Goal: Task Accomplishment & Management: Use online tool/utility

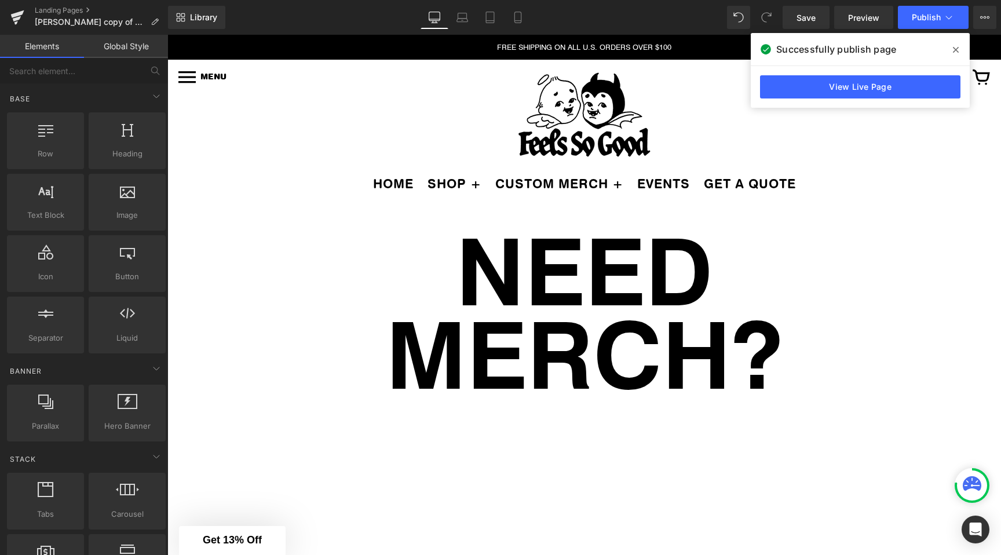
click at [953, 47] on icon at bounding box center [956, 49] width 6 height 9
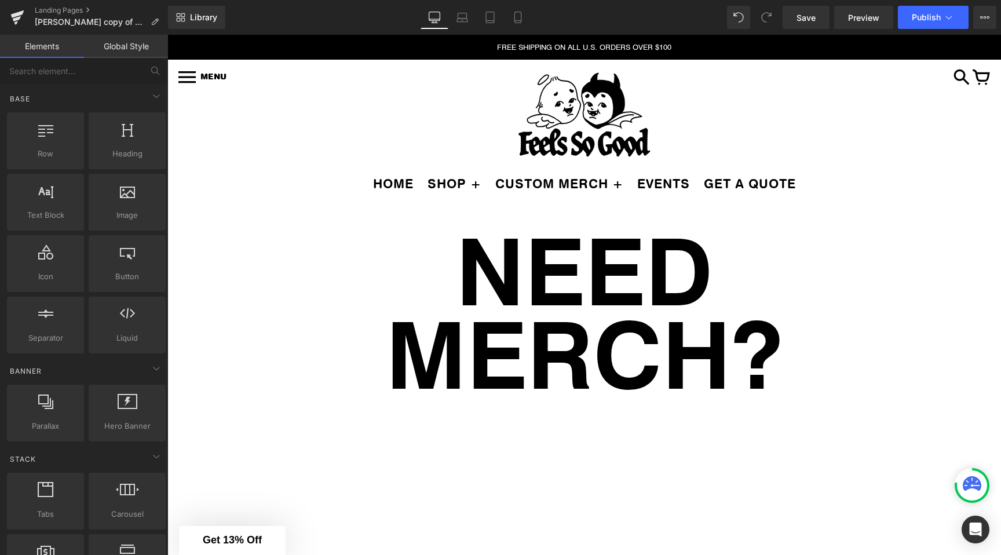
click at [456, 3] on div "Library Desktop Desktop Laptop Tablet Mobile Save Preview Publish Scheduled Vie…" at bounding box center [584, 17] width 833 height 35
click at [458, 14] on icon at bounding box center [462, 18] width 12 height 12
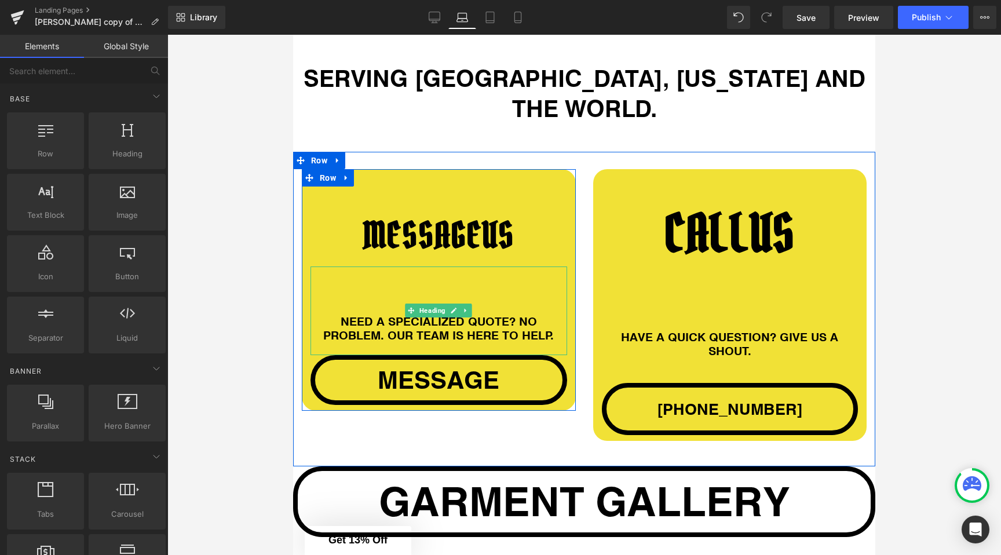
scroll to position [926, 0]
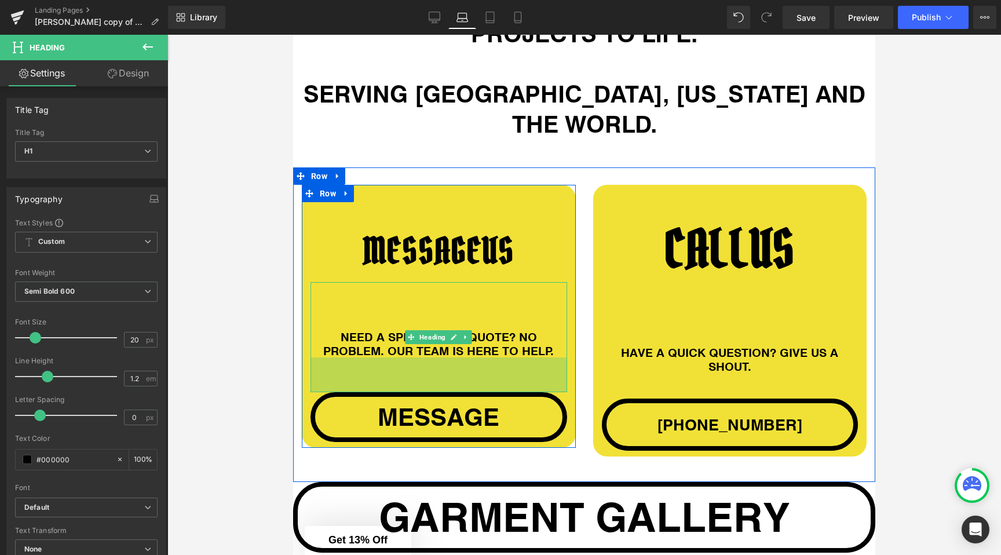
drag, startPoint x: 467, startPoint y: 338, endPoint x: 467, endPoint y: 359, distance: 20.9
click at [467, 359] on div "60px" at bounding box center [438, 374] width 257 height 35
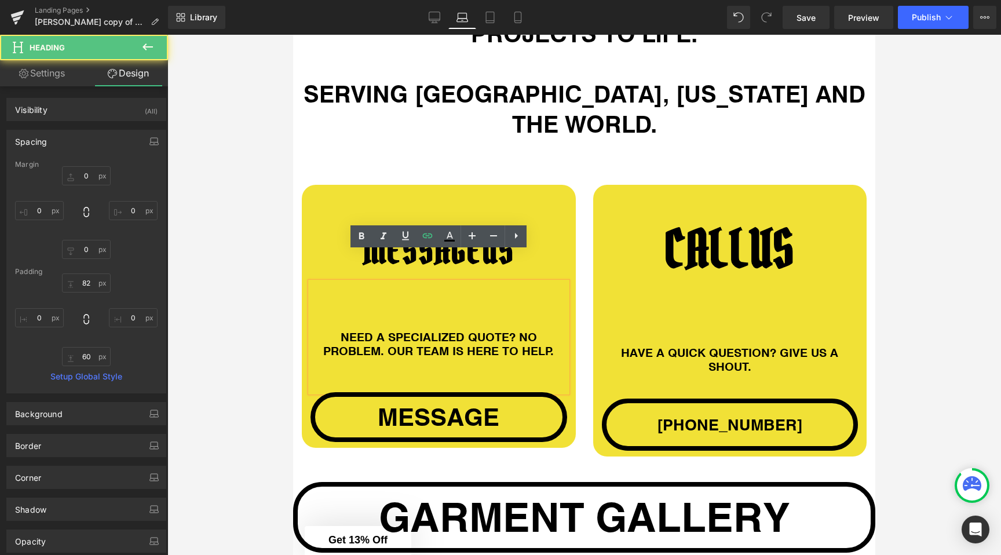
click at [199, 268] on div at bounding box center [584, 295] width 834 height 520
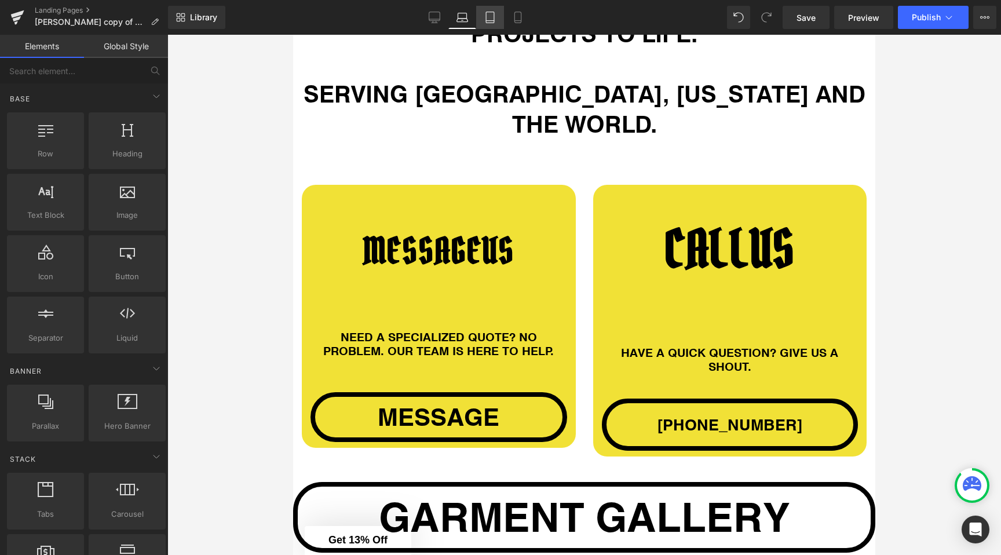
click at [489, 19] on icon at bounding box center [490, 18] width 12 height 12
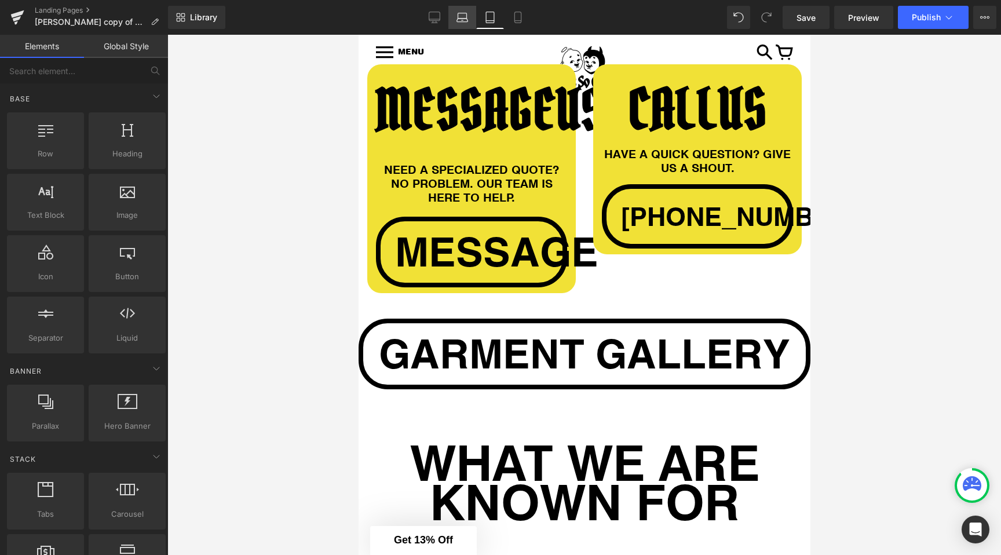
click at [456, 23] on link "Laptop" at bounding box center [462, 17] width 28 height 23
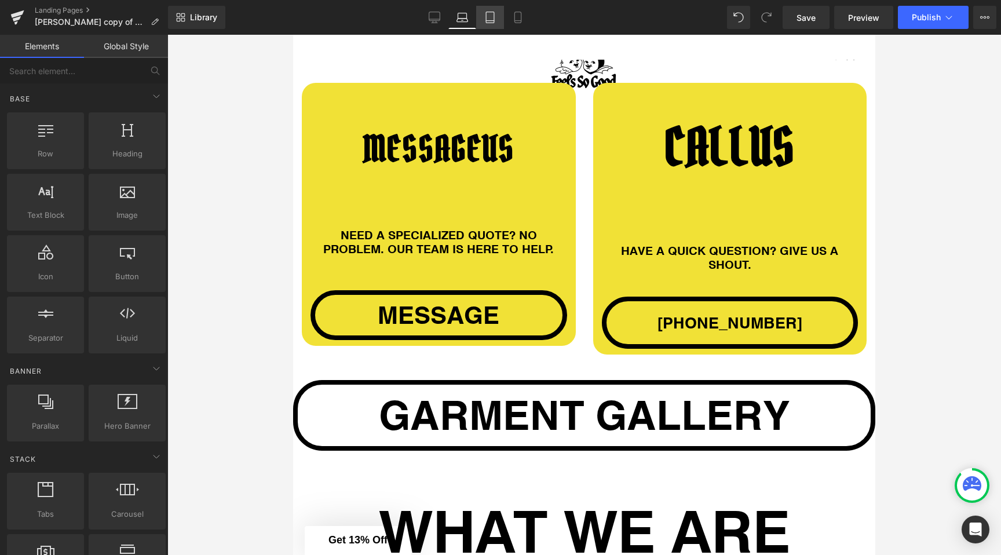
click at [482, 23] on link "Tablet" at bounding box center [490, 17] width 28 height 23
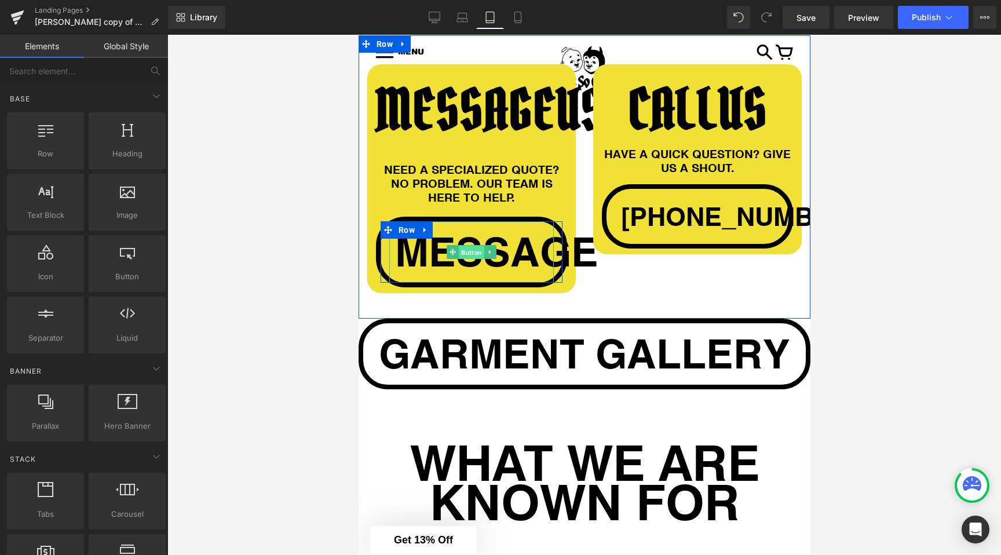
click at [471, 249] on span "Button" at bounding box center [470, 253] width 25 height 14
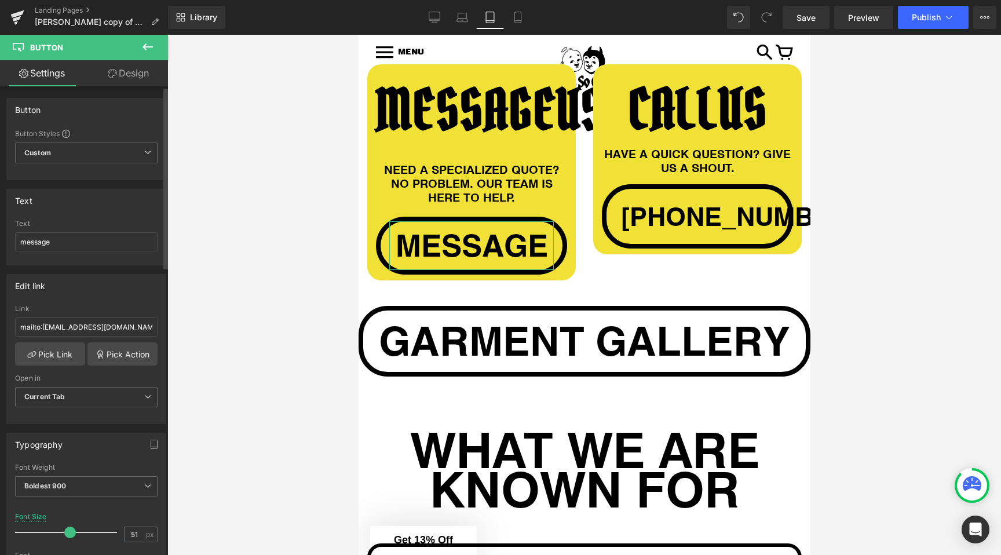
type input "50"
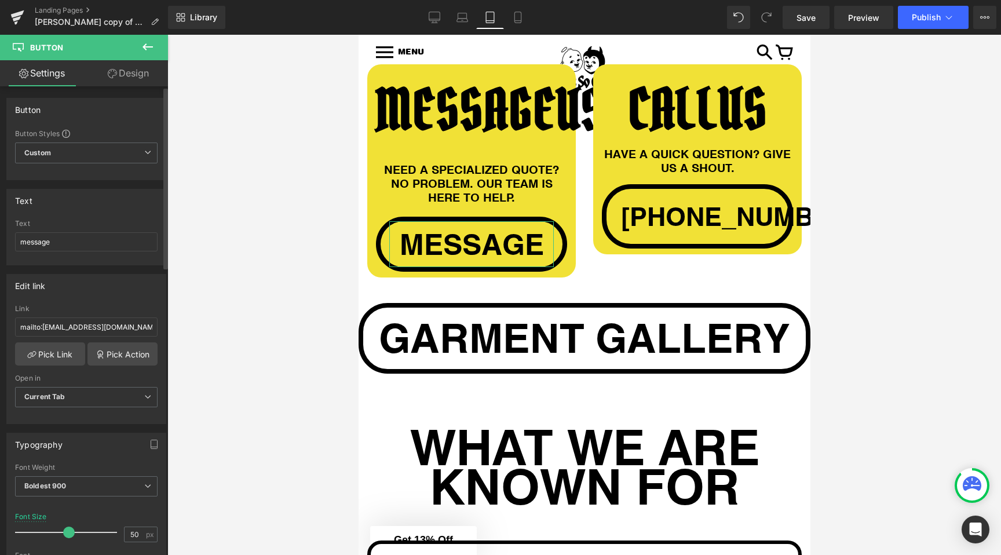
drag, startPoint x: 84, startPoint y: 531, endPoint x: 65, endPoint y: 532, distance: 18.5
click at [65, 532] on span at bounding box center [69, 533] width 12 height 12
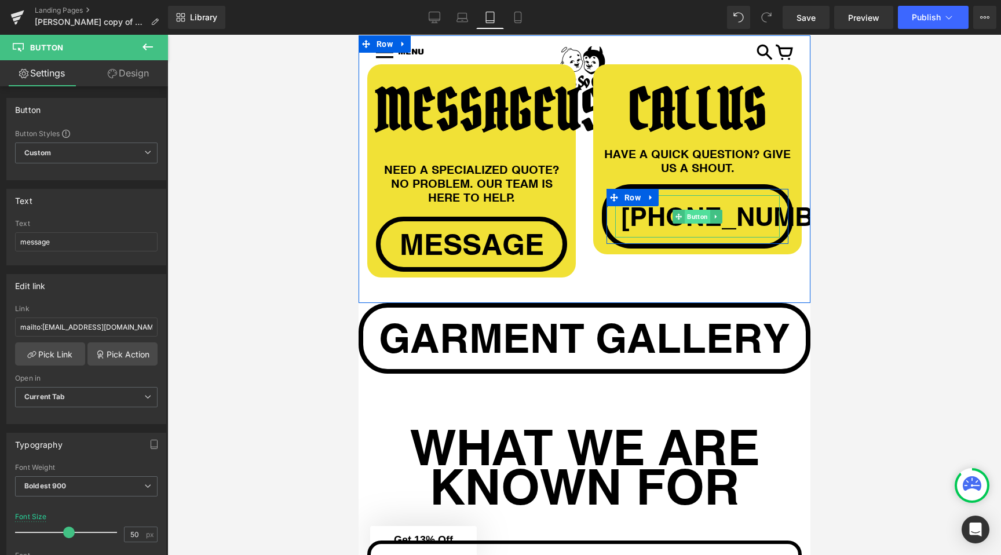
click at [691, 224] on span "Button" at bounding box center [696, 217] width 25 height 14
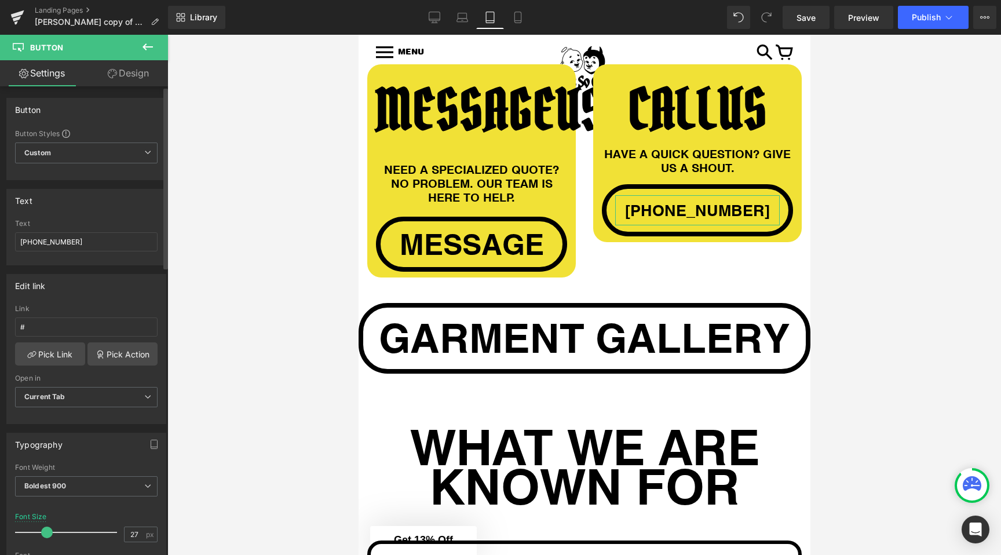
drag, startPoint x: 55, startPoint y: 533, endPoint x: 45, endPoint y: 532, distance: 9.9
click at [45, 532] on div at bounding box center [69, 532] width 96 height 23
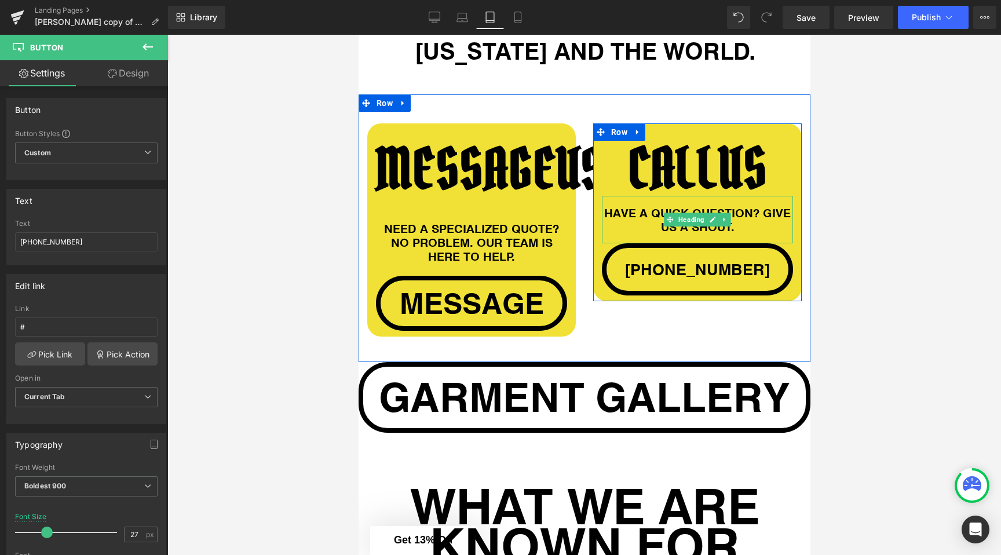
scroll to position [1022, 0]
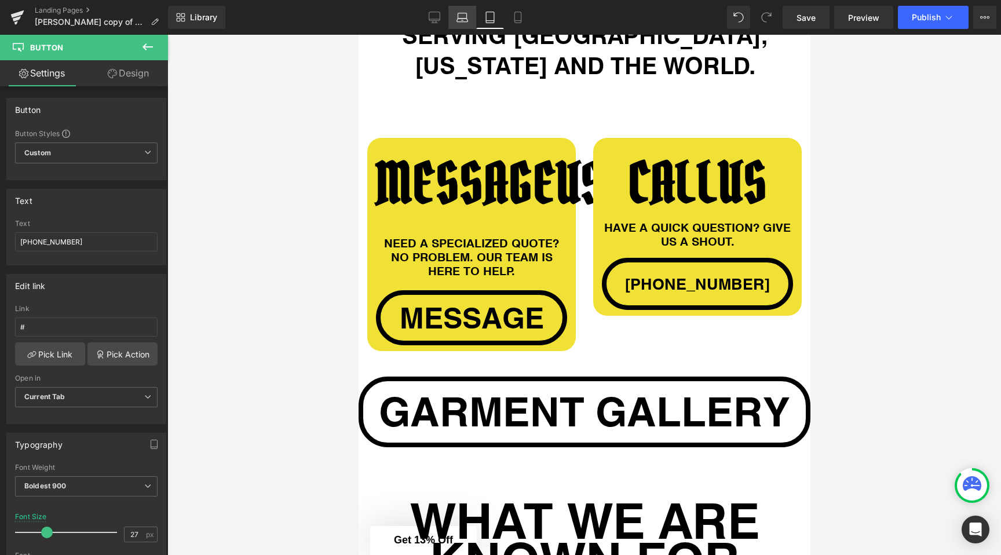
click at [466, 17] on icon at bounding box center [462, 18] width 12 height 12
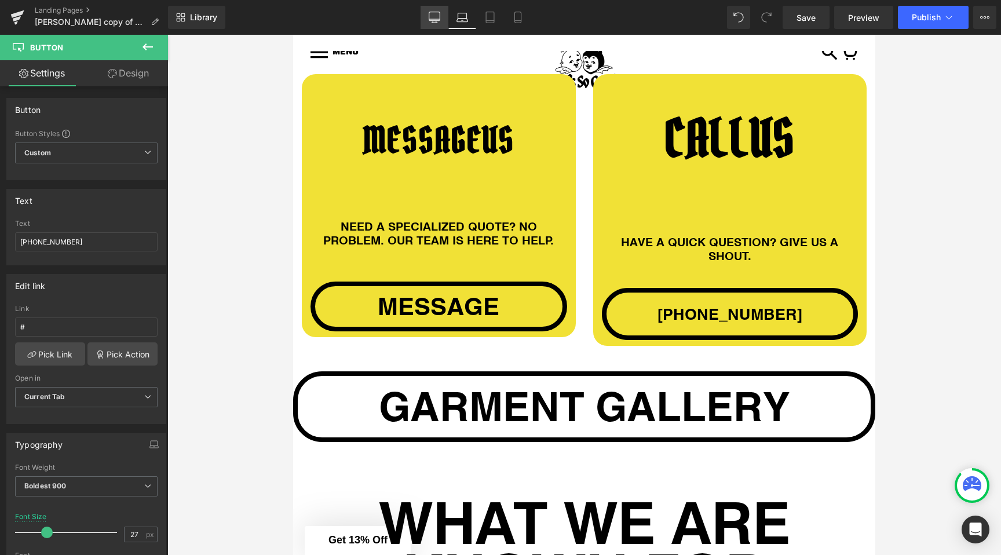
click at [429, 20] on link "Desktop" at bounding box center [435, 17] width 28 height 23
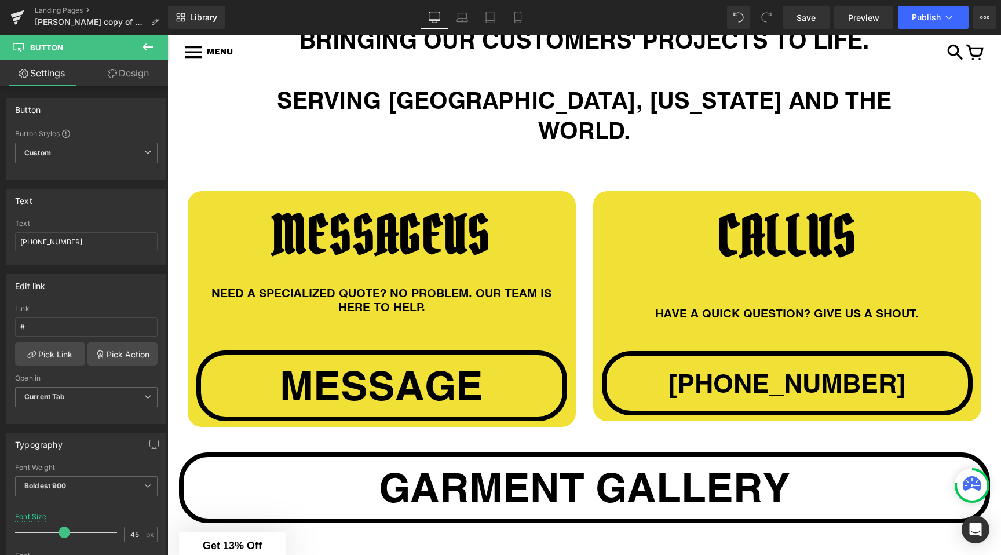
scroll to position [1100, 0]
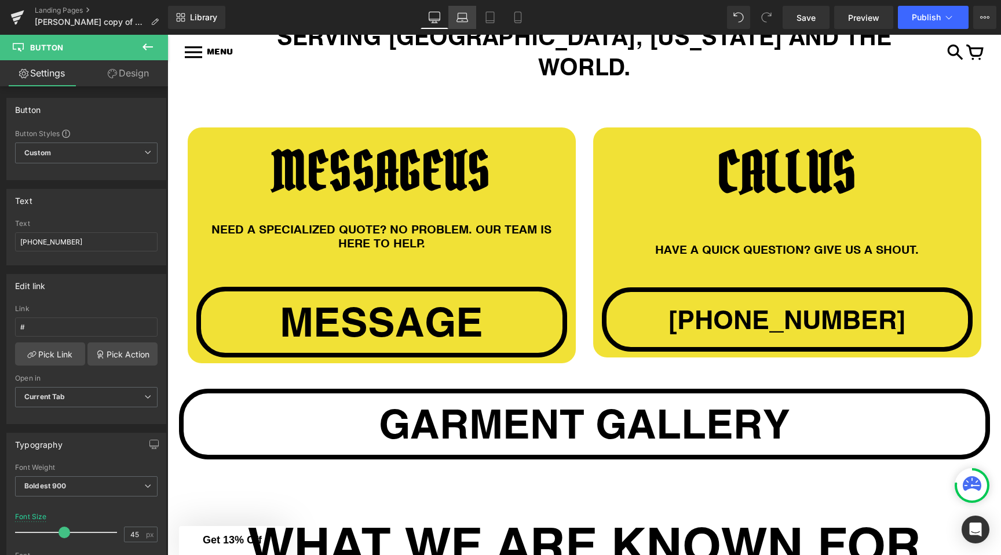
click at [465, 21] on icon at bounding box center [462, 20] width 11 height 3
type input "27"
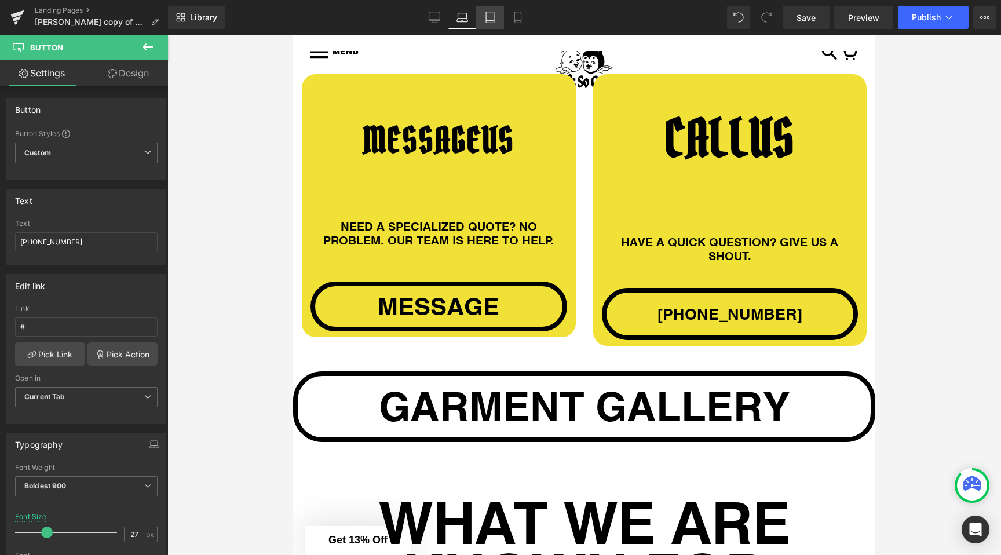
click at [489, 19] on icon at bounding box center [490, 18] width 12 height 12
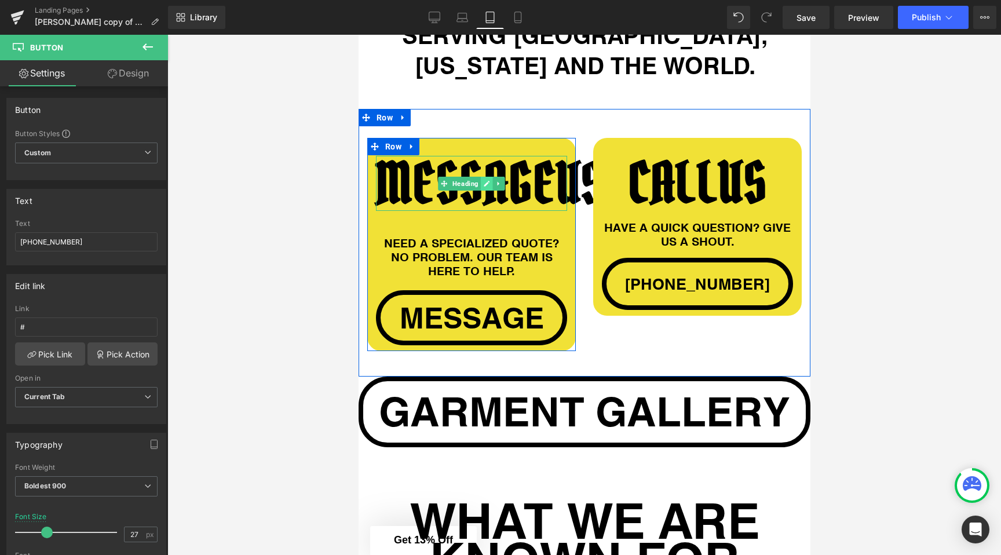
click at [480, 182] on link at bounding box center [486, 184] width 12 height 14
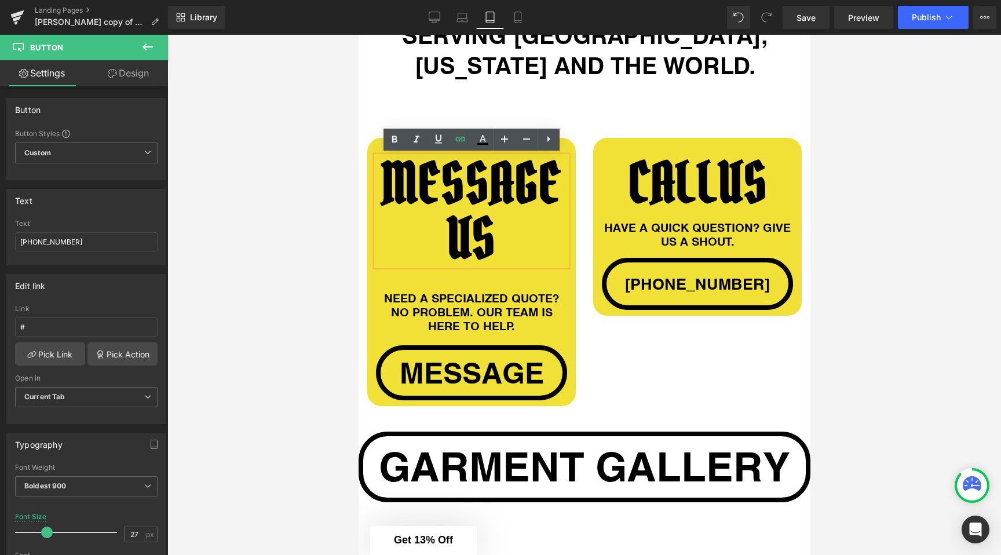
click at [330, 198] on div at bounding box center [584, 295] width 834 height 520
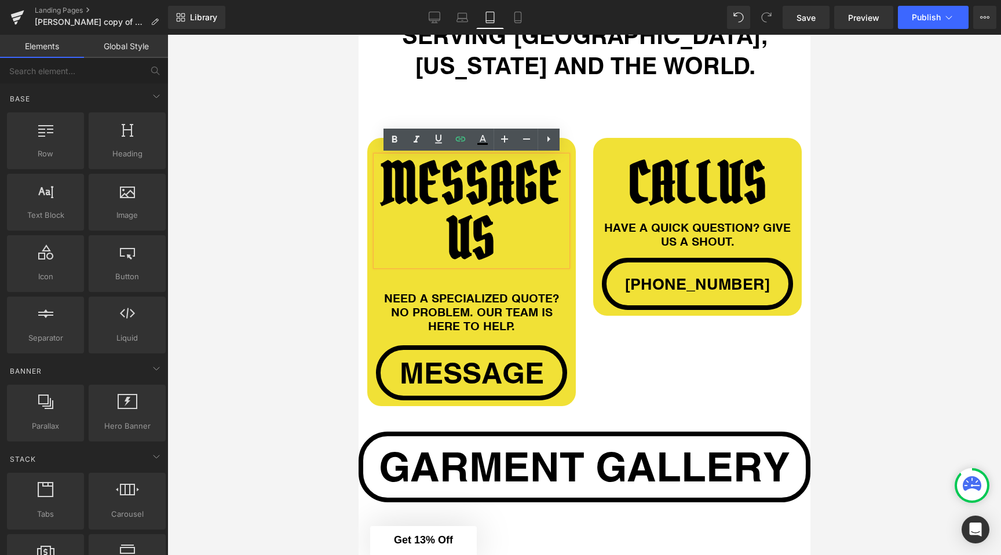
click at [310, 189] on div at bounding box center [584, 295] width 834 height 520
drag, startPoint x: 342, startPoint y: 105, endPoint x: 1, endPoint y: 64, distance: 343.6
click at [342, 105] on div at bounding box center [584, 295] width 834 height 520
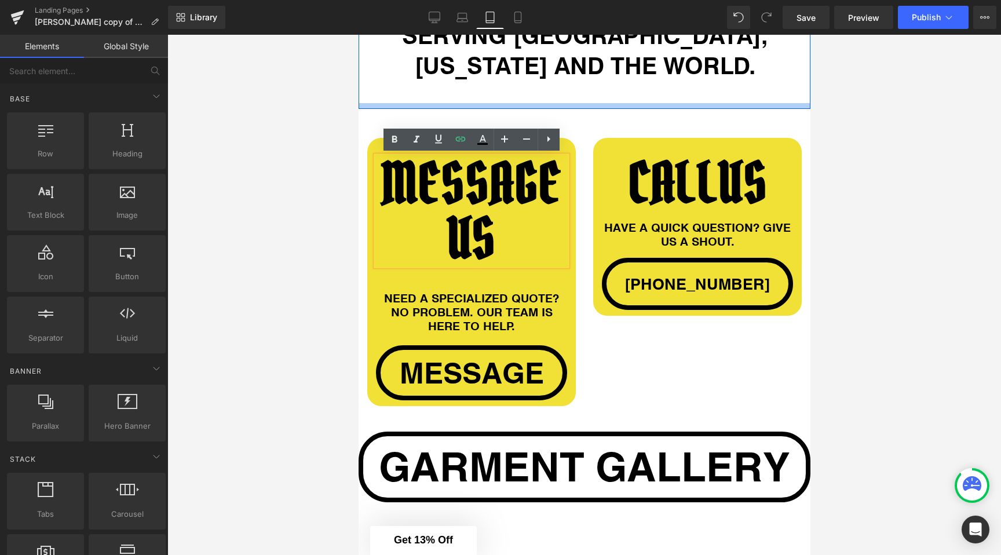
click at [404, 105] on div at bounding box center [584, 106] width 452 height 6
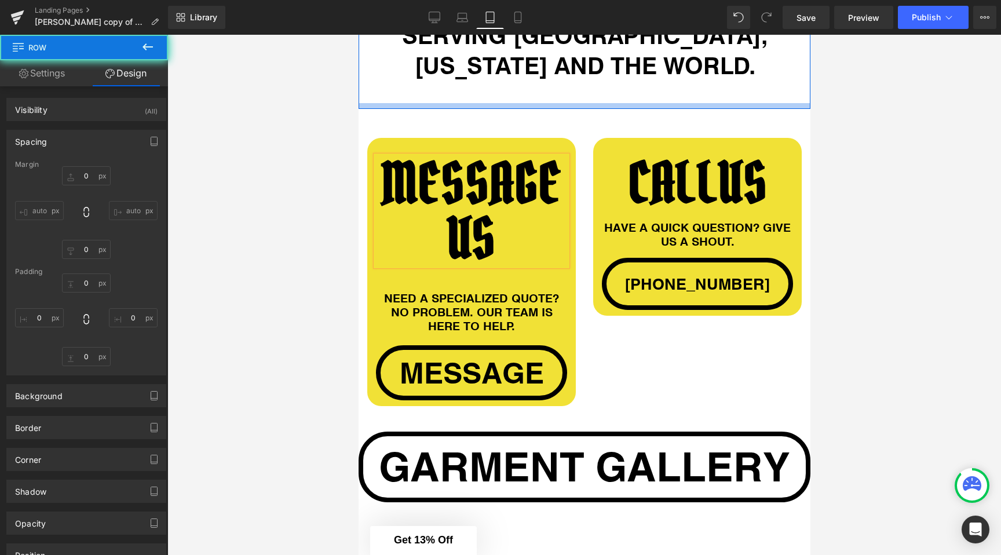
type input "0"
type input "30"
type input "0"
type input "10"
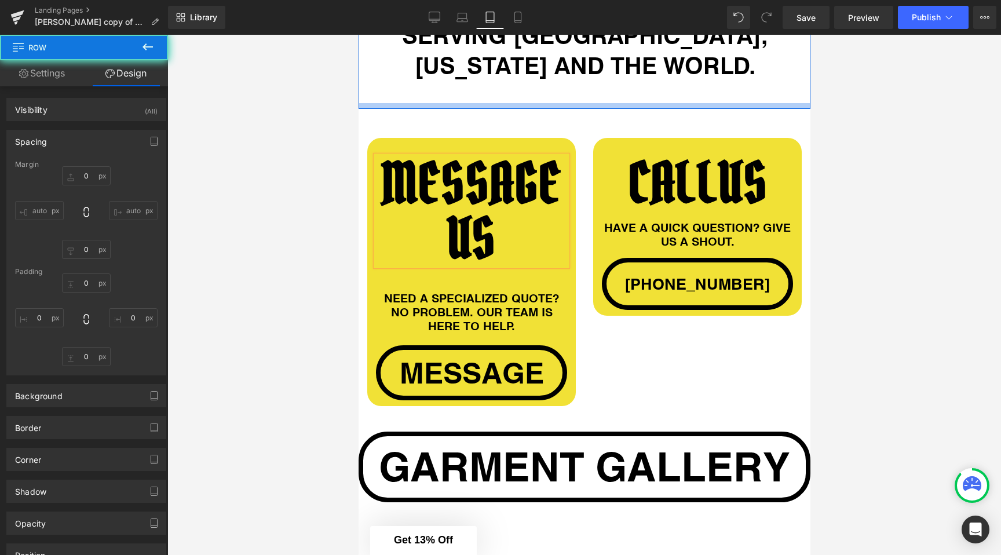
type input "0"
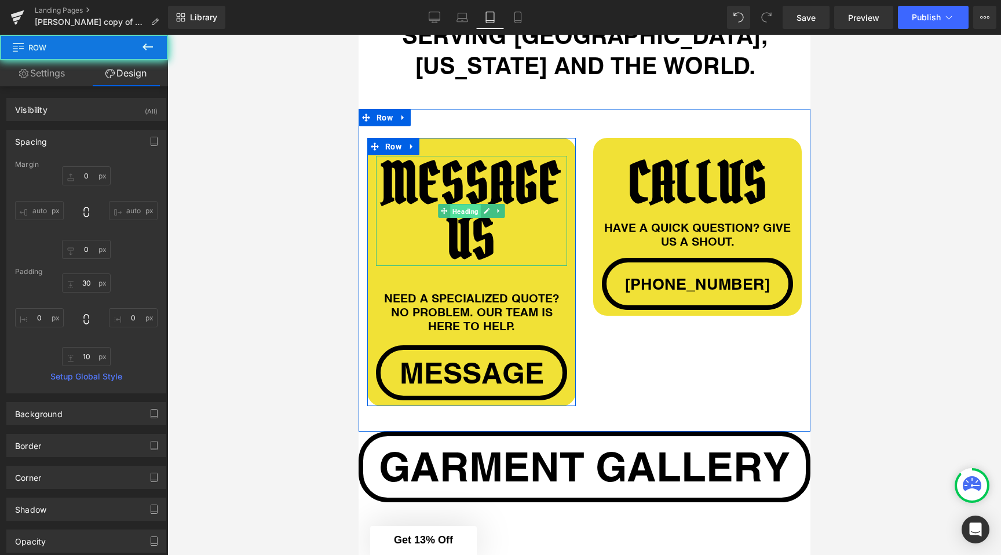
click at [456, 207] on span "Heading" at bounding box center [465, 211] width 31 height 14
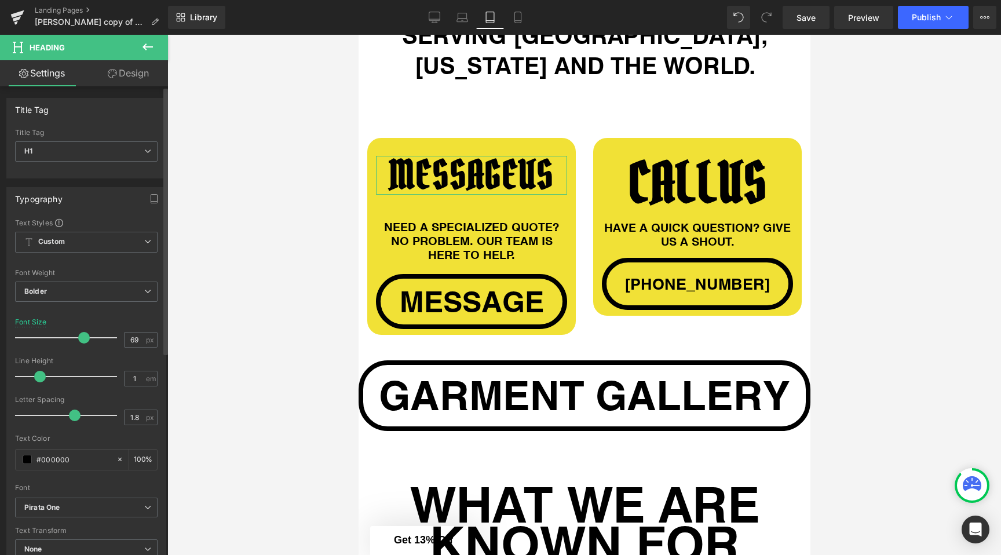
type input "70"
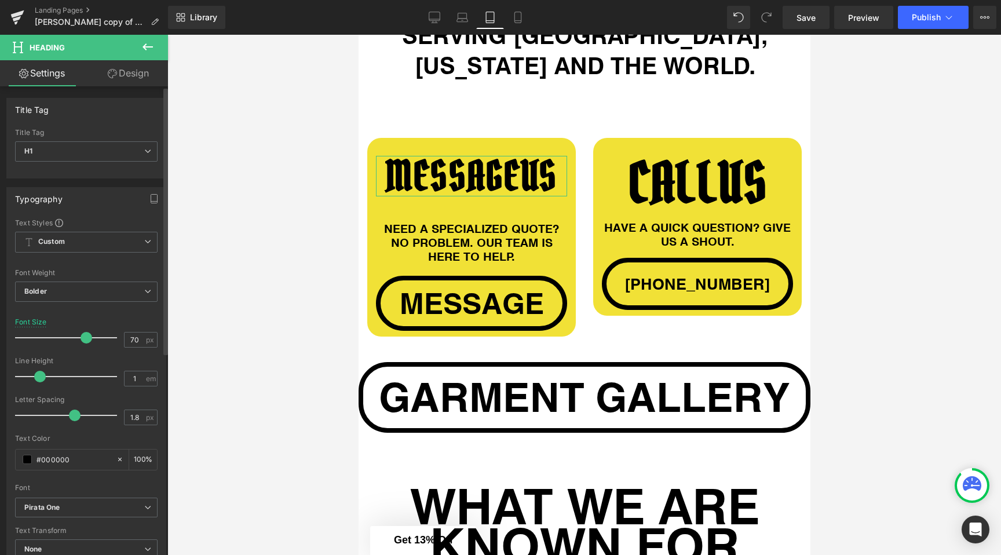
drag, startPoint x: 105, startPoint y: 339, endPoint x: 81, endPoint y: 339, distance: 24.3
click at [81, 339] on span at bounding box center [87, 338] width 12 height 12
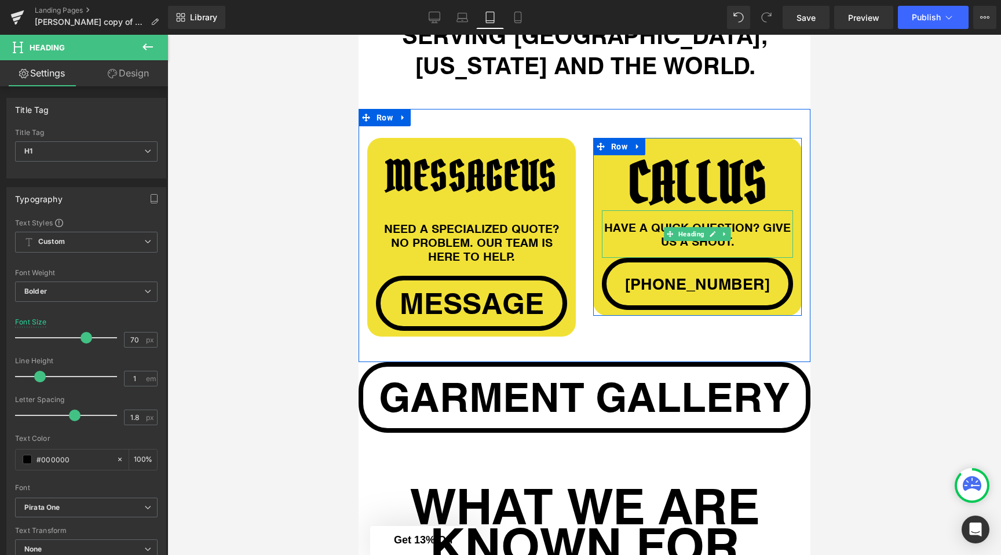
click at [853, 199] on div at bounding box center [584, 295] width 834 height 520
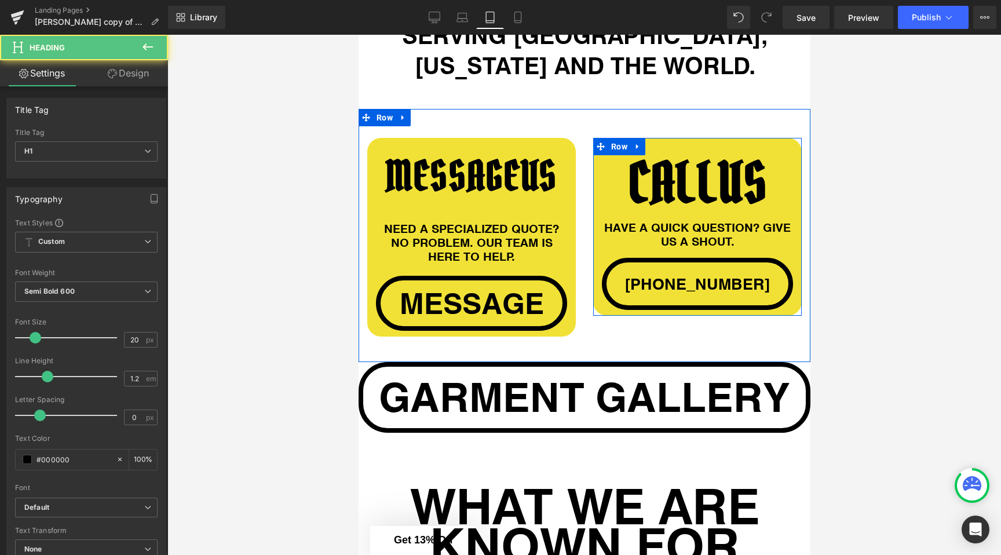
drag, startPoint x: 709, startPoint y: 253, endPoint x: 709, endPoint y: 262, distance: 9.3
click at [709, 262] on div "CALL US Heading HAVE A QUICK QUESTION? GIVE US A SHOUT. Heading +1 512 666 [GEO…" at bounding box center [697, 232] width 209 height 155
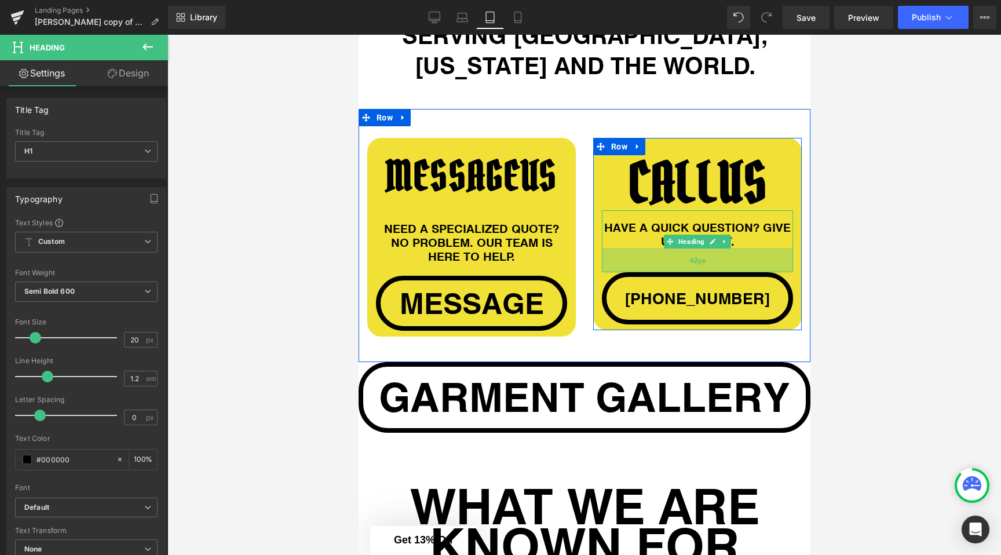
drag, startPoint x: 731, startPoint y: 254, endPoint x: 731, endPoint y: 269, distance: 14.5
click at [731, 269] on div "42px" at bounding box center [696, 260] width 191 height 24
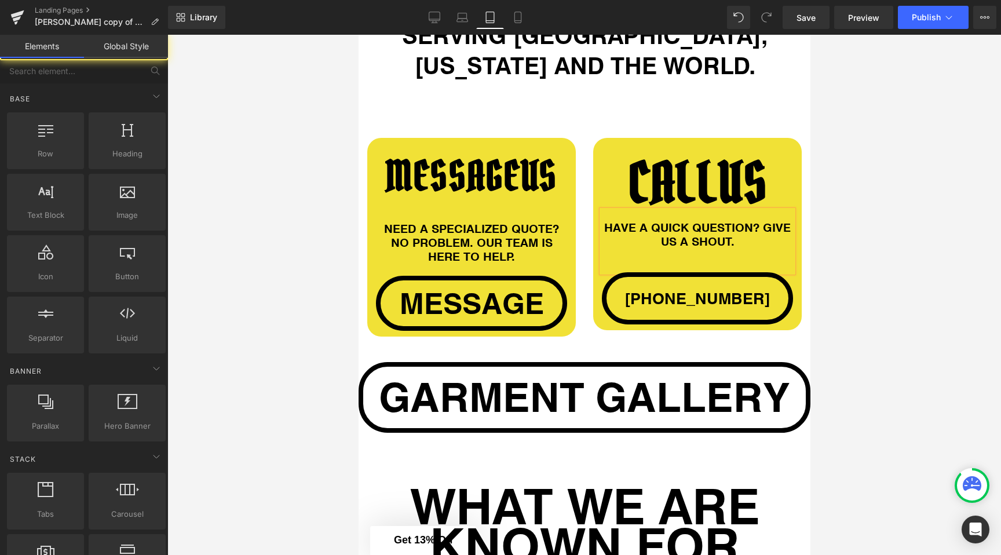
click at [889, 205] on div at bounding box center [584, 295] width 834 height 520
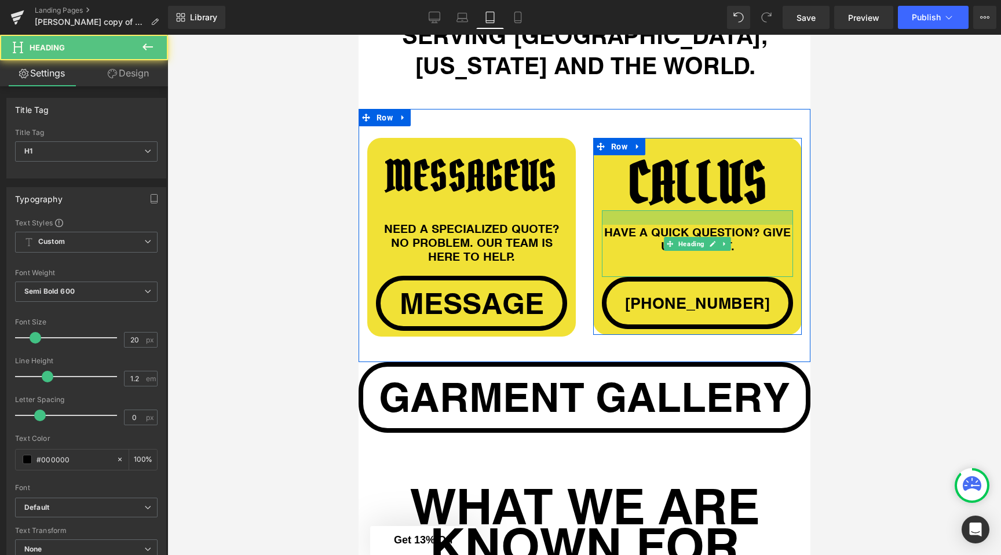
drag, startPoint x: 675, startPoint y: 210, endPoint x: 669, endPoint y: 239, distance: 29.1
click at [675, 218] on div at bounding box center [696, 217] width 191 height 14
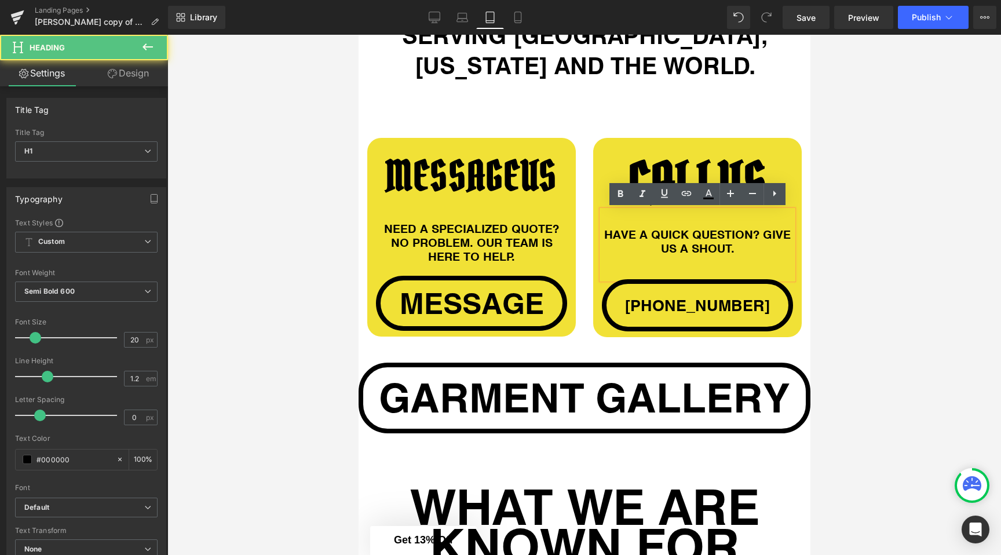
click at [603, 279] on div "HAVE A QUICK QUESTION? GIVE US A SHOUT." at bounding box center [696, 244] width 191 height 69
click at [585, 279] on div "CALL US Heading HAVE A QUICK QUESTION? GIVE US A SHOUT. Heading 42px +1 512 666…" at bounding box center [697, 231] width 226 height 211
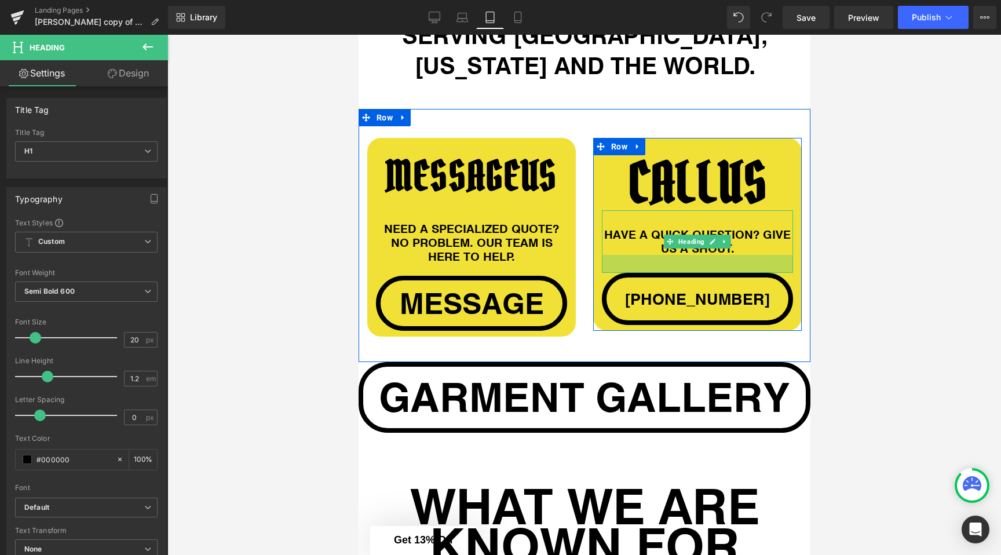
click at [765, 268] on div "31px" at bounding box center [696, 264] width 191 height 18
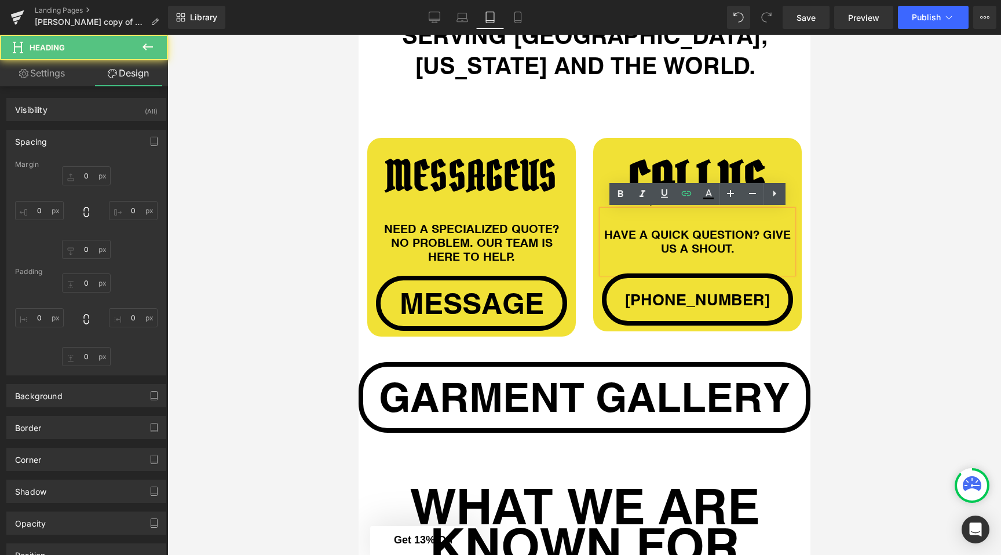
type input "0"
type input "29"
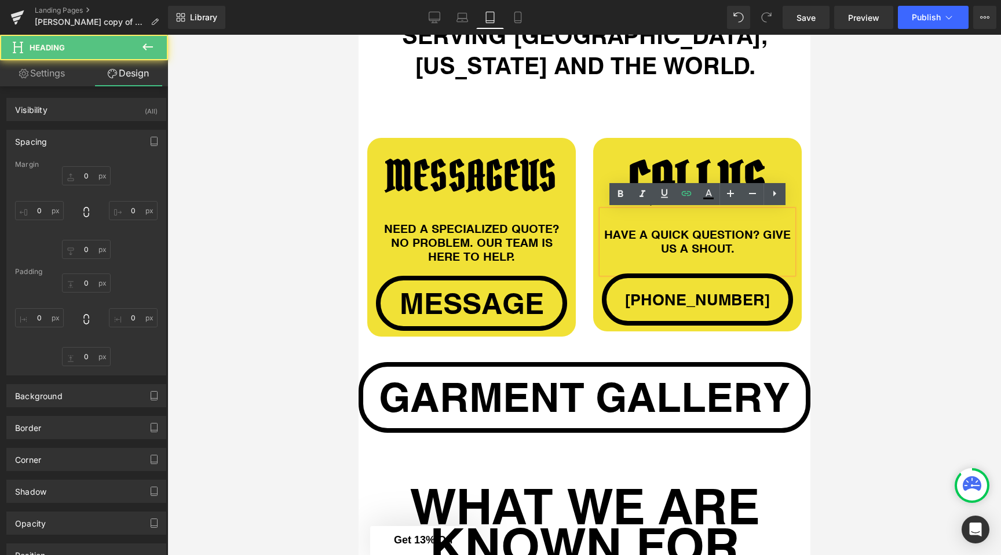
type input "0"
type input "32"
type input "0"
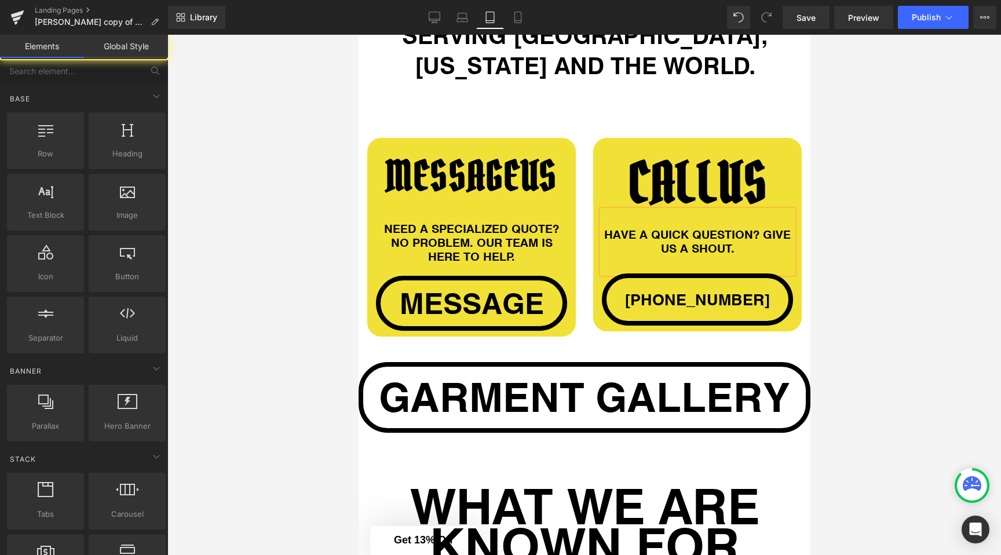
click at [863, 262] on div at bounding box center [584, 295] width 834 height 520
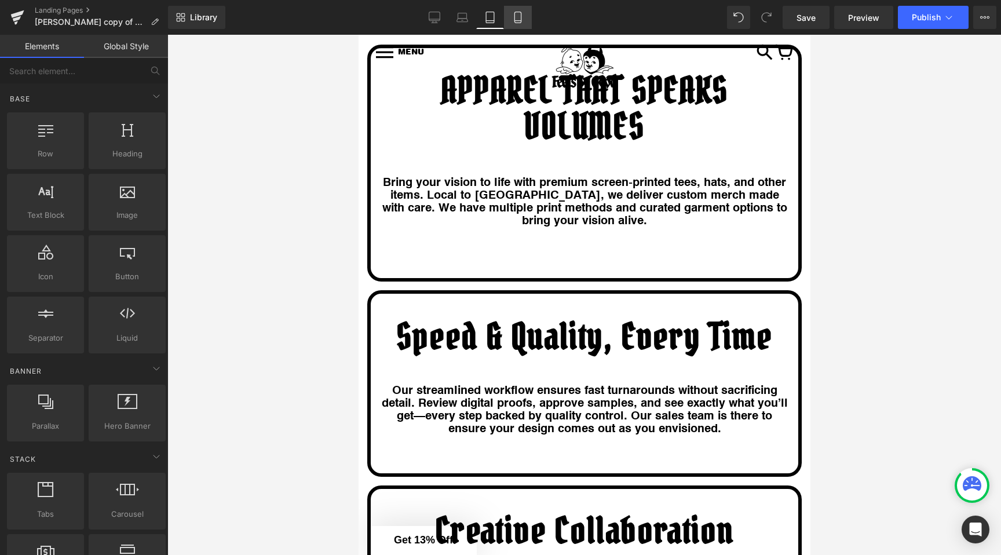
click at [518, 8] on link "Mobile" at bounding box center [518, 17] width 28 height 23
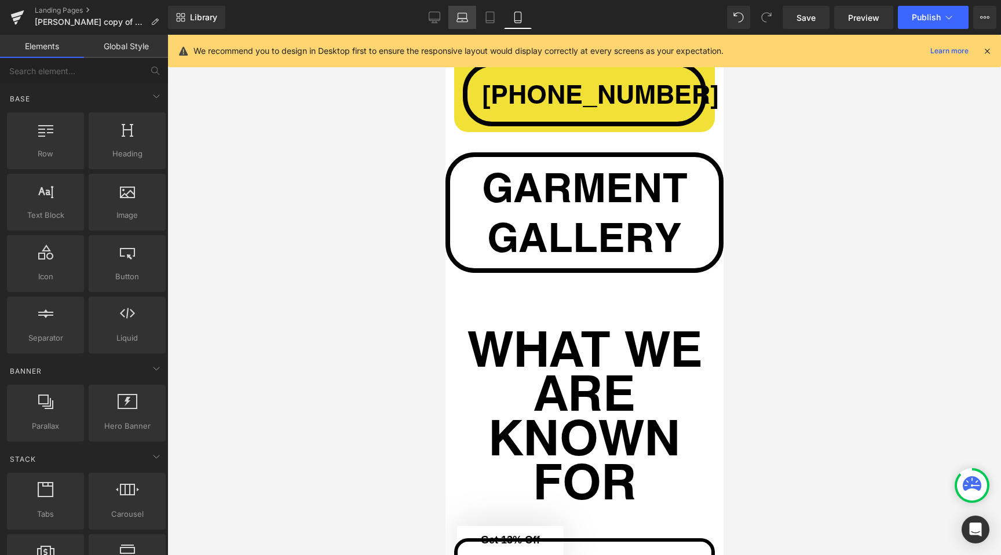
click at [457, 22] on icon at bounding box center [462, 18] width 12 height 12
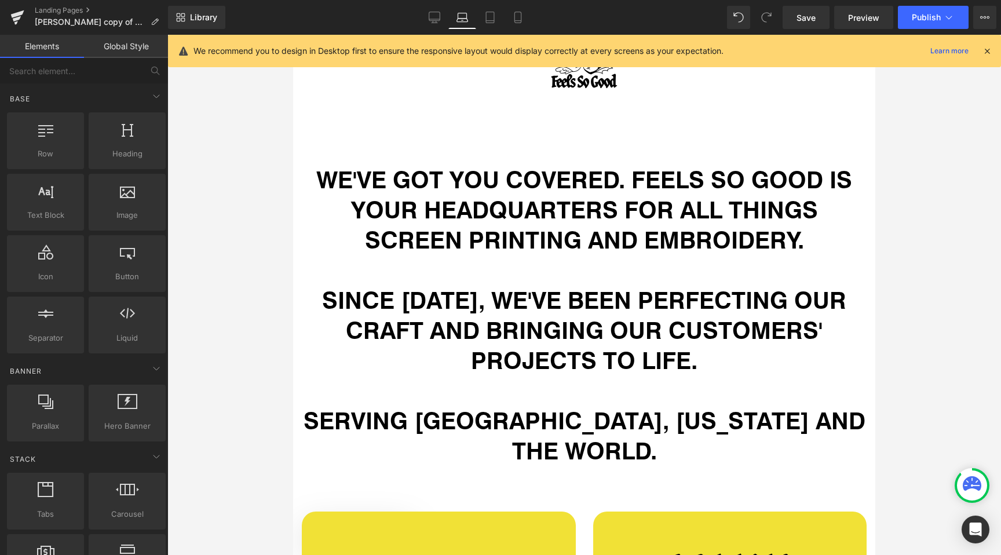
scroll to position [0, 0]
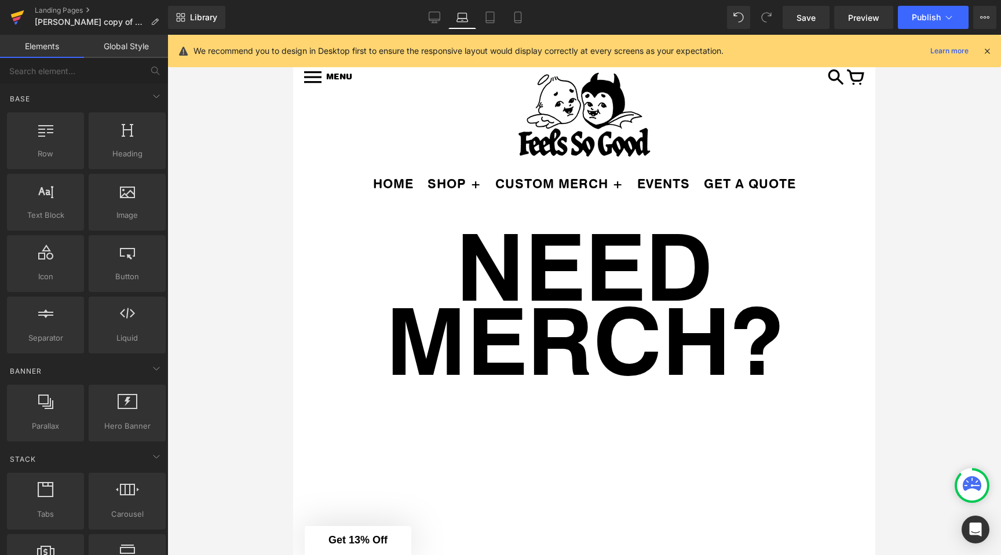
click at [17, 16] on icon at bounding box center [17, 17] width 14 height 29
click at [942, 21] on button "Publish" at bounding box center [933, 17] width 71 height 23
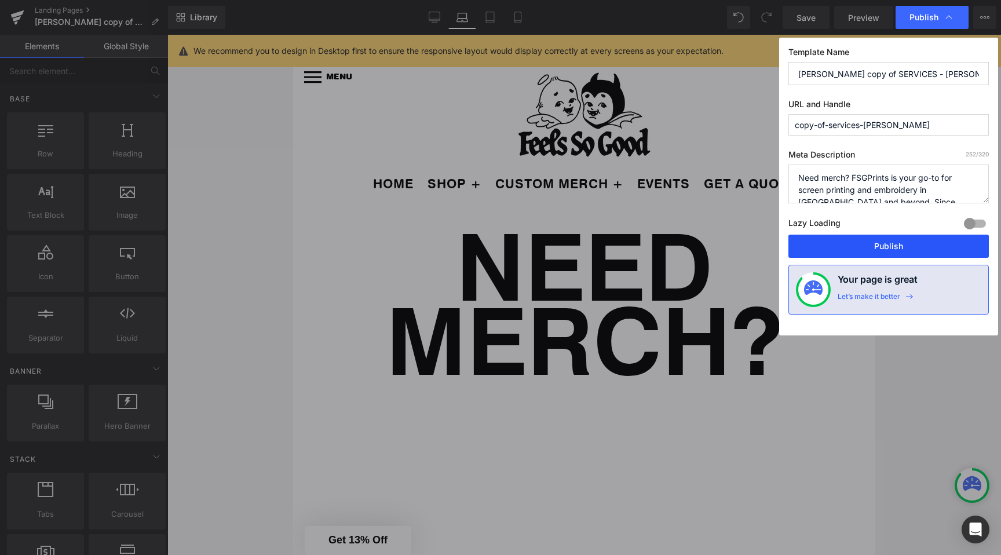
click at [858, 242] on button "Publish" at bounding box center [888, 246] width 200 height 23
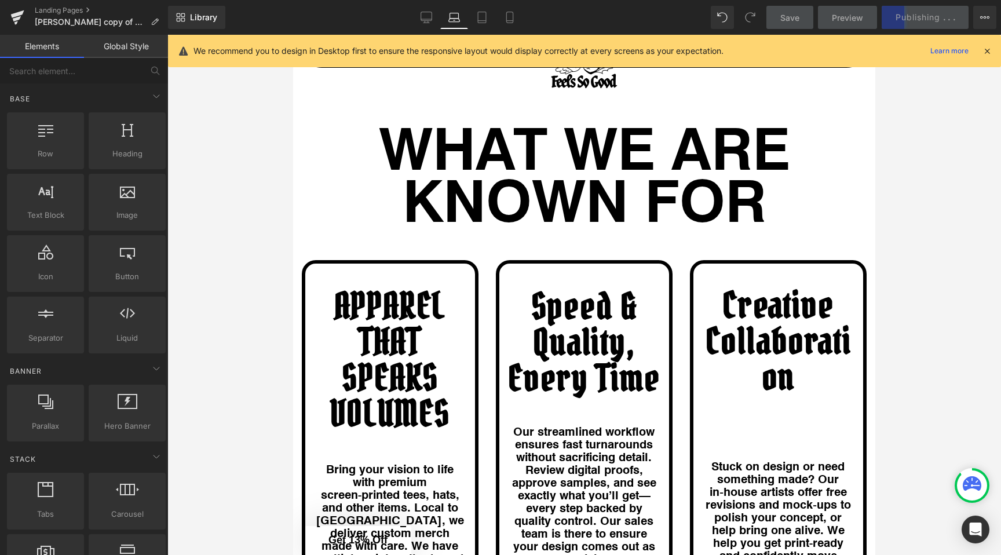
scroll to position [1547, 0]
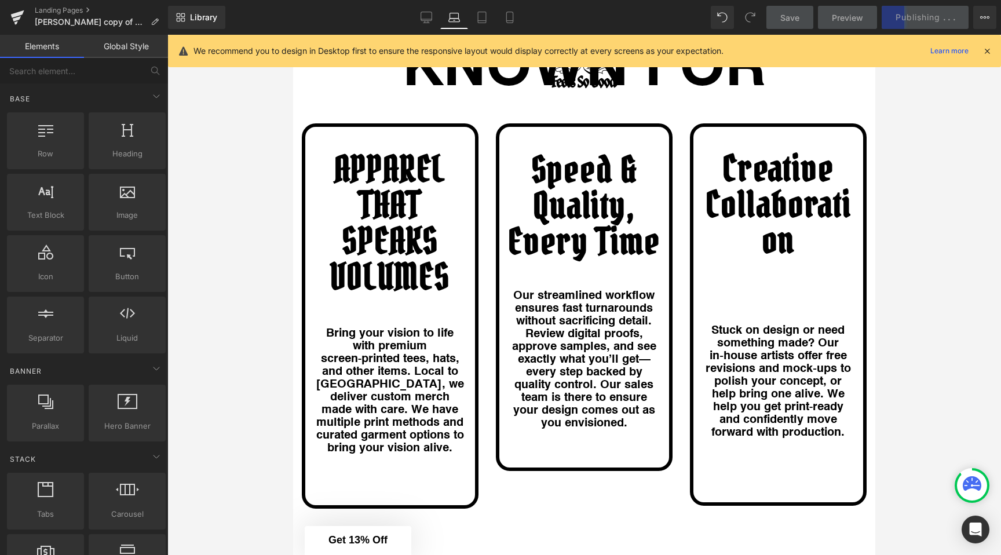
click at [540, 244] on div "Speed & Quality, Every Time" at bounding box center [584, 220] width 152 height 136
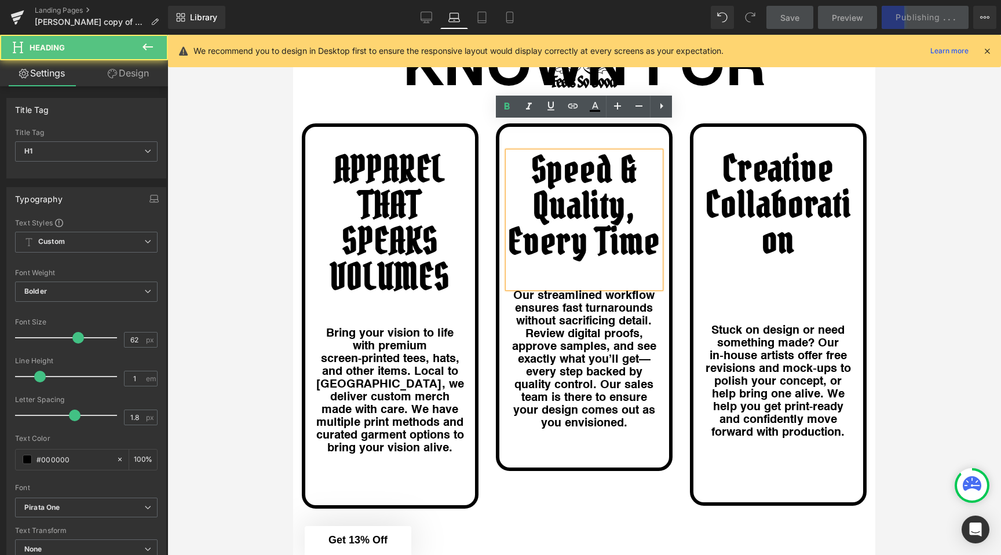
click at [500, 253] on div "Speed & Quality, Every Time Heading Our streamlined workflow ensures fast turna…" at bounding box center [584, 290] width 170 height 276
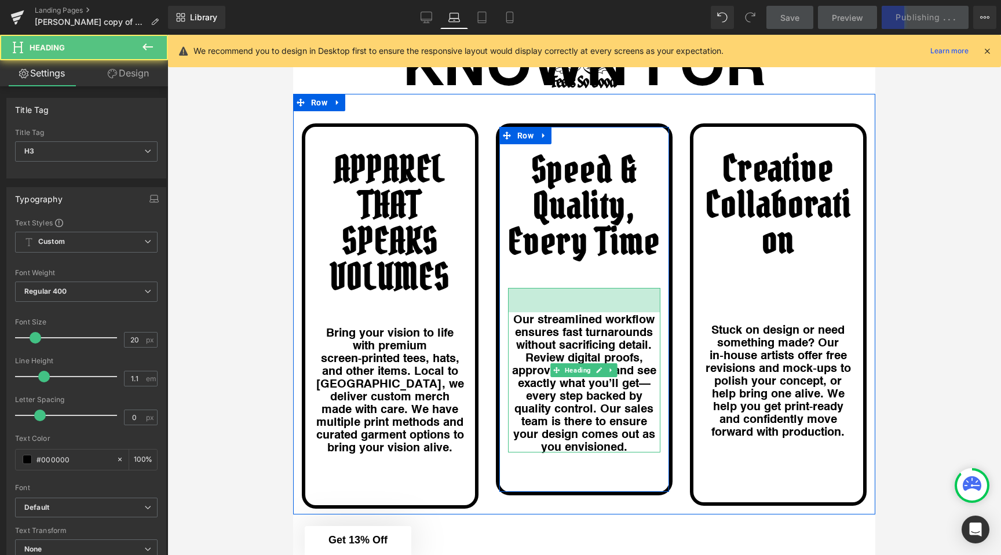
drag, startPoint x: 525, startPoint y: 258, endPoint x: 526, endPoint y: 282, distance: 23.8
click at [526, 288] on div "Our streamlined workflow ensures fast turnarounds without sacrificing detail. R…" at bounding box center [584, 370] width 152 height 165
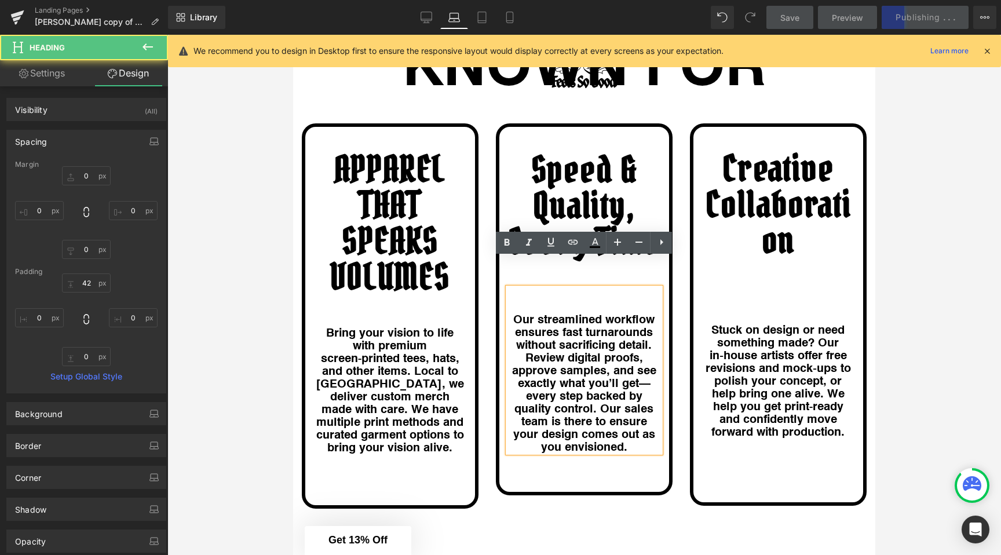
click at [976, 323] on div at bounding box center [584, 295] width 834 height 520
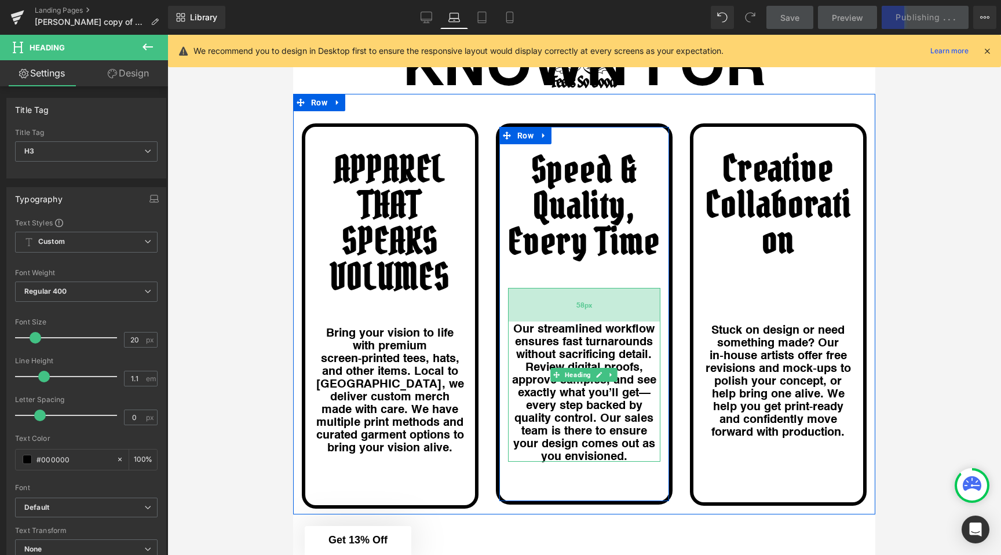
drag, startPoint x: 524, startPoint y: 264, endPoint x: 524, endPoint y: 273, distance: 9.3
click at [524, 288] on div "58px" at bounding box center [584, 305] width 152 height 34
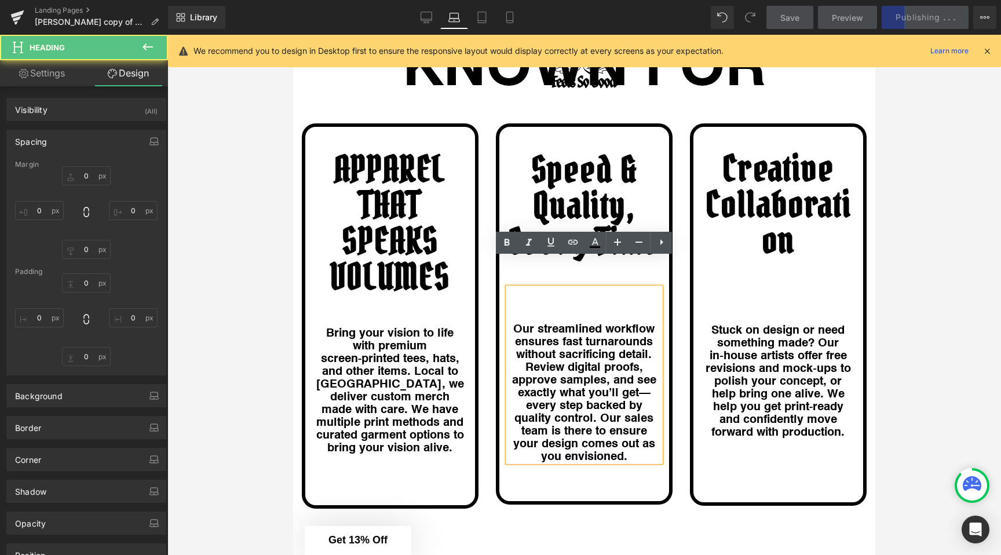
type input "0"
type input "58"
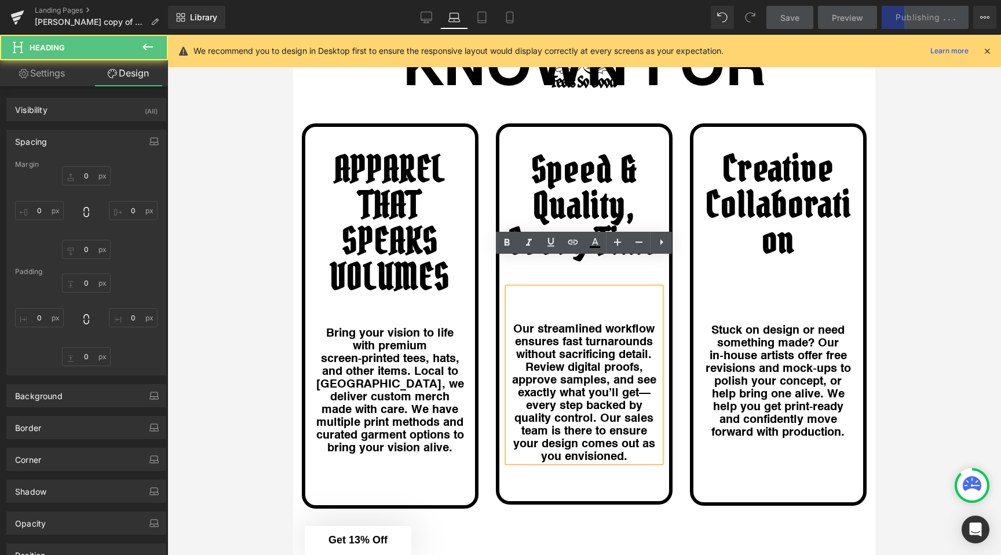
type input "0"
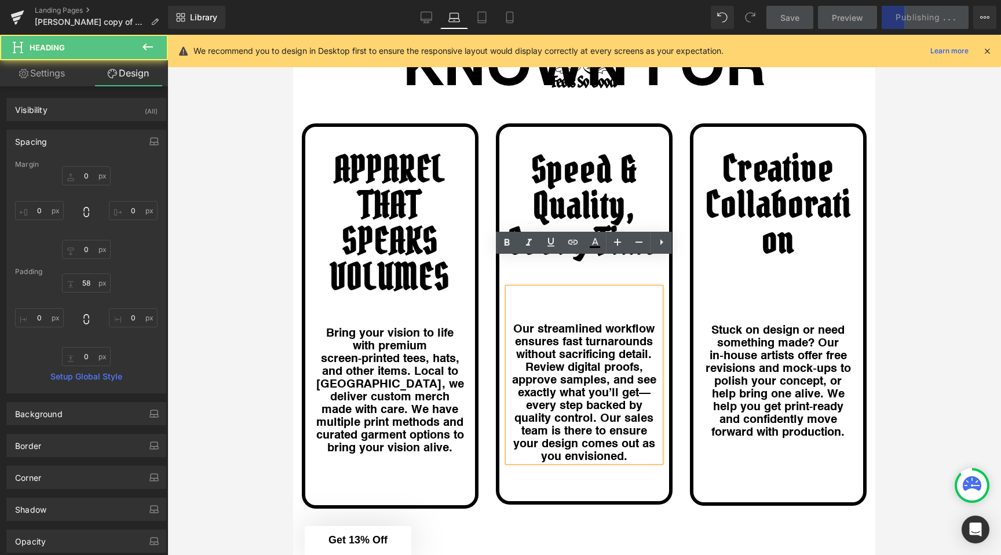
click at [948, 332] on div at bounding box center [584, 295] width 834 height 520
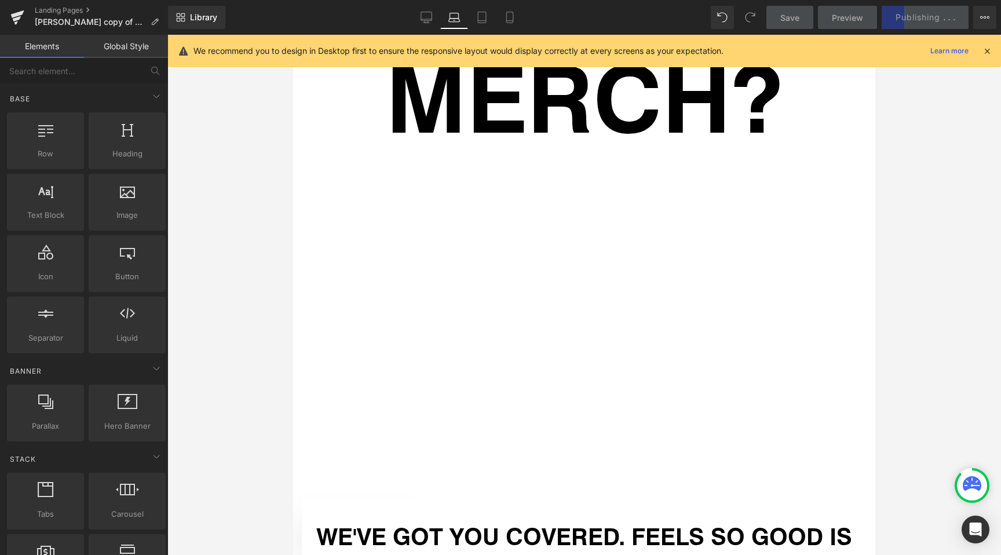
scroll to position [0, 0]
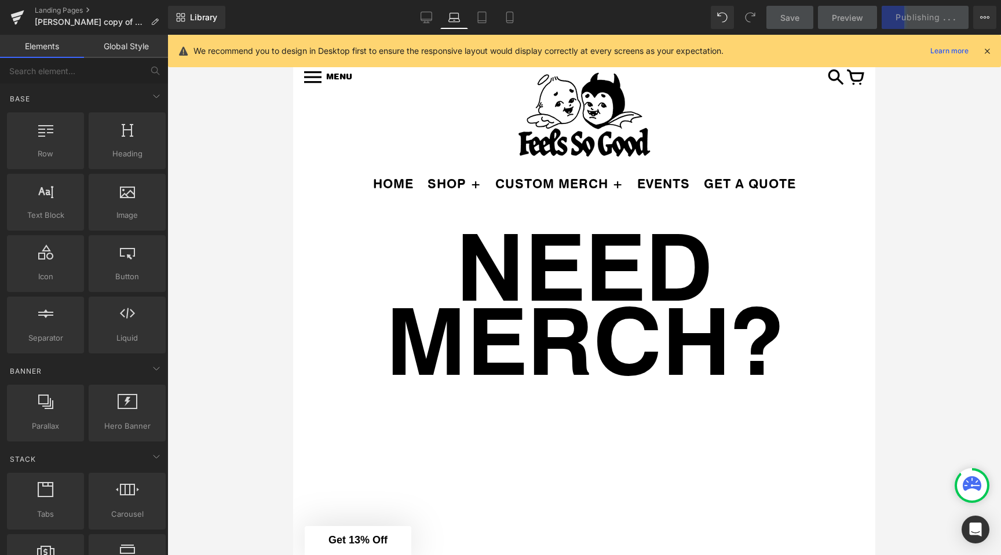
click at [984, 48] on icon at bounding box center [987, 51] width 10 height 10
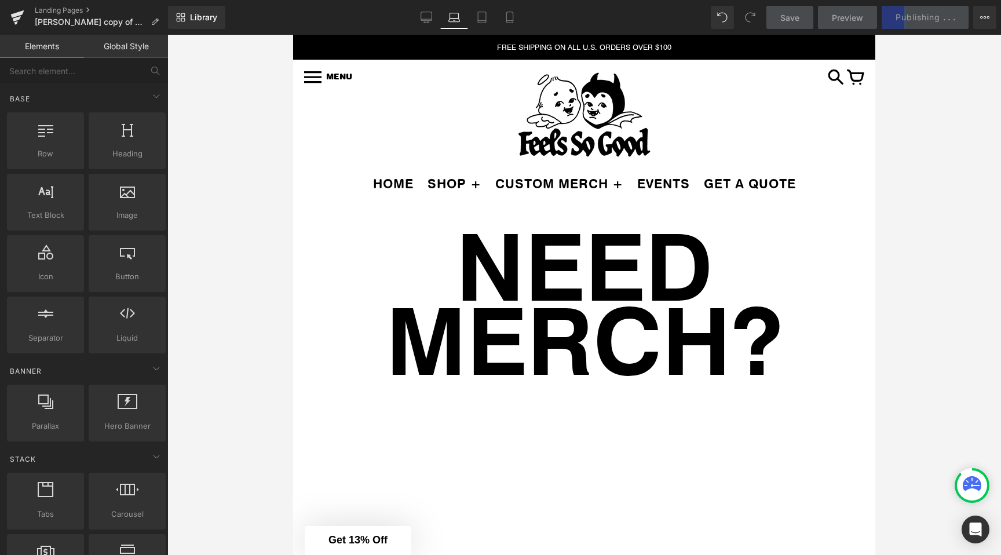
click at [925, 16] on div "Save Preview Publishing . . . Scheduled View Live Page View with current Templa…" at bounding box center [882, 17] width 240 height 23
click at [970, 18] on div "Save Preview Publishing . . . Scheduled View Live Page View with current Templa…" at bounding box center [882, 17] width 240 height 23
click at [980, 18] on icon at bounding box center [984, 17] width 9 height 9
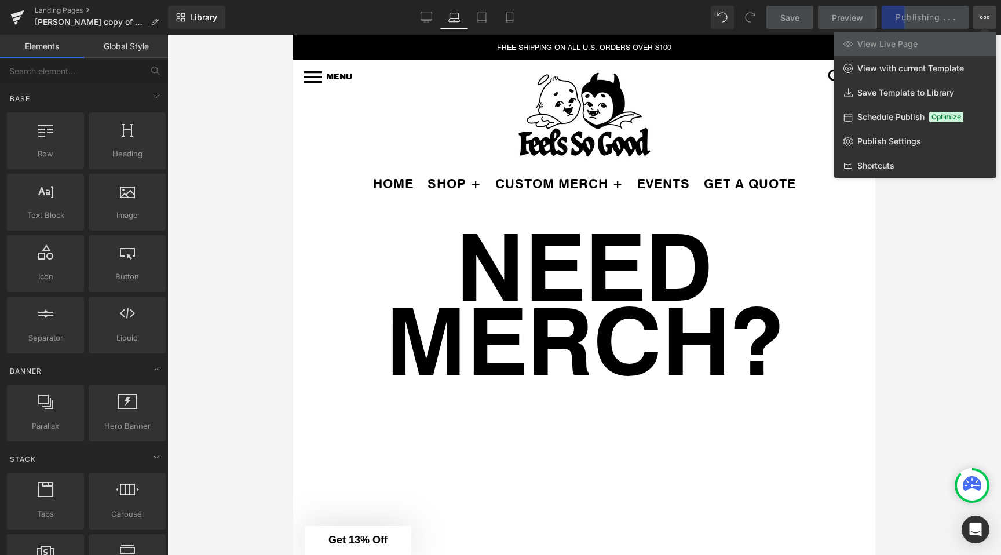
click at [980, 18] on icon at bounding box center [984, 17] width 9 height 9
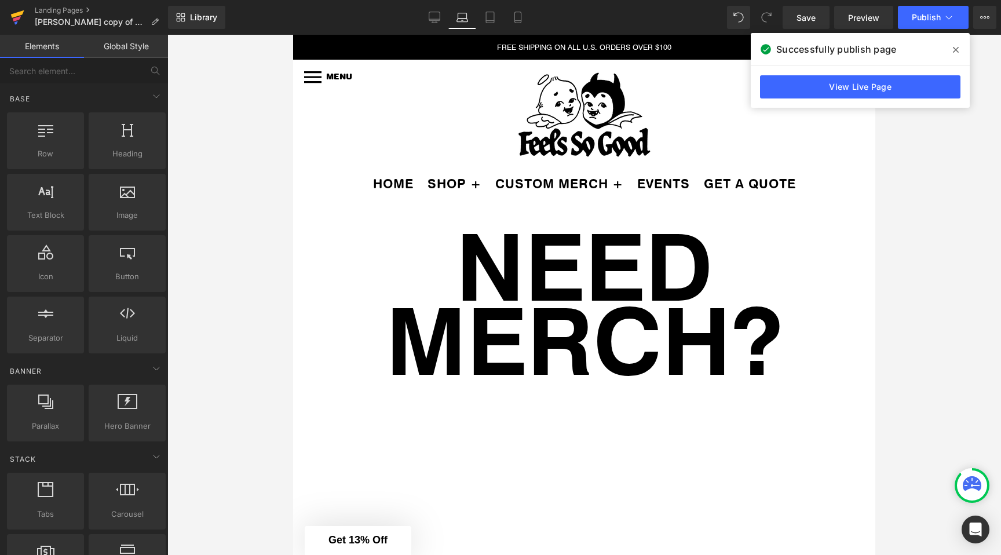
click at [6, 3] on link at bounding box center [17, 17] width 35 height 35
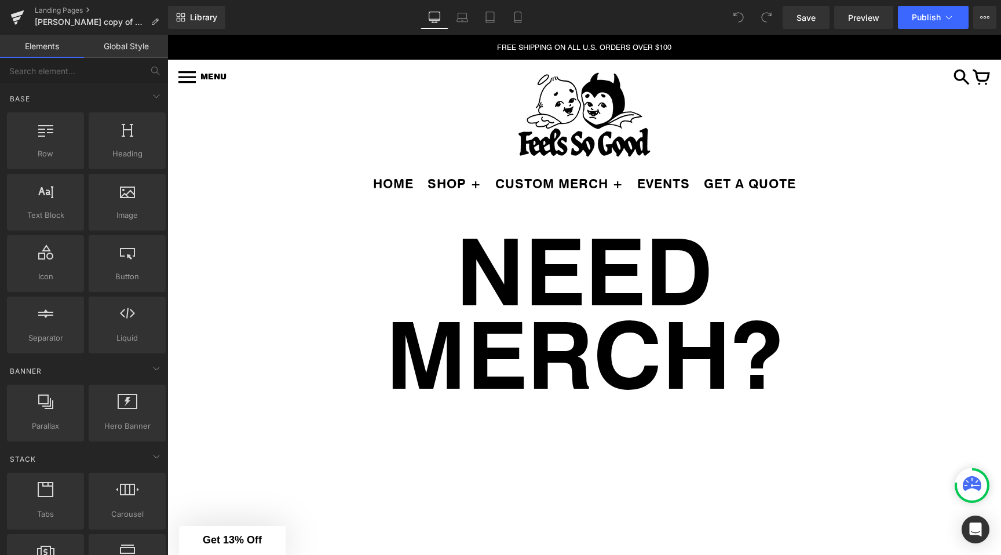
click at [743, 82] on div at bounding box center [584, 116] width 799 height 92
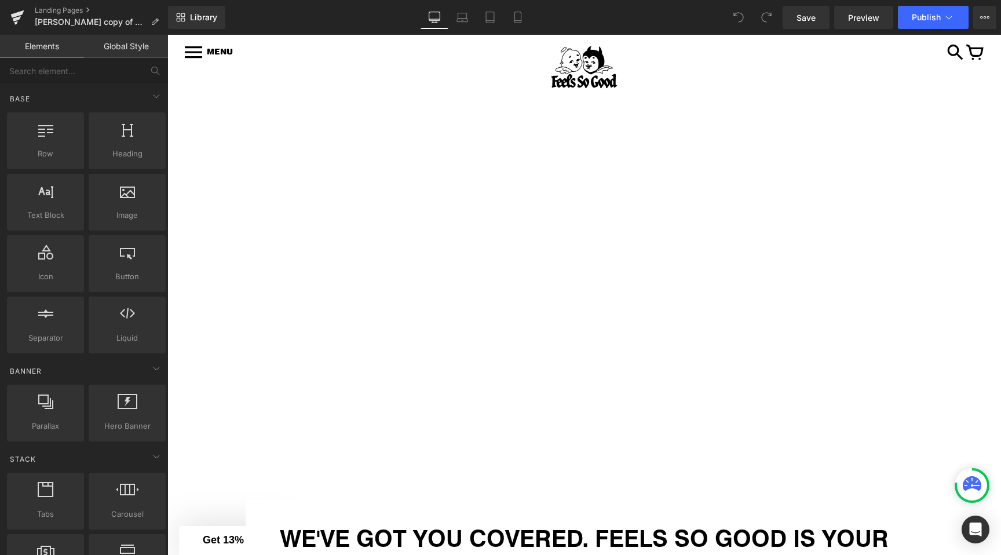
scroll to position [385, 0]
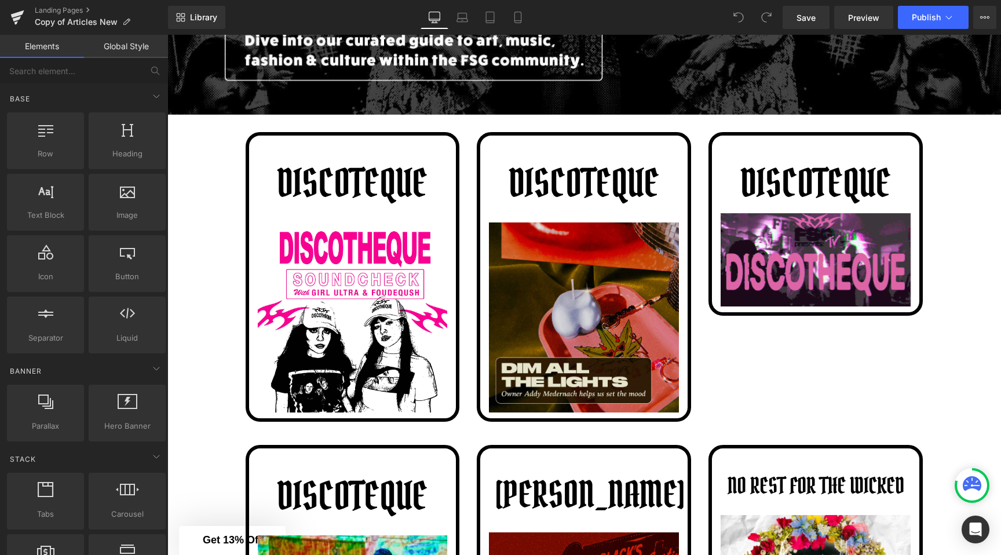
scroll to position [373, 0]
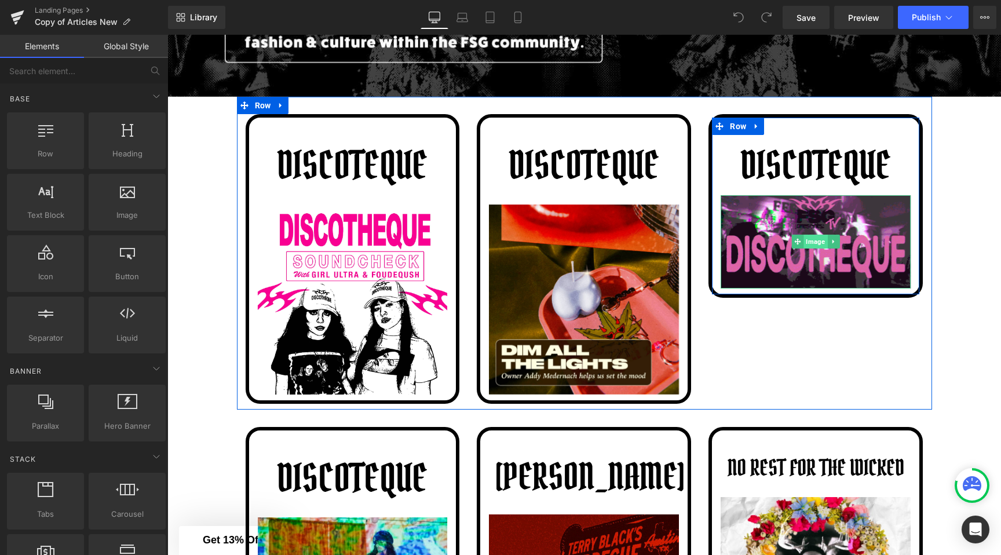
click at [816, 246] on span "Image" at bounding box center [816, 242] width 24 height 14
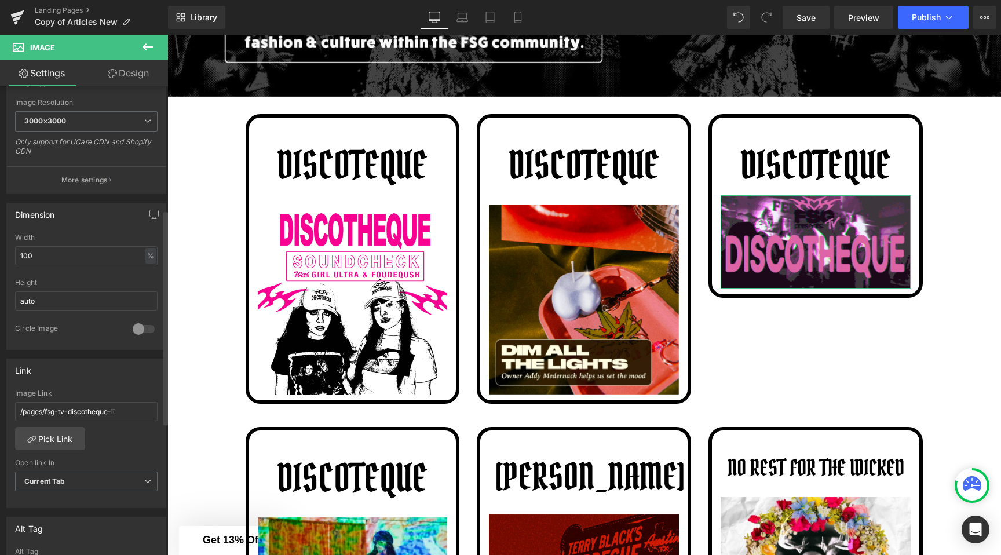
scroll to position [291, 0]
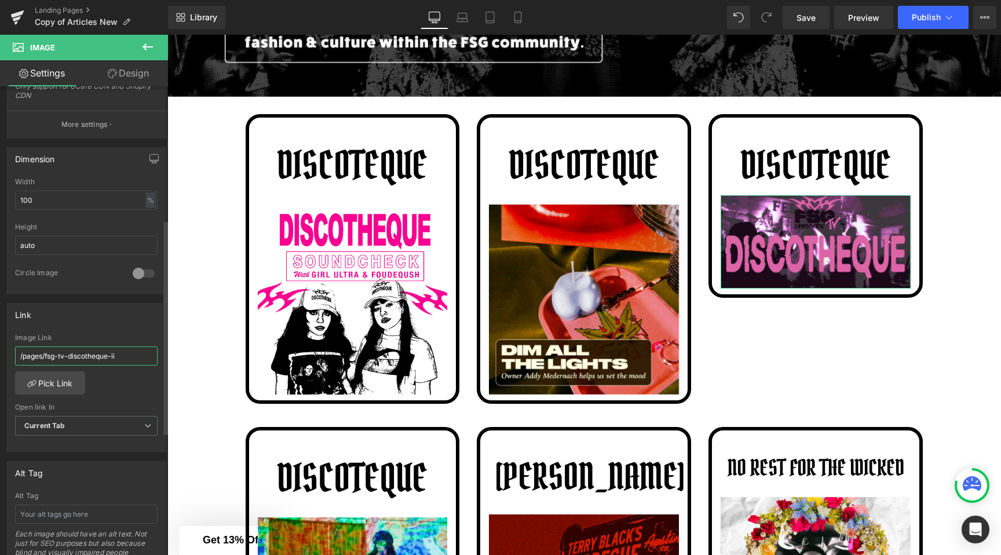
click at [70, 358] on input "/pages/fsg-tv-discotheque-ii" at bounding box center [86, 355] width 143 height 19
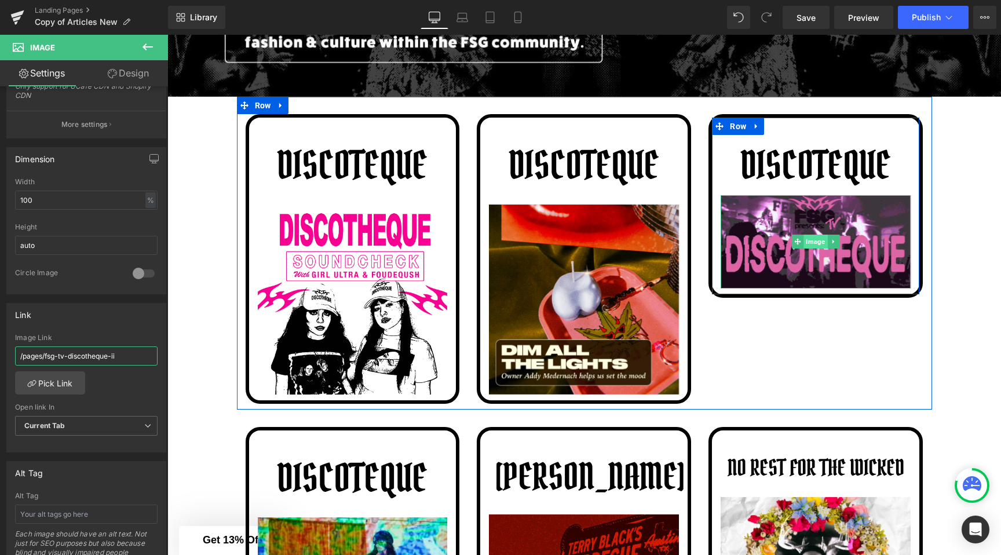
click at [813, 246] on span "Image" at bounding box center [816, 242] width 24 height 14
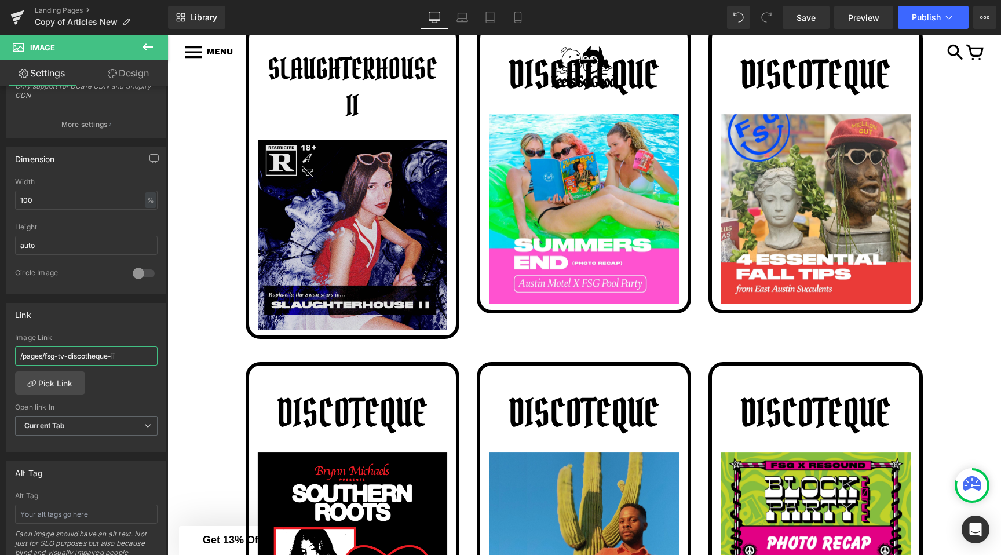
scroll to position [1332, 0]
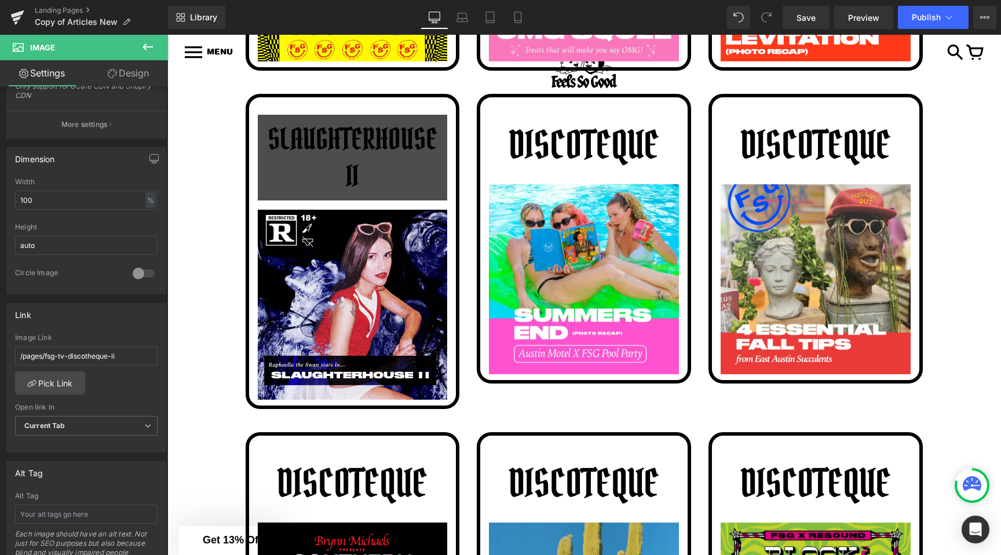
click at [349, 158] on span "SLAUGHTERHOUSE II" at bounding box center [353, 157] width 178 height 74
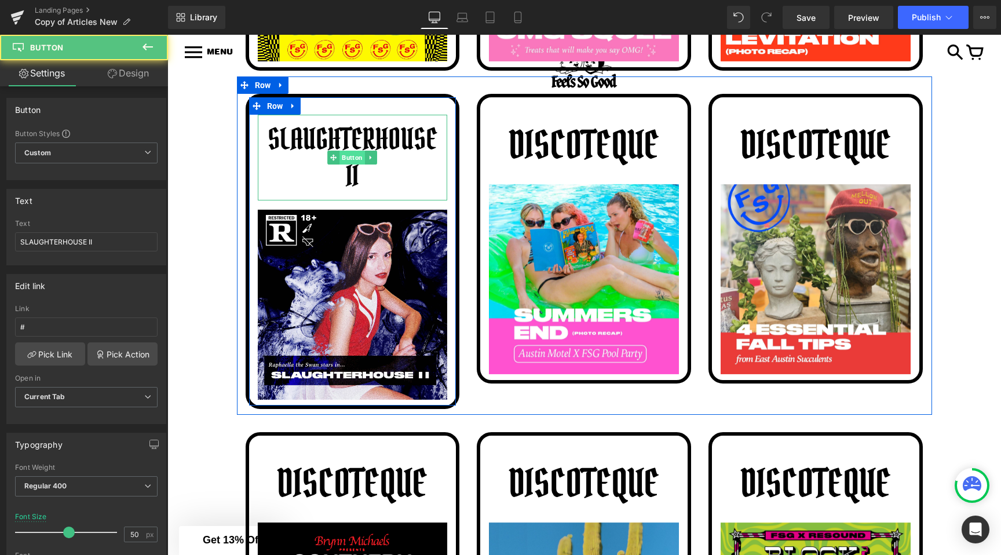
click at [348, 162] on span "Button" at bounding box center [352, 158] width 25 height 14
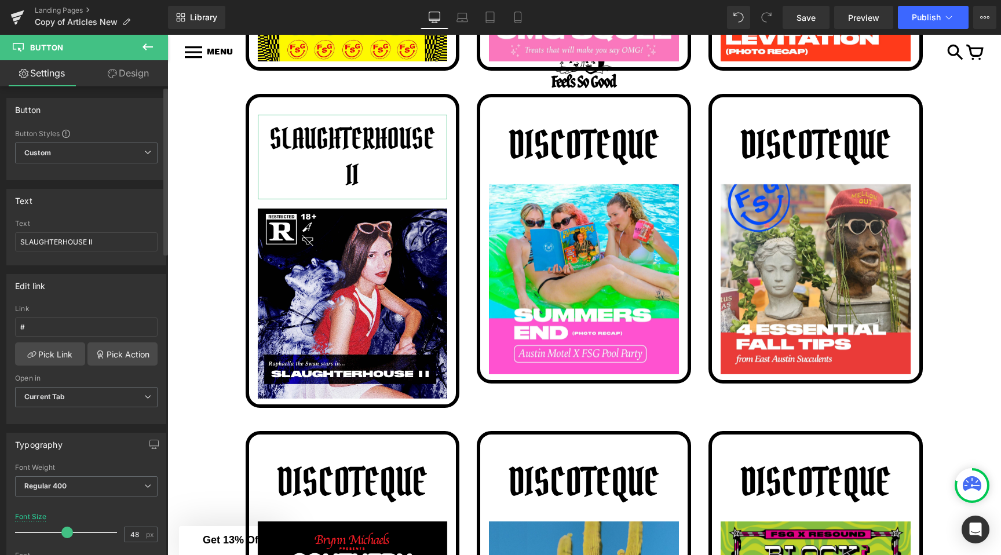
type input "47"
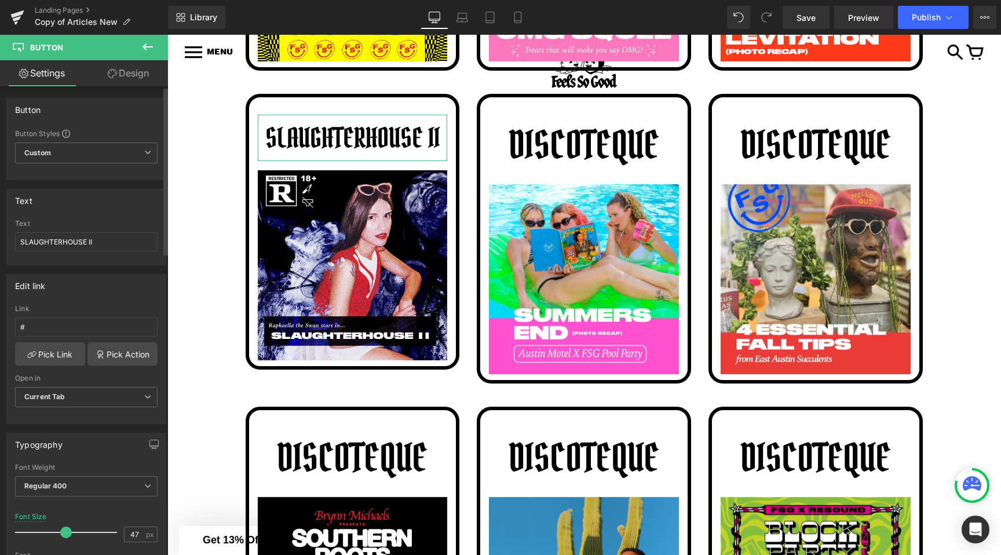
click at [64, 531] on span at bounding box center [66, 533] width 12 height 12
click at [217, 386] on div "Image DISCOTEQUE Button Image Row DISCOTEQUE Button Image Row DISCOTEQUE Button…" at bounding box center [584, 179] width 834 height 2603
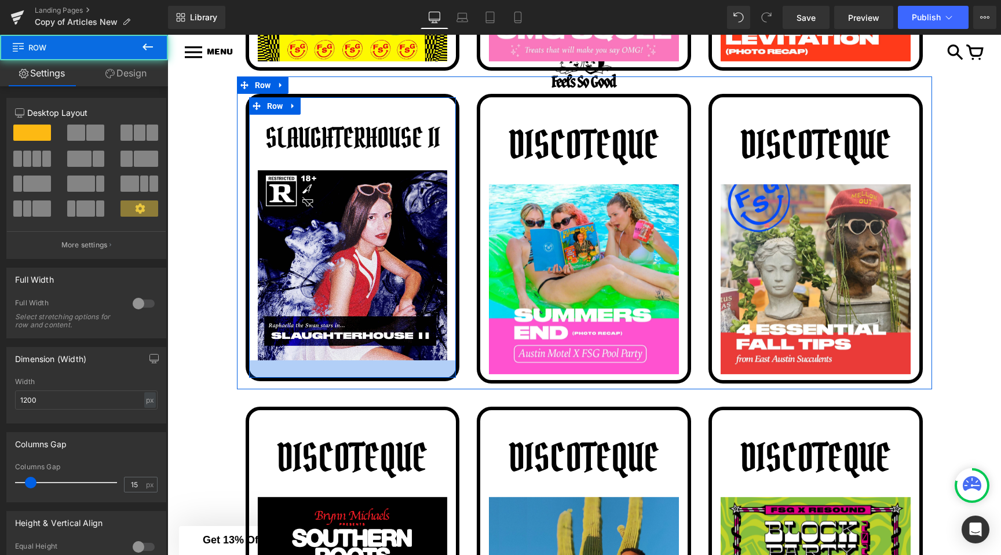
drag, startPoint x: 432, startPoint y: 374, endPoint x: 431, endPoint y: 385, distance: 11.6
click at [431, 378] on div at bounding box center [352, 368] width 207 height 17
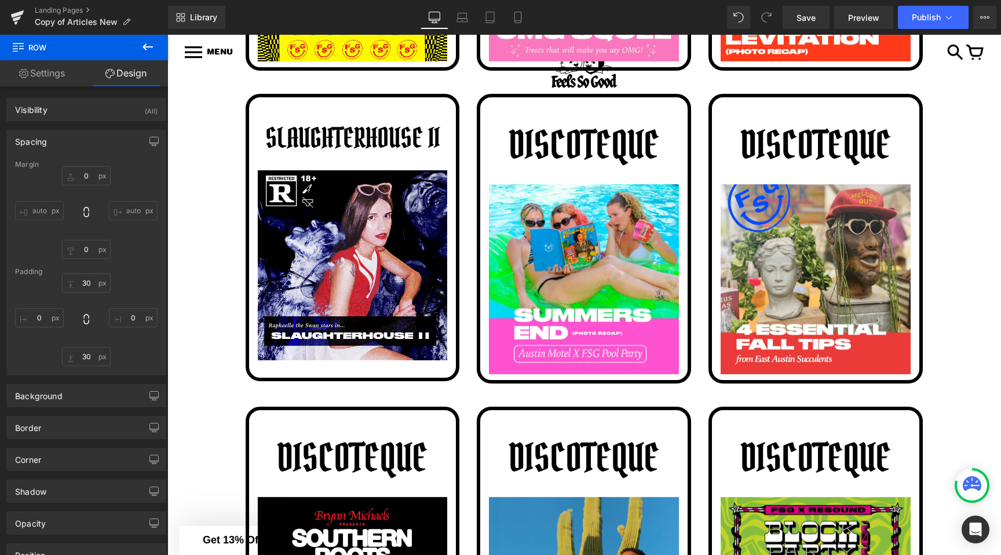
click at [206, 104] on div "Image DISCOTEQUE Button Image Row DISCOTEQUE Button Image Row DISCOTEQUE Button…" at bounding box center [584, 179] width 834 height 2603
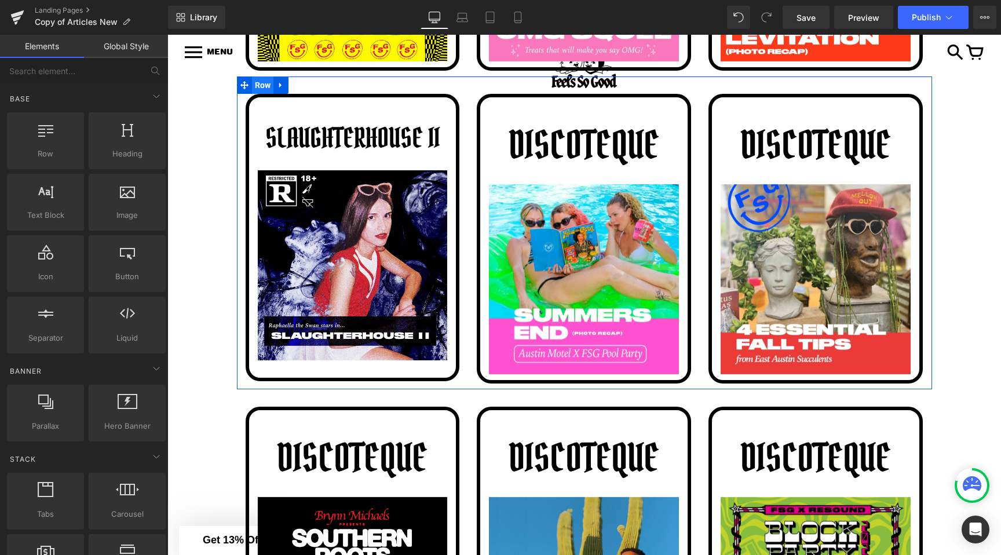
click at [273, 94] on span "Row" at bounding box center [263, 84] width 22 height 17
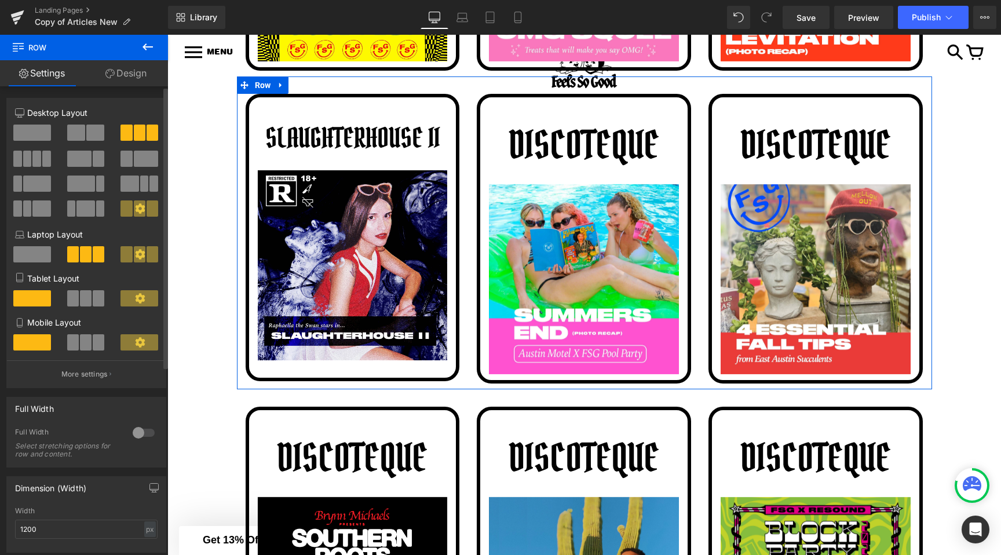
click at [37, 260] on span at bounding box center [32, 254] width 38 height 16
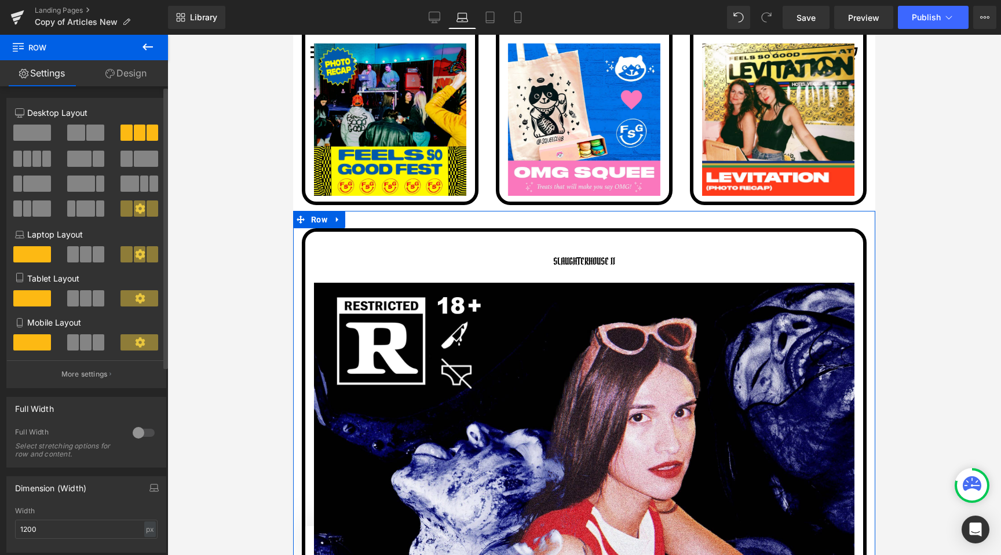
click at [76, 257] on button at bounding box center [86, 254] width 39 height 16
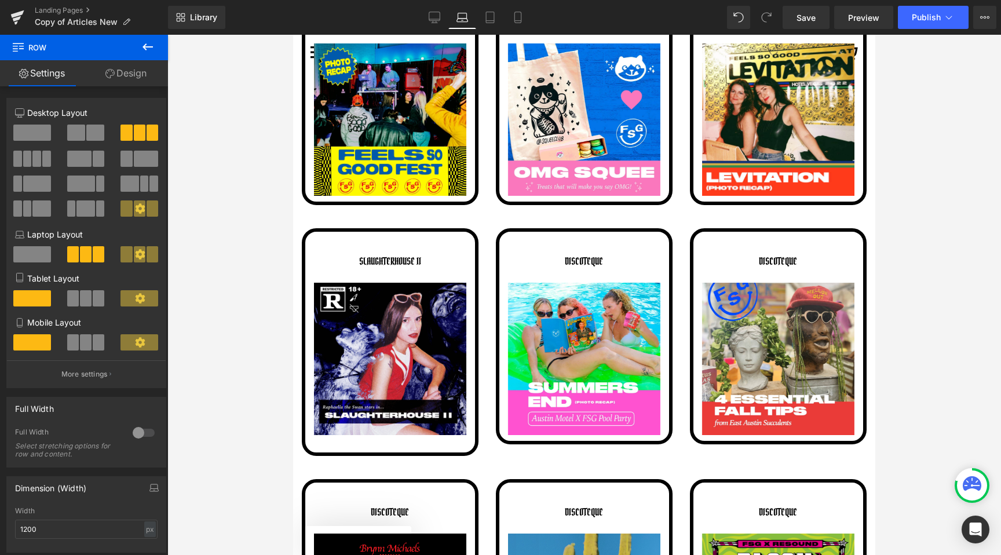
click at [221, 231] on div at bounding box center [584, 295] width 834 height 520
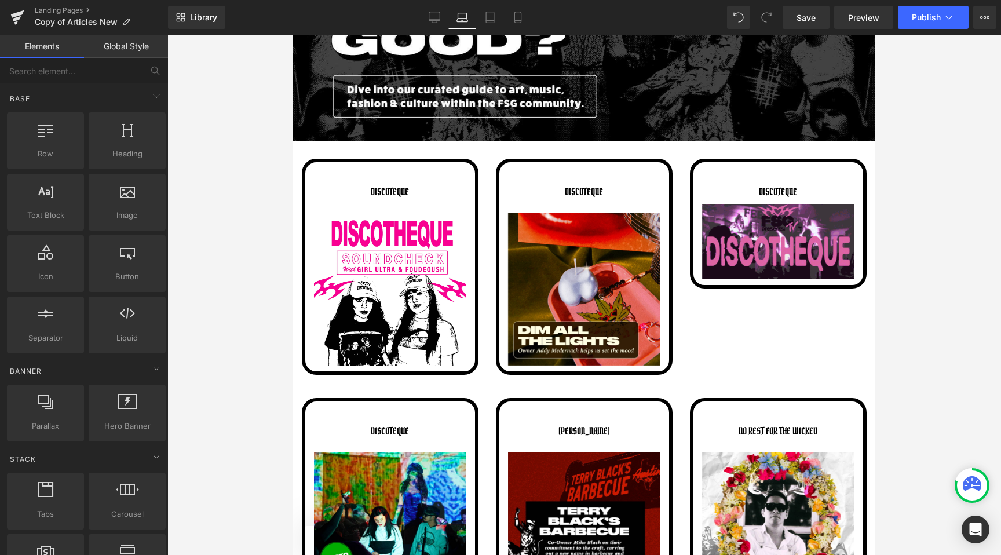
scroll to position [191, 0]
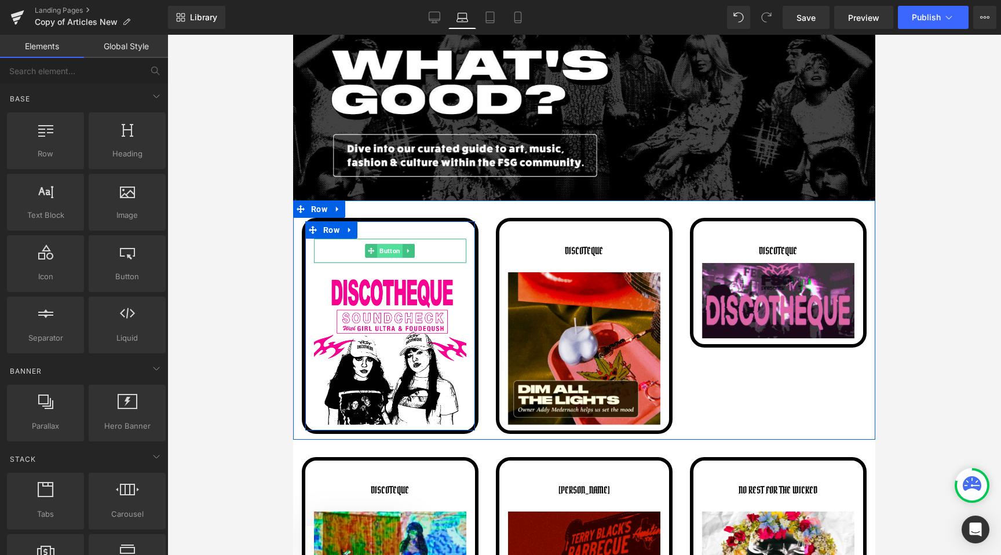
click at [388, 252] on span "Button" at bounding box center [390, 251] width 25 height 14
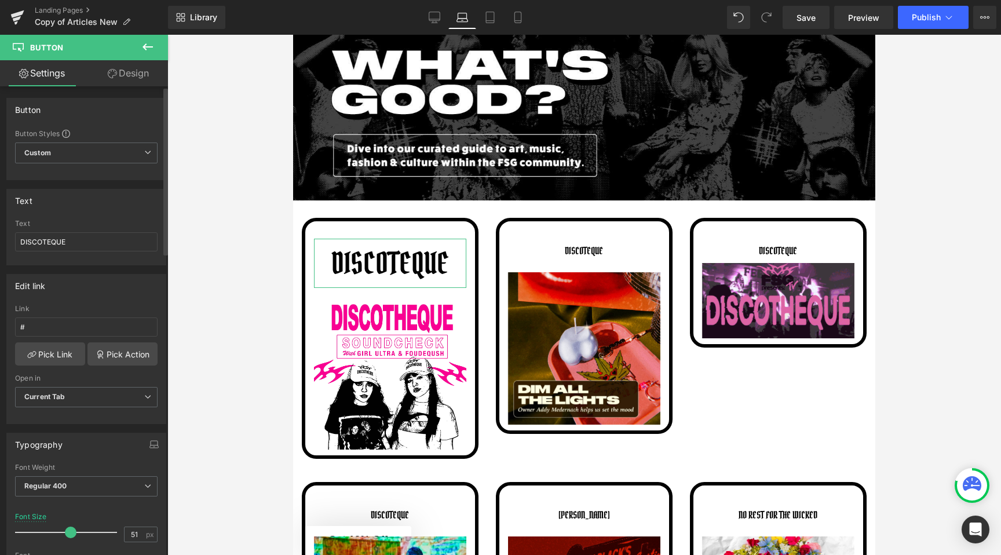
type input "50"
drag, startPoint x: 37, startPoint y: 529, endPoint x: 67, endPoint y: 524, distance: 30.6
click at [67, 524] on div at bounding box center [69, 532] width 96 height 23
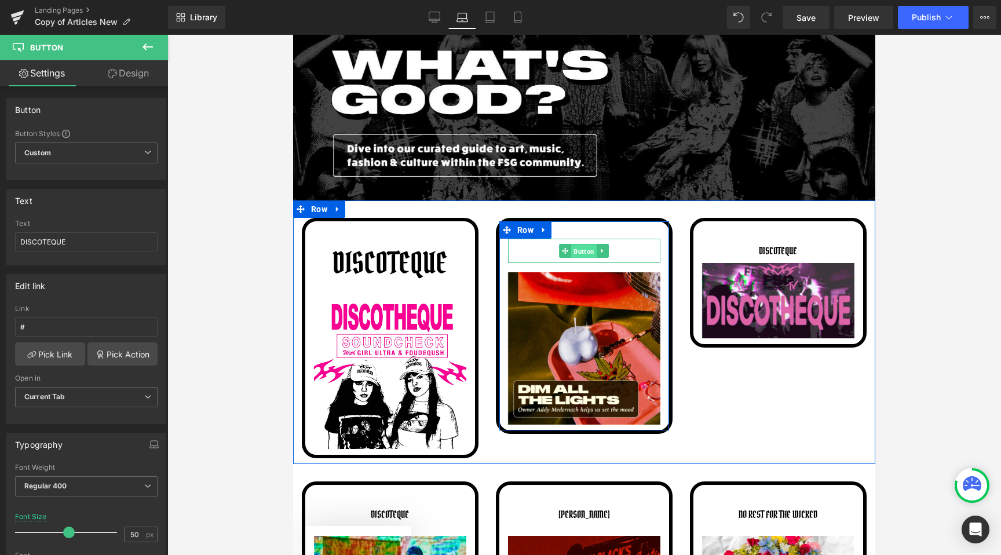
click at [590, 254] on span "Button" at bounding box center [584, 251] width 25 height 14
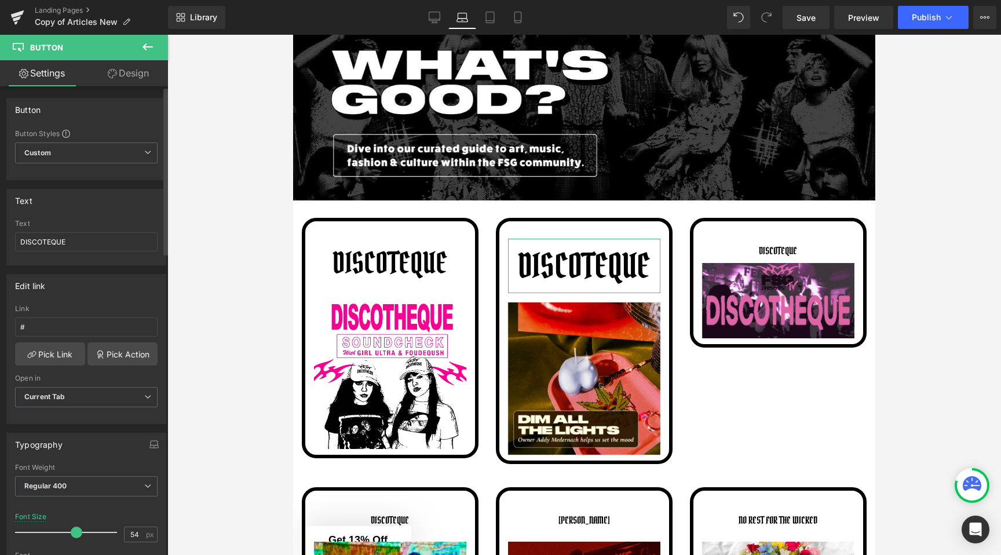
type input "53"
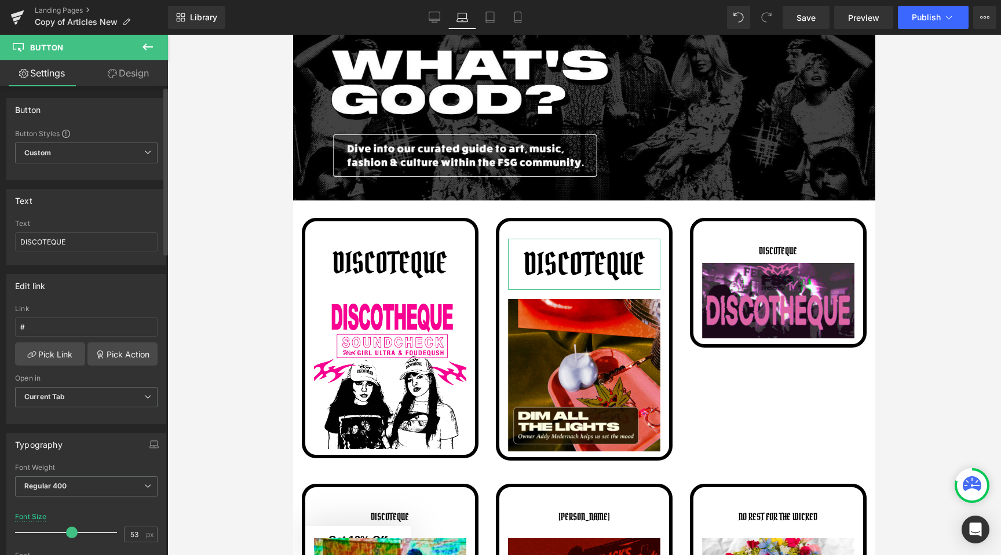
drag, startPoint x: 35, startPoint y: 532, endPoint x: 68, endPoint y: 532, distance: 33.0
click at [68, 532] on span at bounding box center [72, 533] width 12 height 12
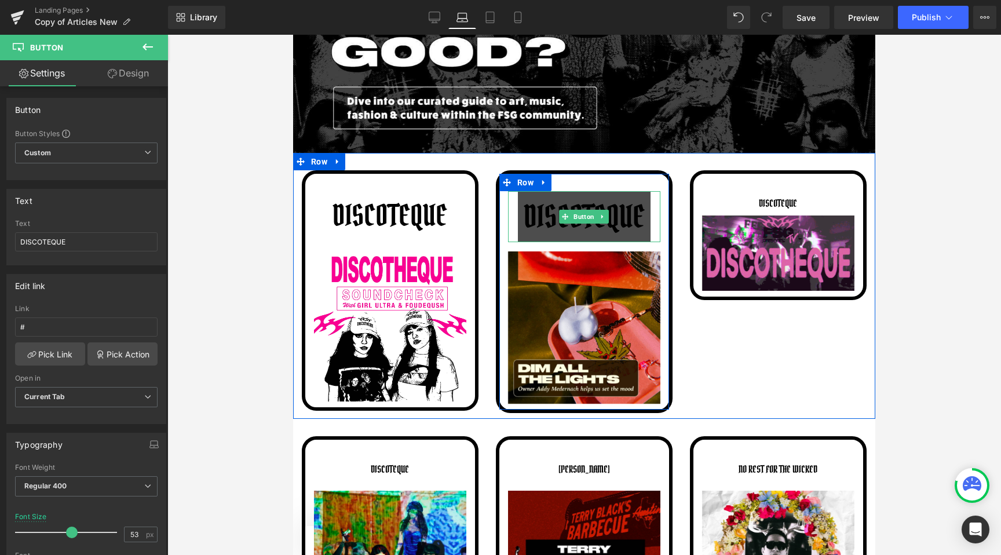
scroll to position [239, 0]
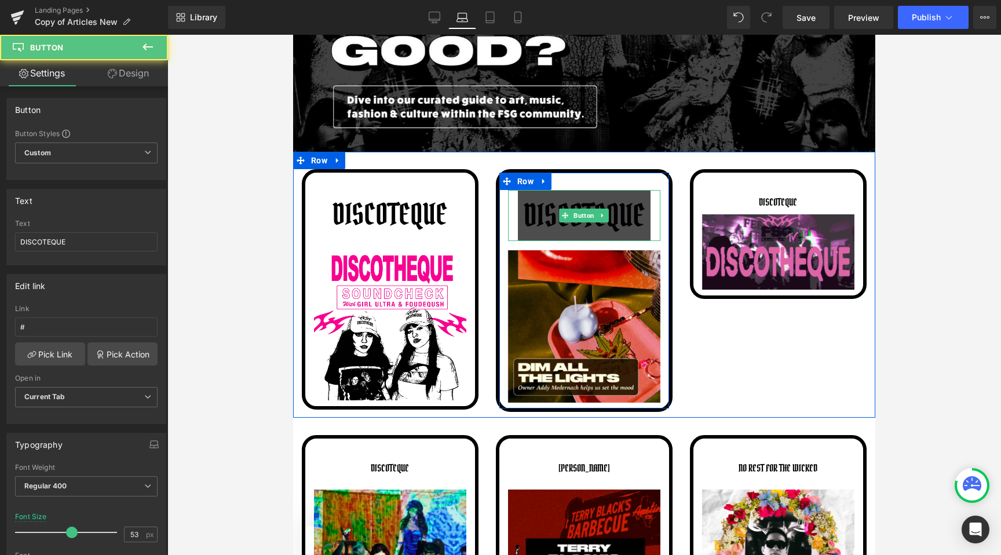
click at [545, 213] on span "DISCOTEQUE" at bounding box center [584, 215] width 121 height 39
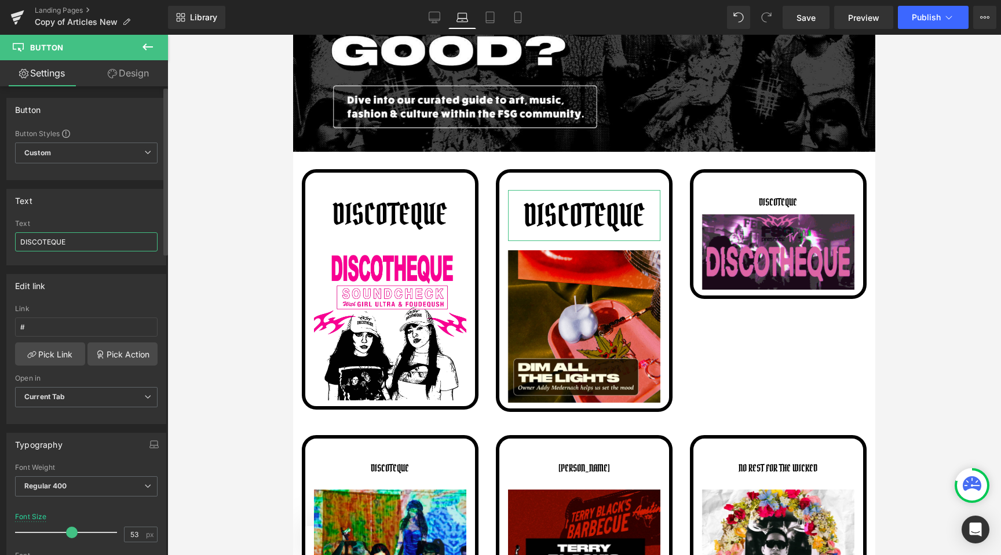
click at [59, 249] on input "DISCOTEQUE" at bounding box center [86, 241] width 143 height 19
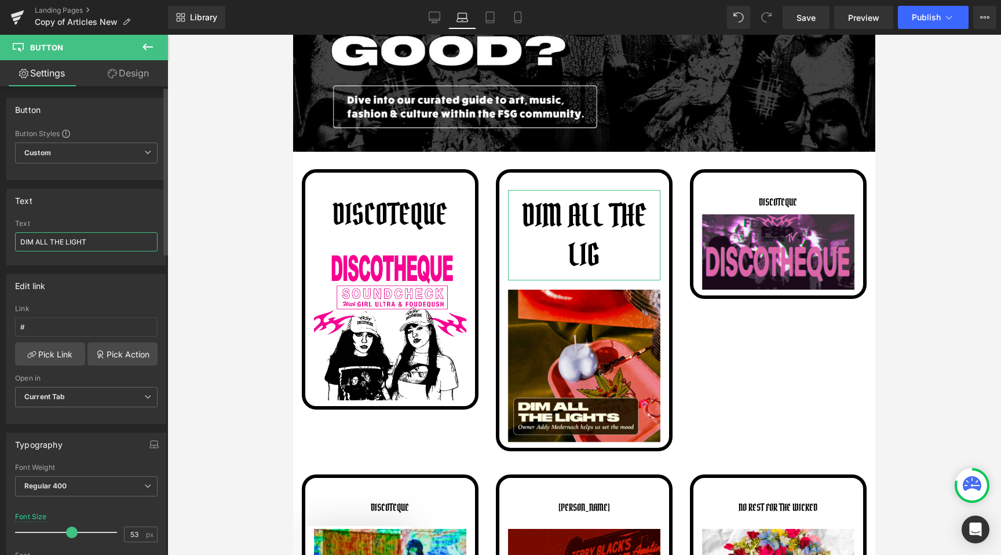
type input "DIM ALL THE LIGHTS"
click at [240, 247] on div at bounding box center [584, 295] width 834 height 520
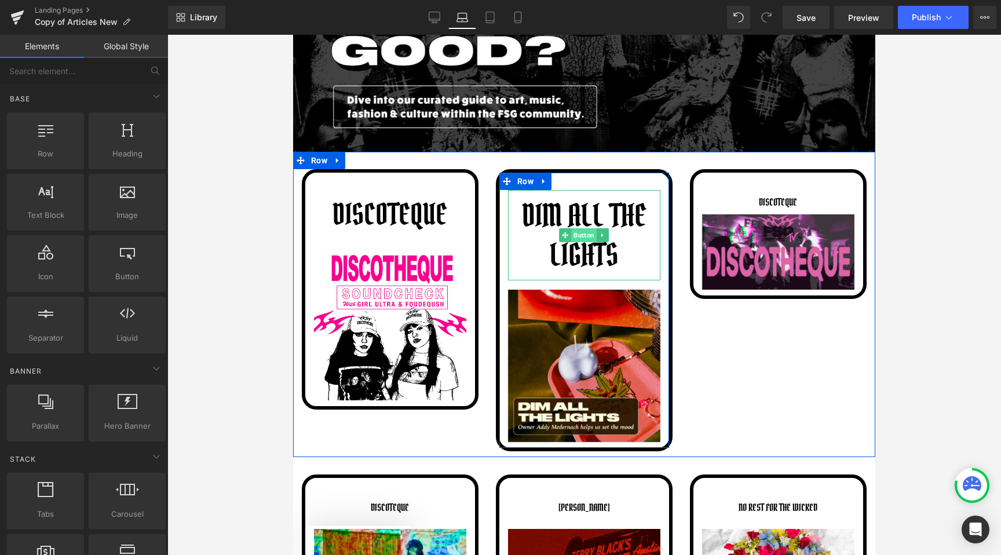
click at [580, 231] on span "Button" at bounding box center [584, 235] width 25 height 14
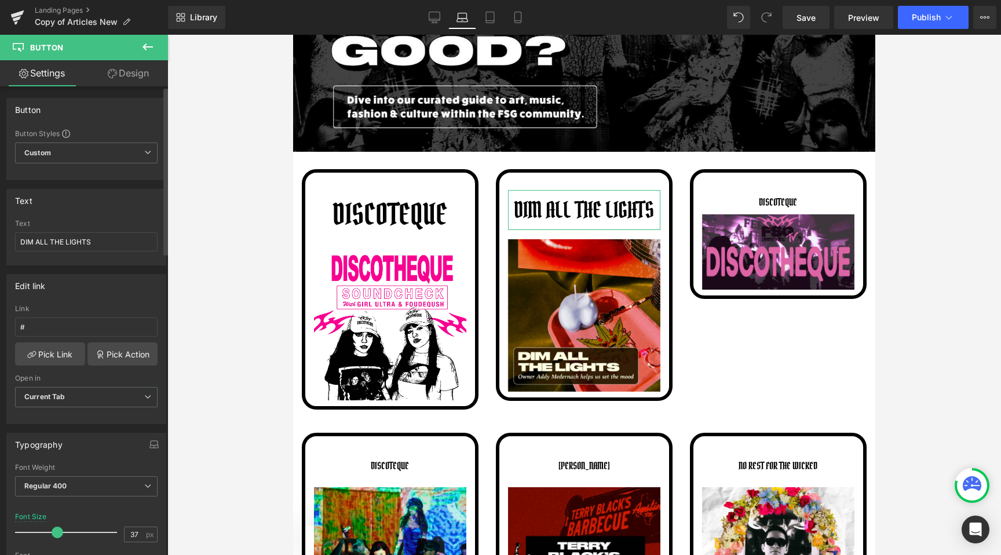
type input "36"
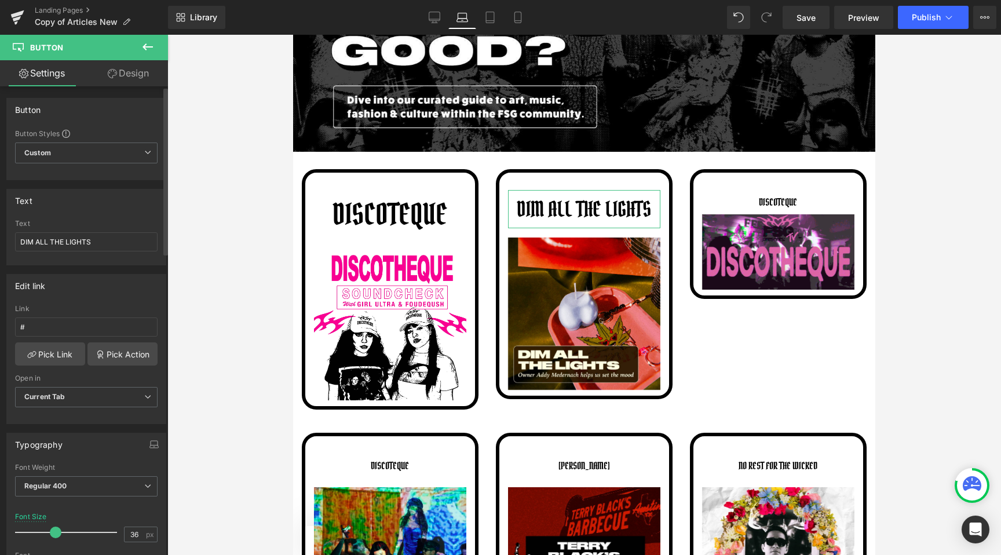
drag, startPoint x: 70, startPoint y: 534, endPoint x: 54, endPoint y: 535, distance: 15.7
click at [54, 535] on span at bounding box center [56, 533] width 12 height 12
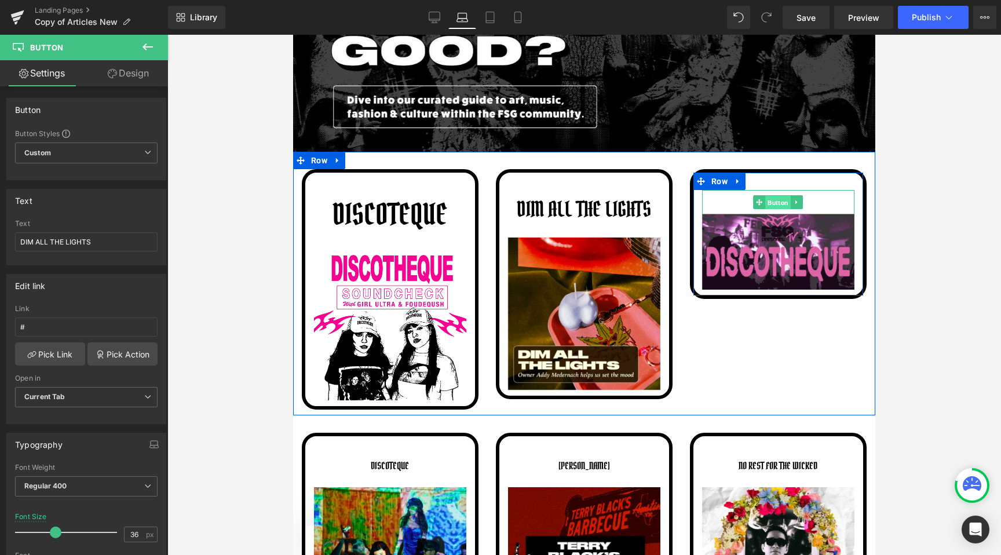
click at [776, 199] on span "Button" at bounding box center [778, 203] width 25 height 14
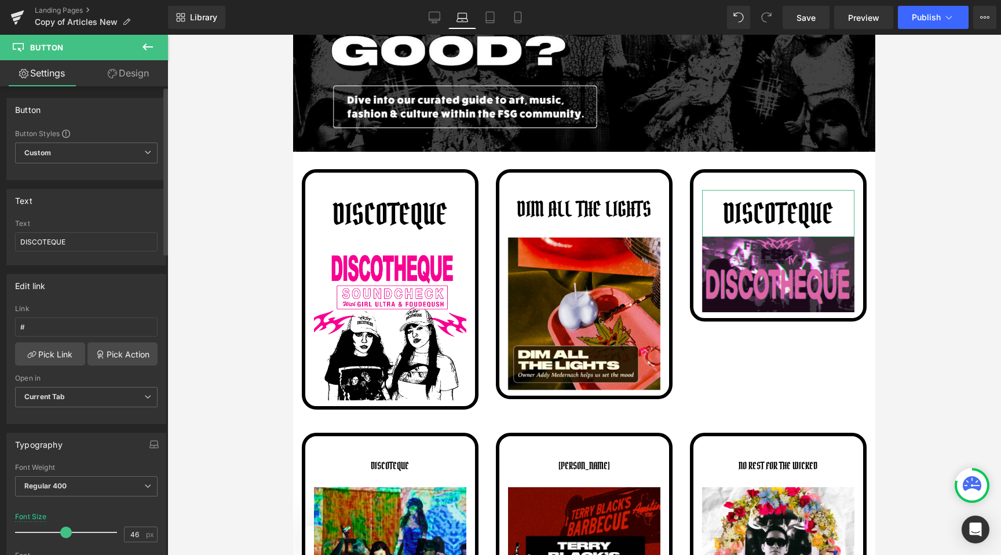
type input "45"
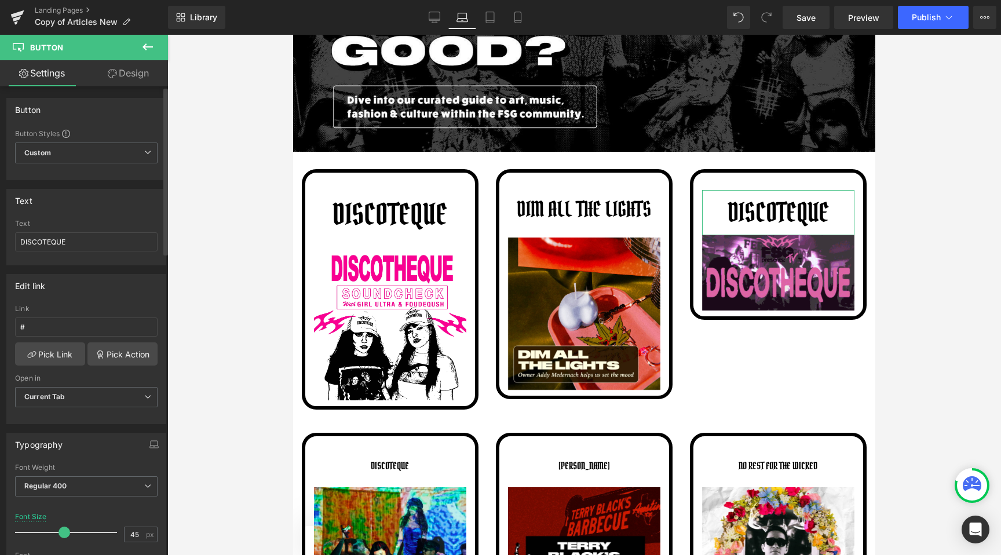
drag, startPoint x: 38, startPoint y: 528, endPoint x: 64, endPoint y: 529, distance: 26.1
click at [64, 529] on span at bounding box center [65, 533] width 12 height 12
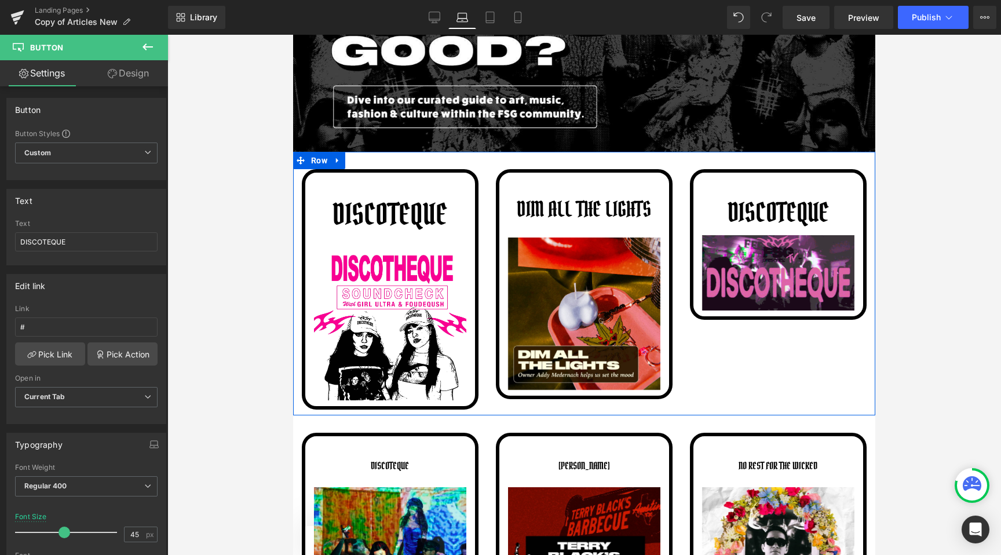
click at [702, 374] on div "DISCOTEQUE Button Image Row DIM ALL THE LIGHTS Button Image Row DISCOTEQUE Butt…" at bounding box center [584, 284] width 582 height 264
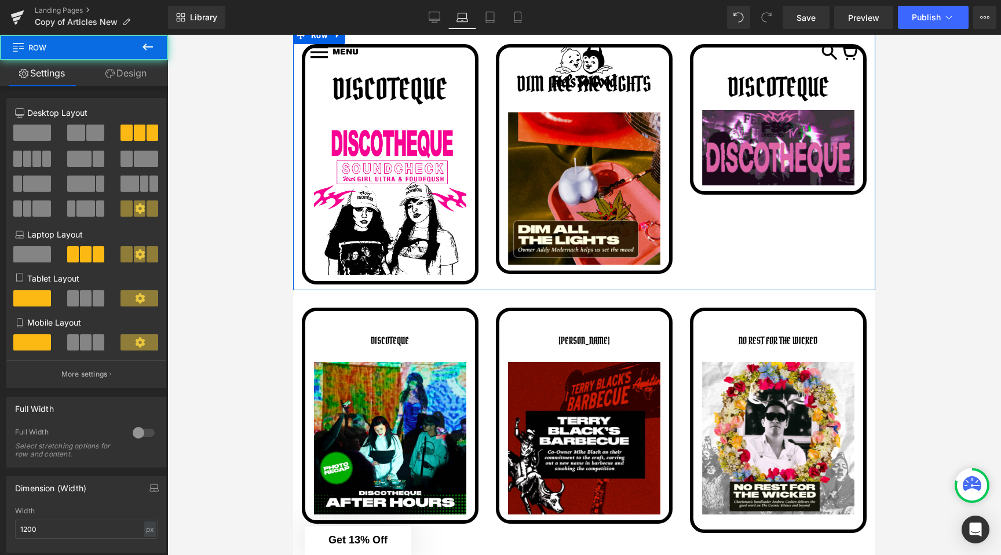
scroll to position [366, 0]
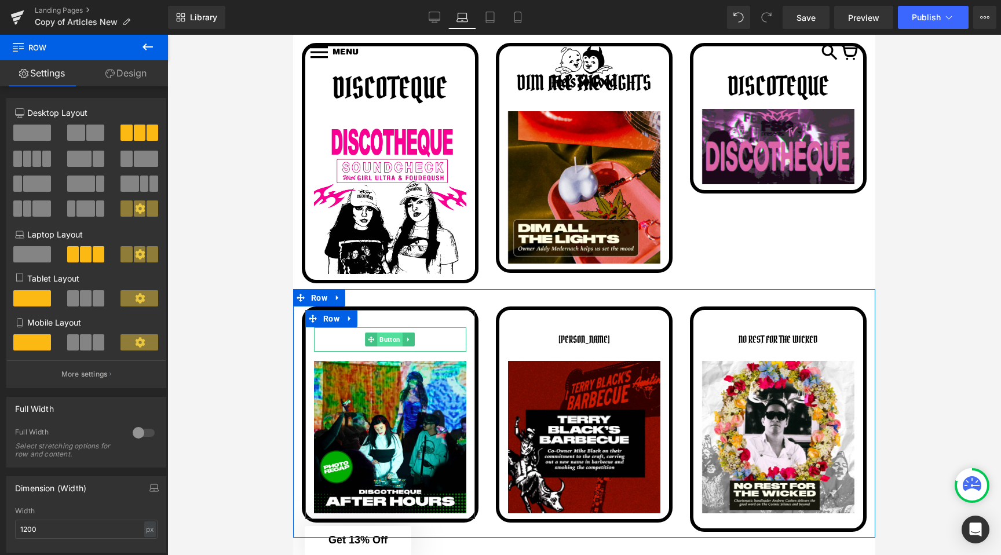
click at [384, 339] on span "Button" at bounding box center [390, 340] width 25 height 14
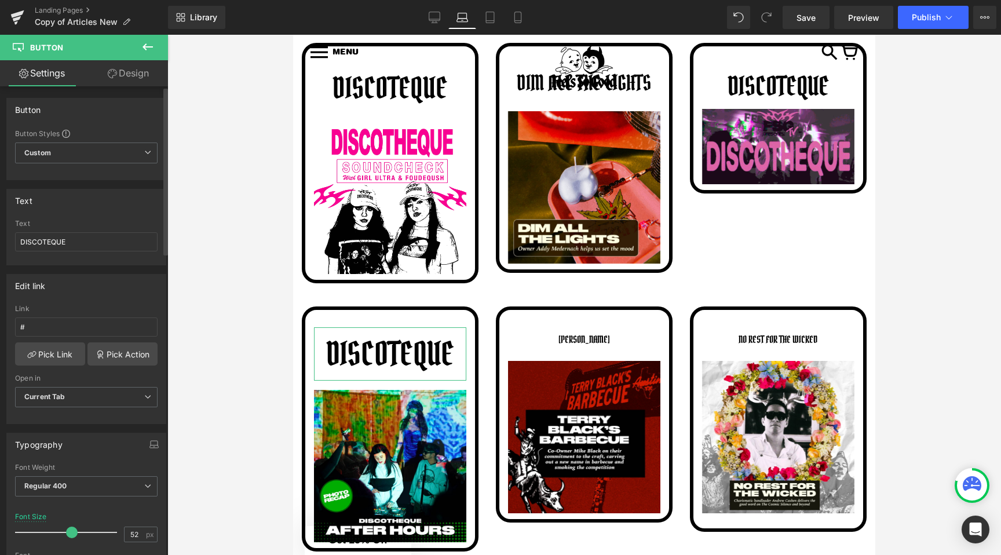
type input "51"
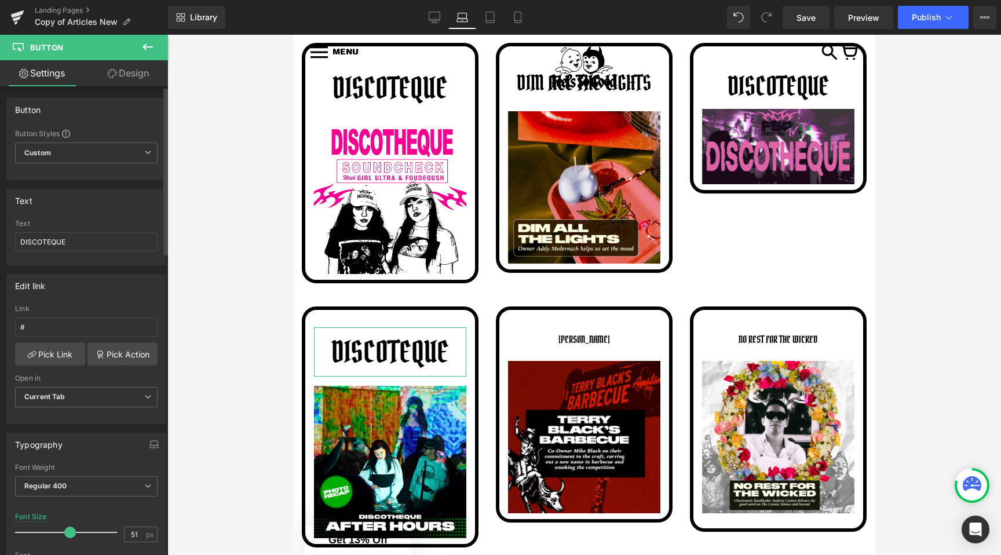
drag, startPoint x: 34, startPoint y: 531, endPoint x: 8, endPoint y: 354, distance: 179.2
click at [65, 529] on span at bounding box center [70, 533] width 12 height 12
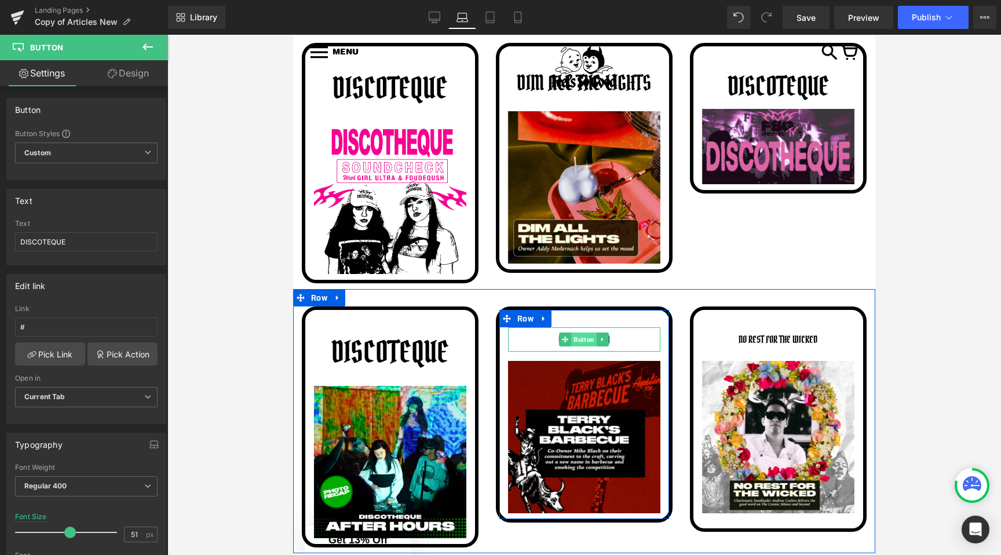
click at [584, 343] on span "Button" at bounding box center [584, 340] width 25 height 14
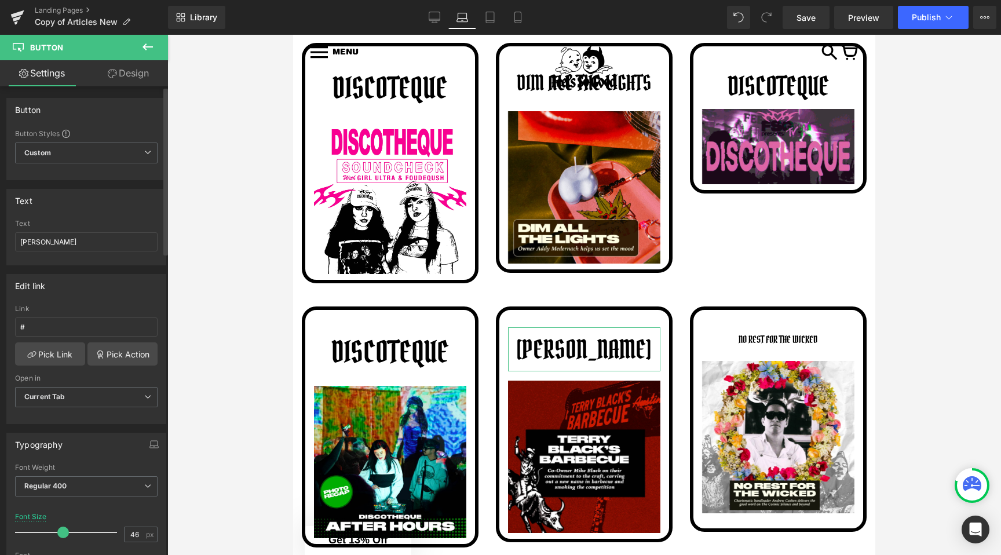
type input "47"
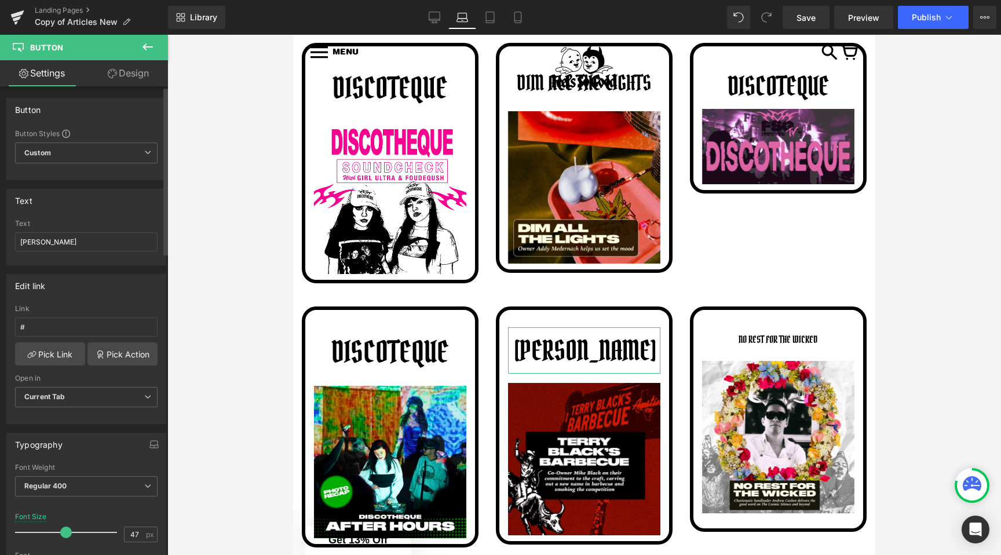
drag, startPoint x: 37, startPoint y: 531, endPoint x: 64, endPoint y: 531, distance: 27.2
click at [64, 531] on span at bounding box center [66, 533] width 12 height 12
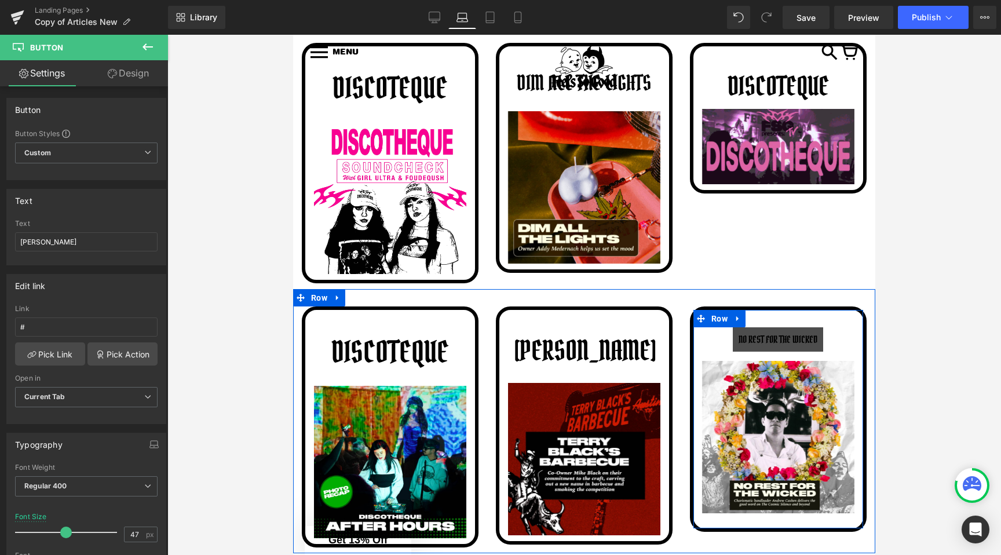
click at [780, 338] on span "Button" at bounding box center [778, 340] width 25 height 14
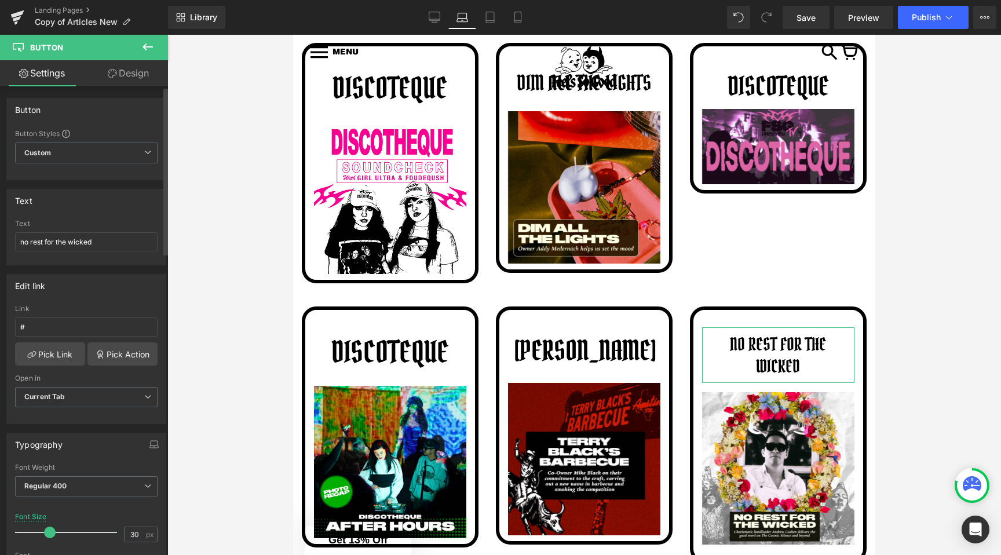
drag, startPoint x: 36, startPoint y: 535, endPoint x: 48, endPoint y: 537, distance: 11.8
click at [48, 537] on span at bounding box center [50, 533] width 12 height 12
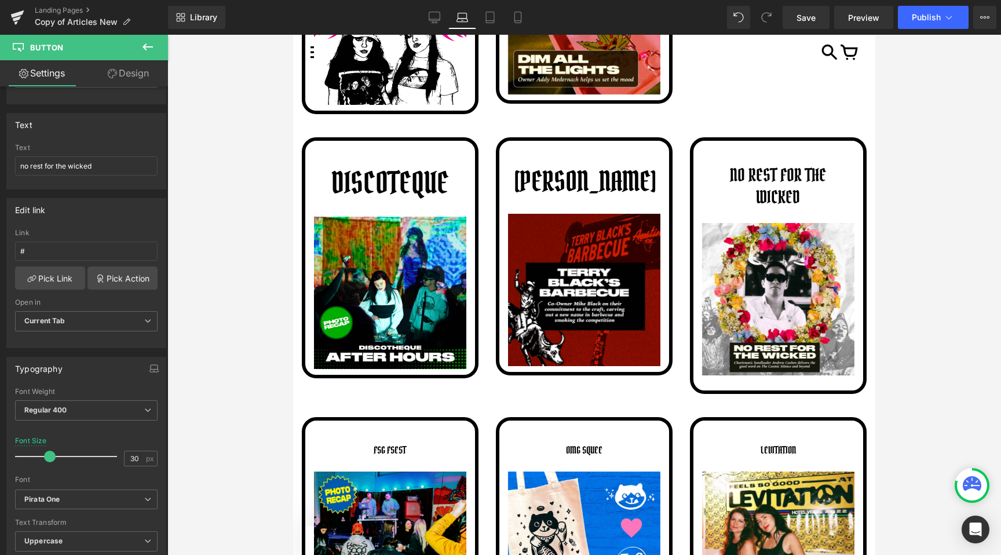
scroll to position [550, 0]
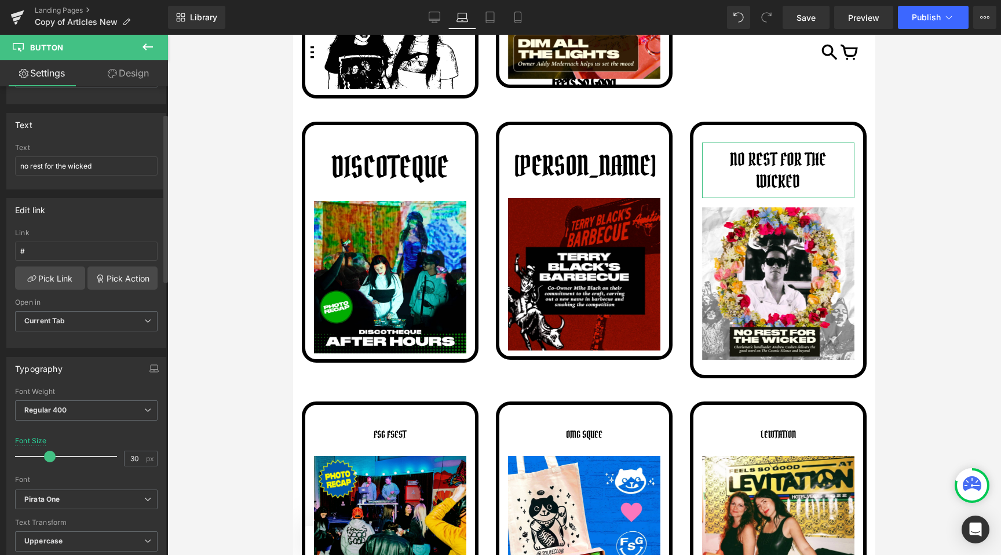
type input "29"
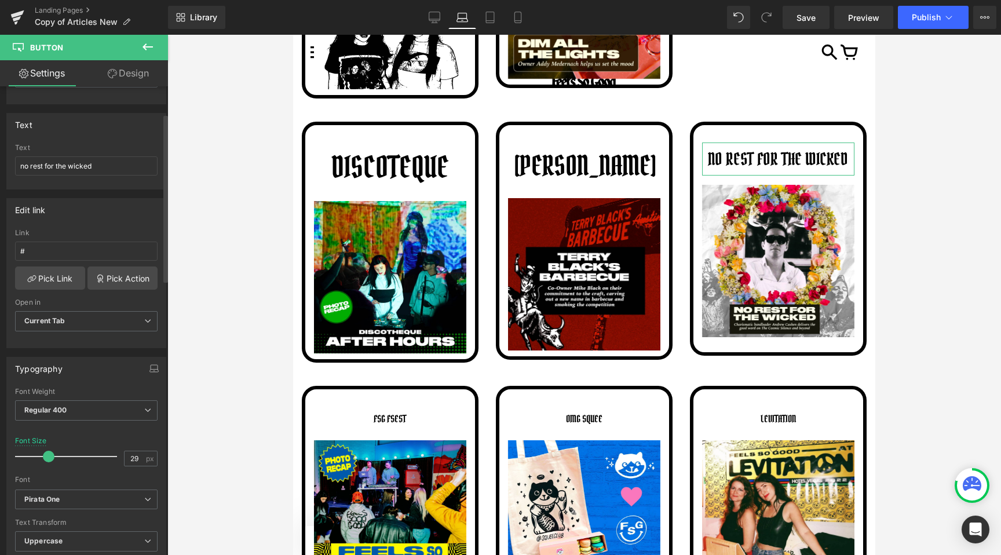
click at [45, 456] on span at bounding box center [49, 457] width 12 height 12
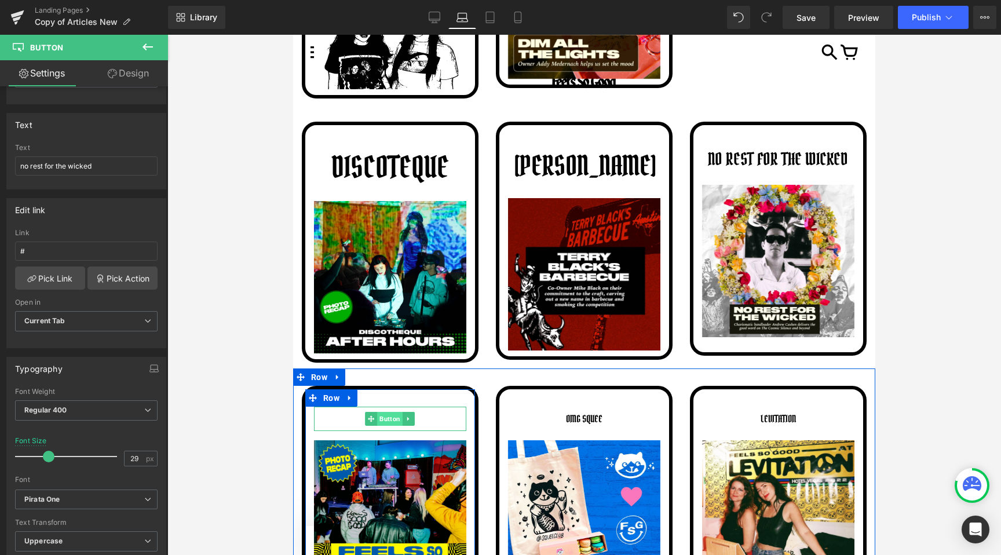
click at [384, 419] on span "Button" at bounding box center [390, 419] width 25 height 14
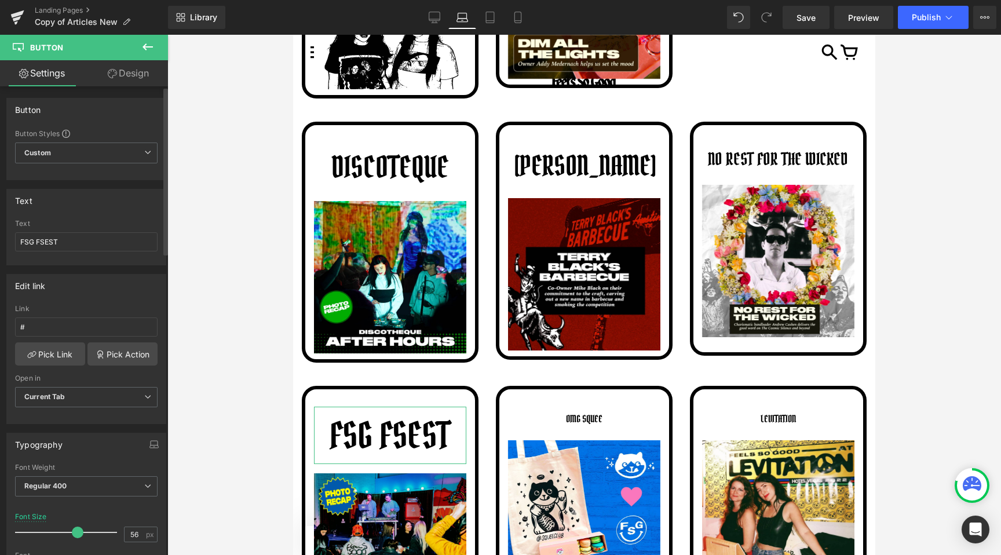
type input "55"
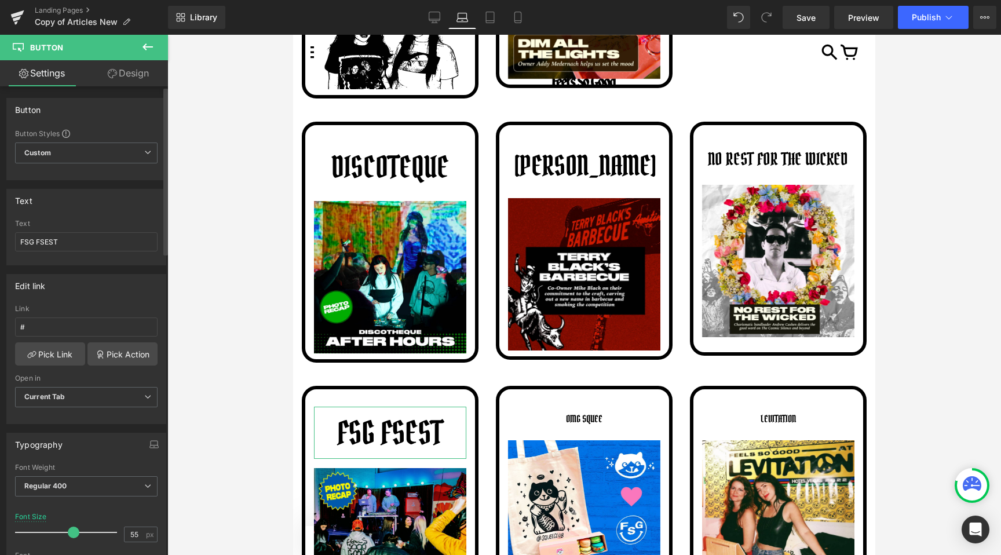
drag, startPoint x: 38, startPoint y: 528, endPoint x: 72, endPoint y: 525, distance: 34.9
click at [72, 527] on span at bounding box center [74, 533] width 12 height 12
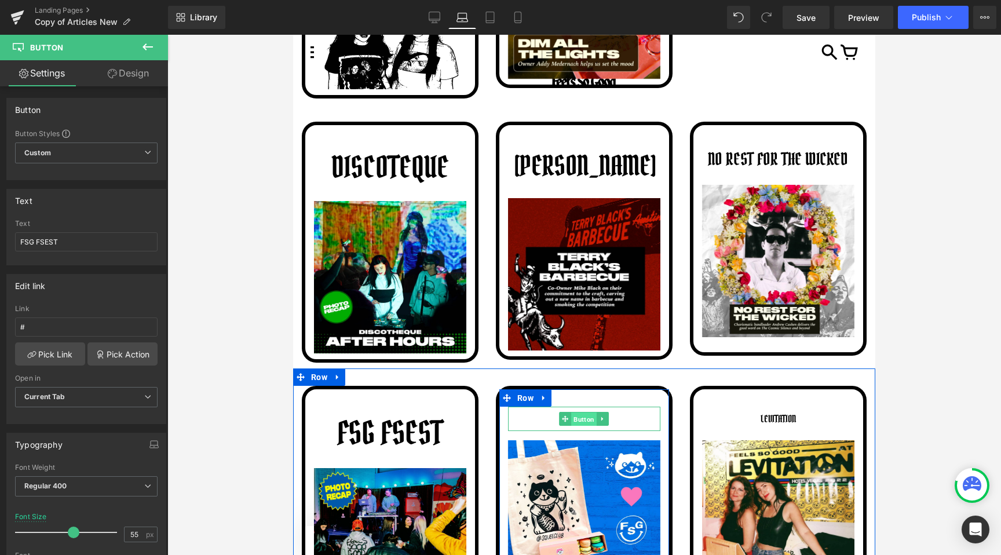
click at [585, 419] on span "Button" at bounding box center [584, 419] width 25 height 14
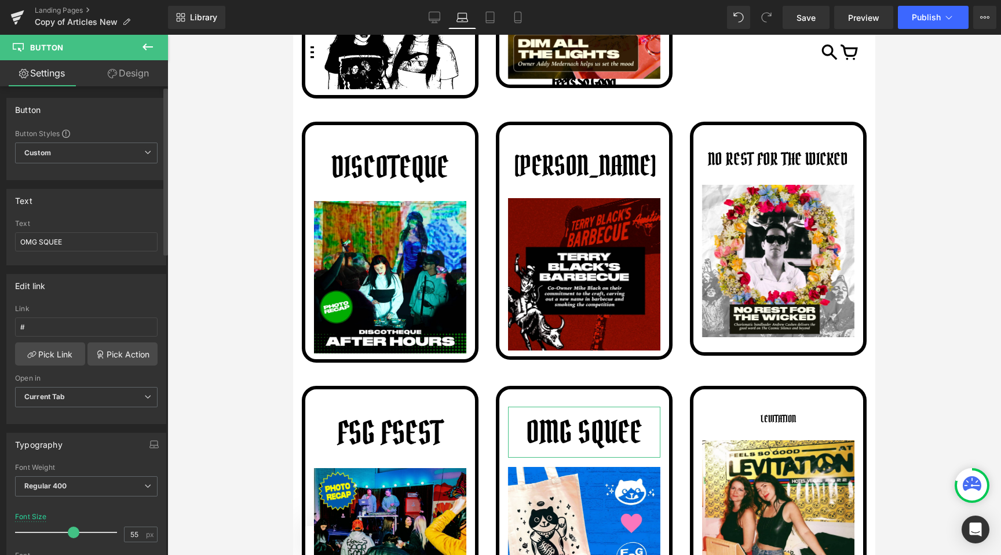
type input "56"
drag, startPoint x: 38, startPoint y: 531, endPoint x: 74, endPoint y: 531, distance: 35.3
click at [74, 531] on span at bounding box center [74, 533] width 12 height 12
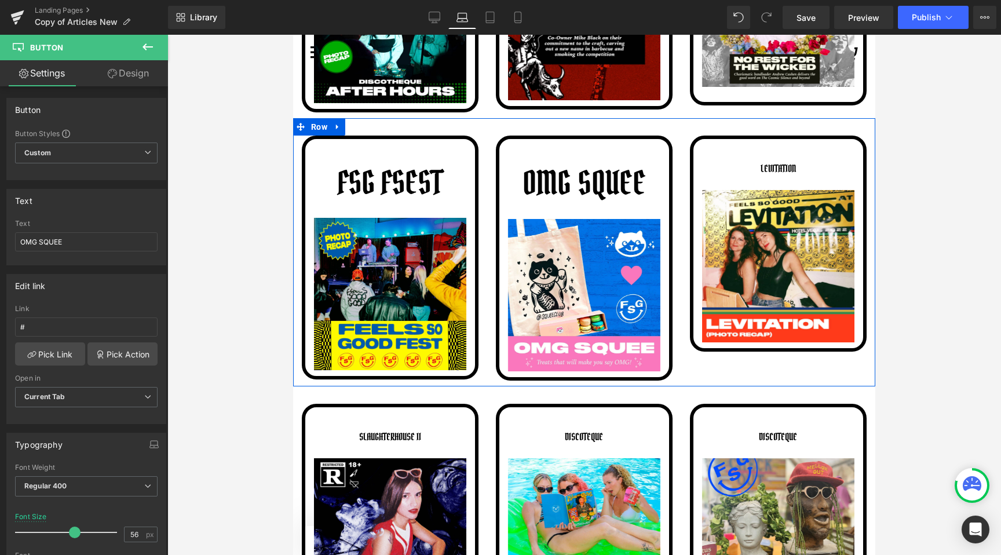
scroll to position [815, 0]
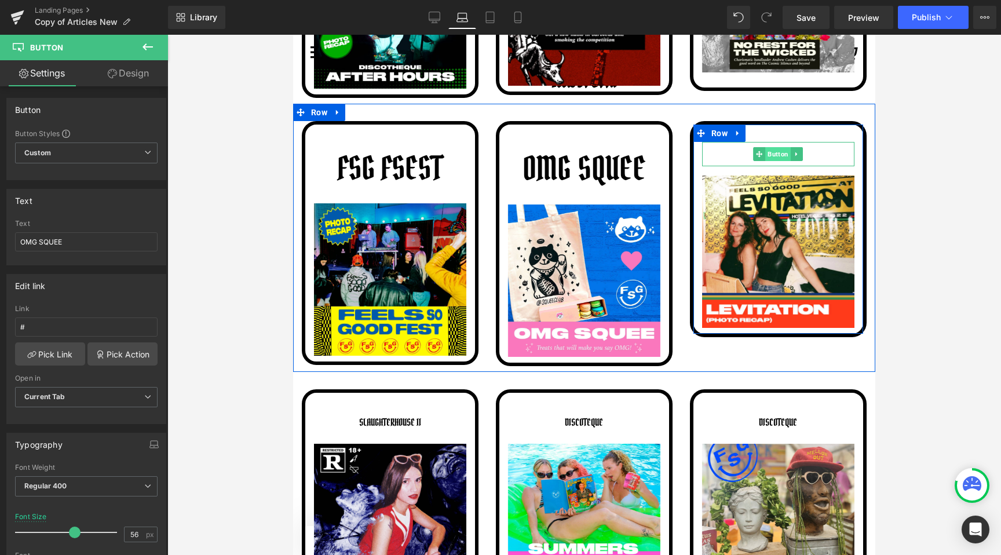
click at [779, 154] on span "Button" at bounding box center [778, 154] width 25 height 14
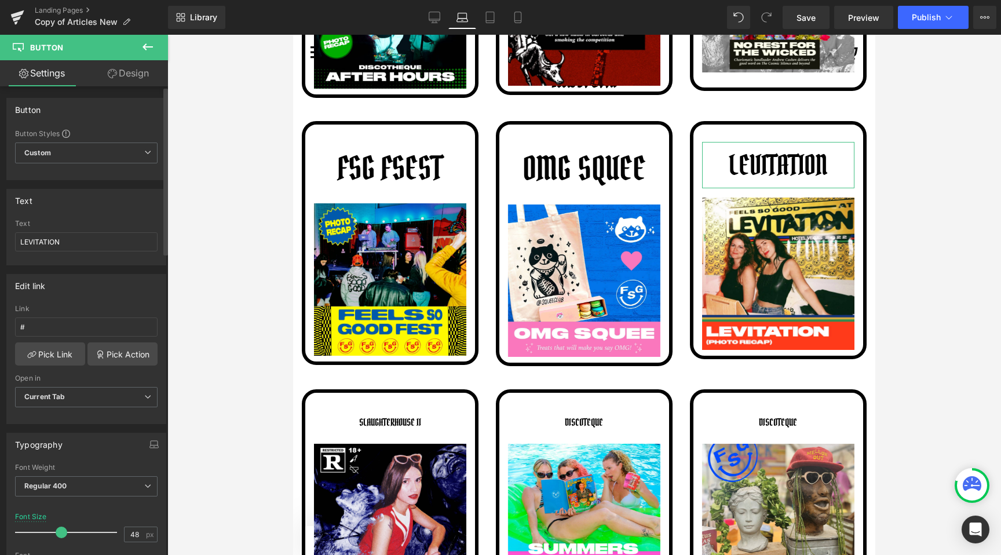
type input "49"
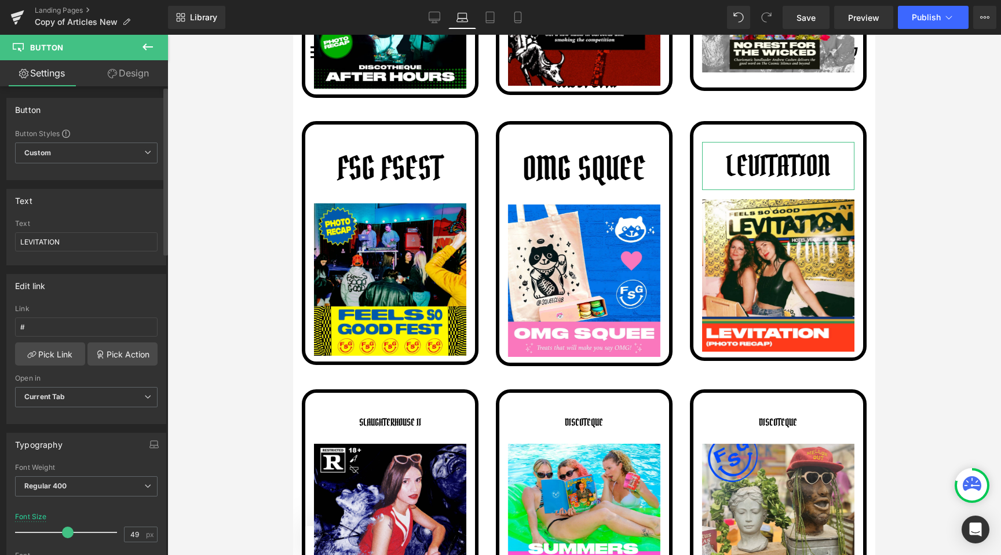
drag, startPoint x: 38, startPoint y: 529, endPoint x: 68, endPoint y: 529, distance: 29.5
click at [68, 529] on span at bounding box center [68, 533] width 12 height 12
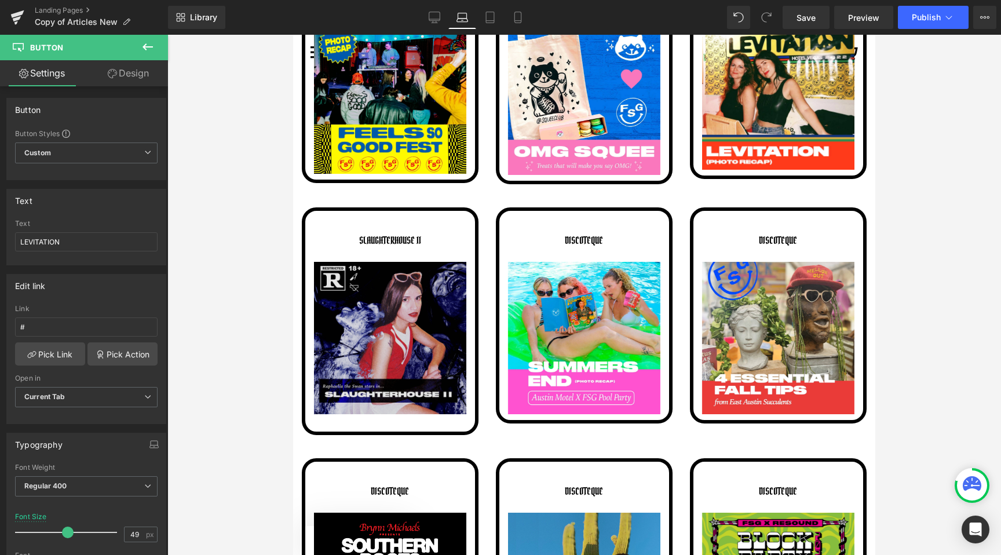
scroll to position [1009, 0]
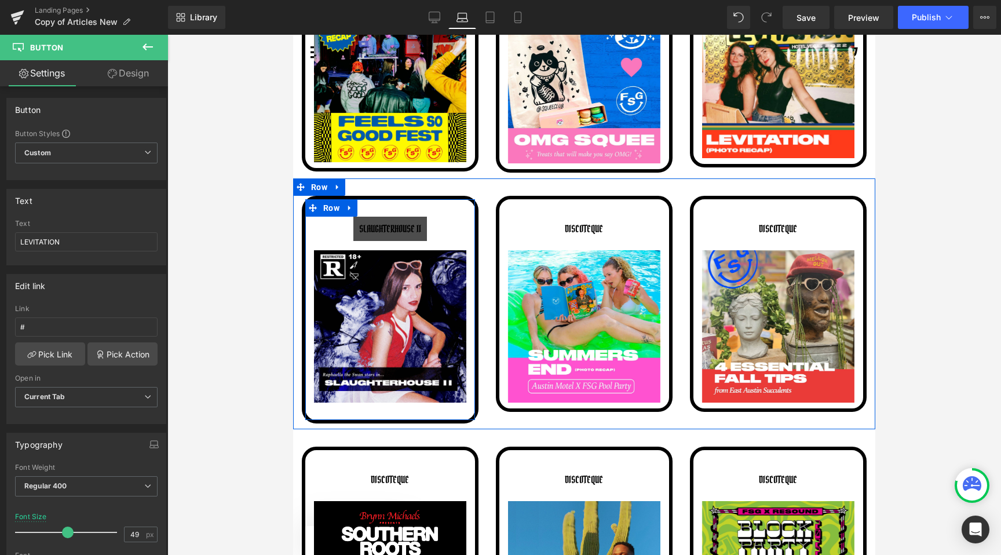
click at [389, 230] on span "Button" at bounding box center [390, 229] width 25 height 14
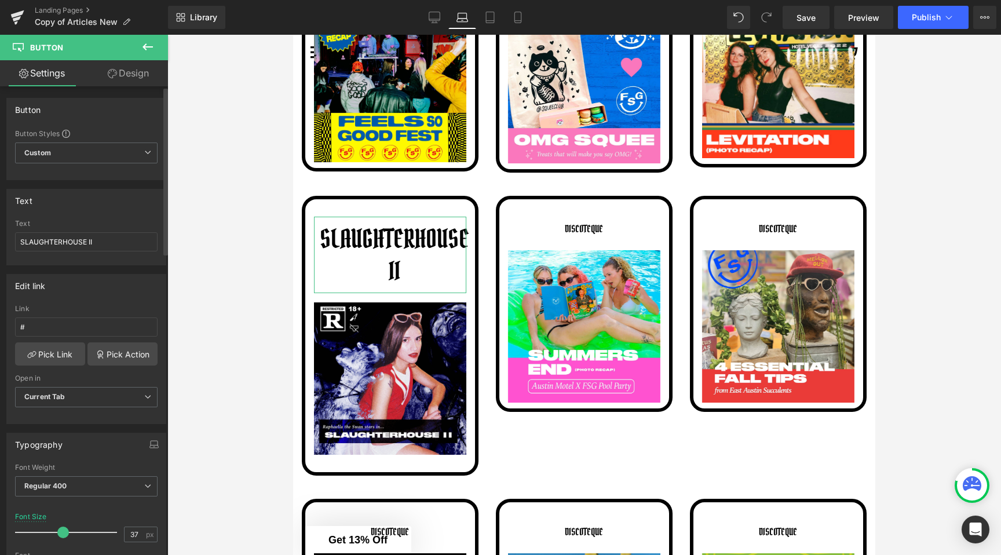
type input "36"
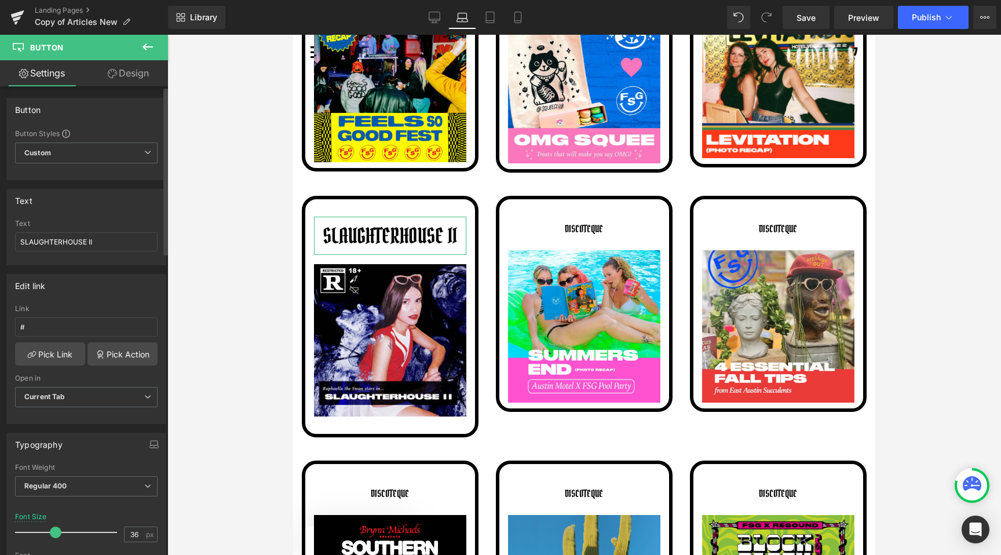
drag, startPoint x: 34, startPoint y: 535, endPoint x: 52, endPoint y: 535, distance: 17.4
click at [52, 535] on span at bounding box center [56, 533] width 12 height 12
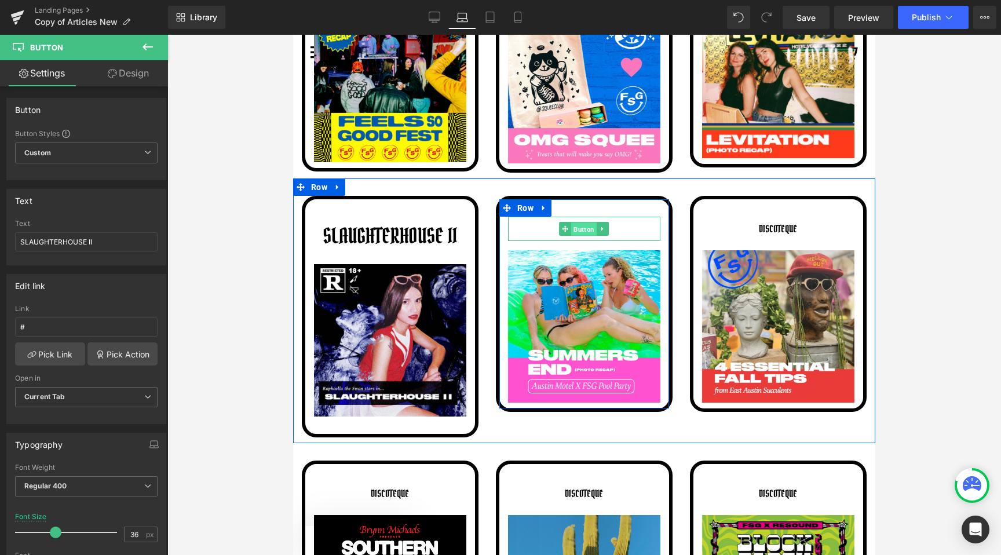
click at [584, 229] on span "Button" at bounding box center [584, 229] width 25 height 14
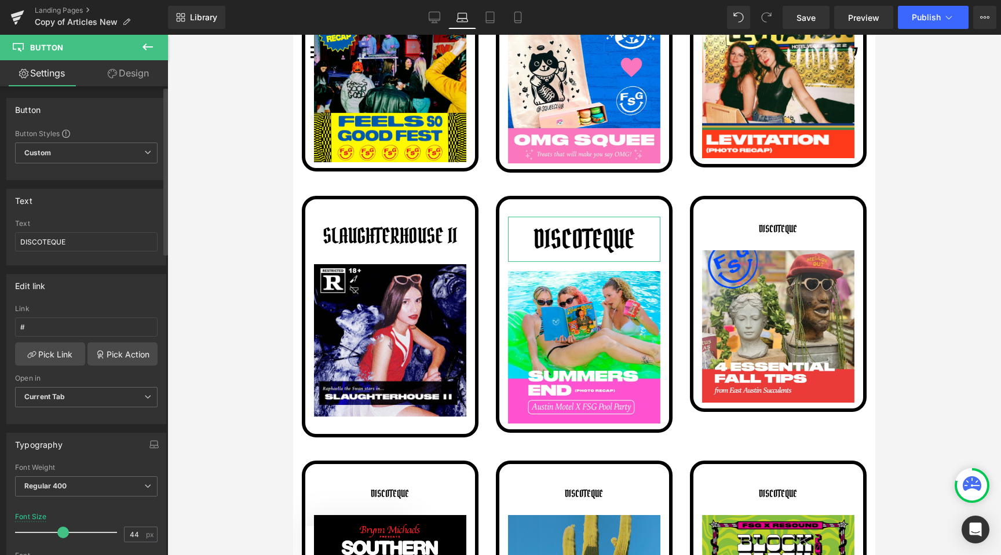
type input "45"
drag, startPoint x: 37, startPoint y: 531, endPoint x: 63, endPoint y: 534, distance: 25.7
click at [63, 534] on span at bounding box center [65, 533] width 12 height 12
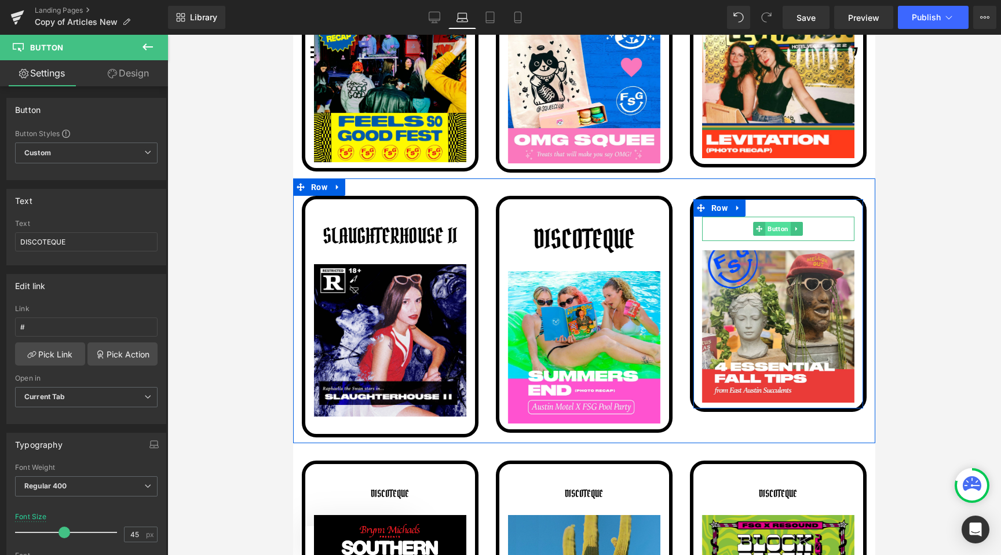
click at [781, 224] on span "Button" at bounding box center [778, 229] width 25 height 14
click at [781, 227] on span "Button" at bounding box center [778, 229] width 25 height 14
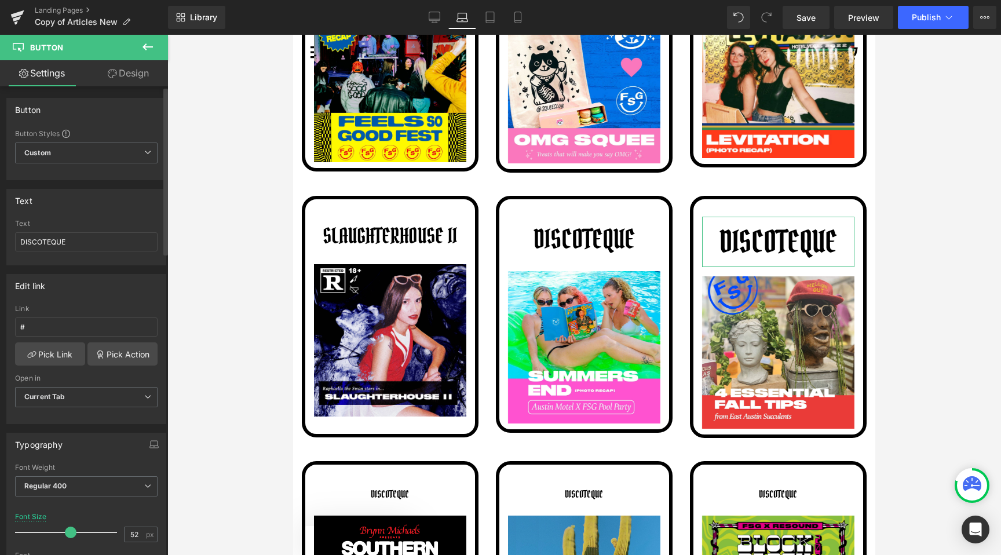
type input "51"
drag, startPoint x: 35, startPoint y: 534, endPoint x: 66, endPoint y: 533, distance: 30.7
click at [66, 533] on span at bounding box center [70, 533] width 12 height 12
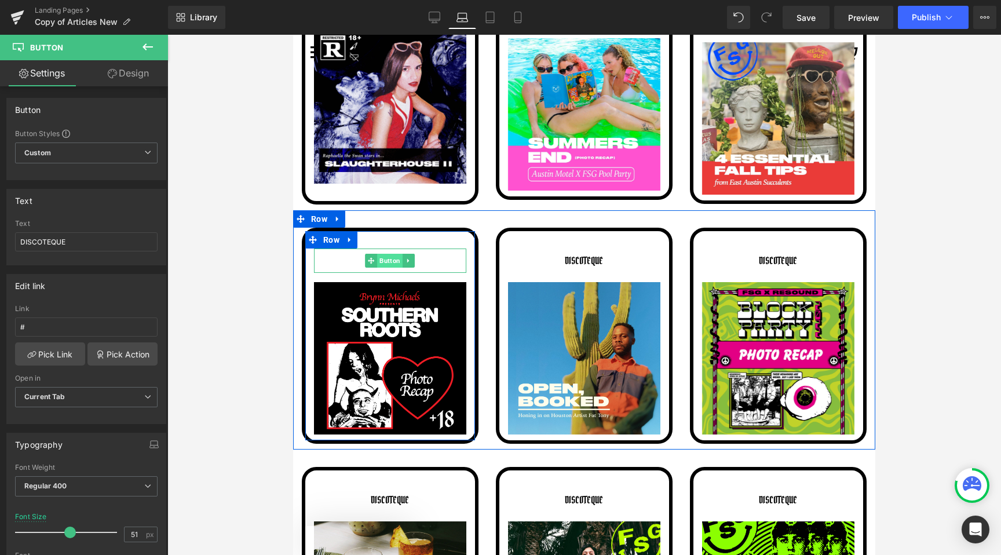
scroll to position [1078, 0]
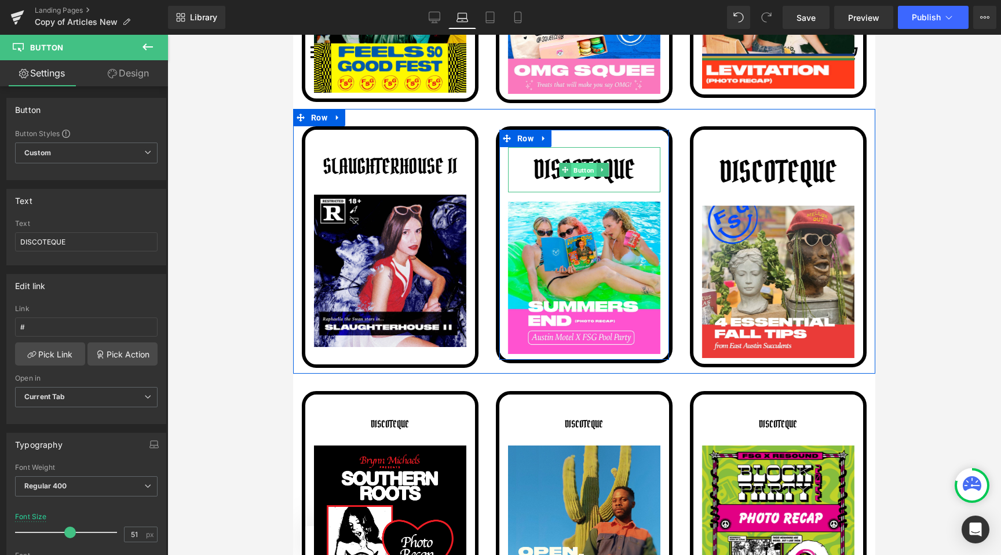
click at [582, 170] on span "Button" at bounding box center [584, 170] width 25 height 14
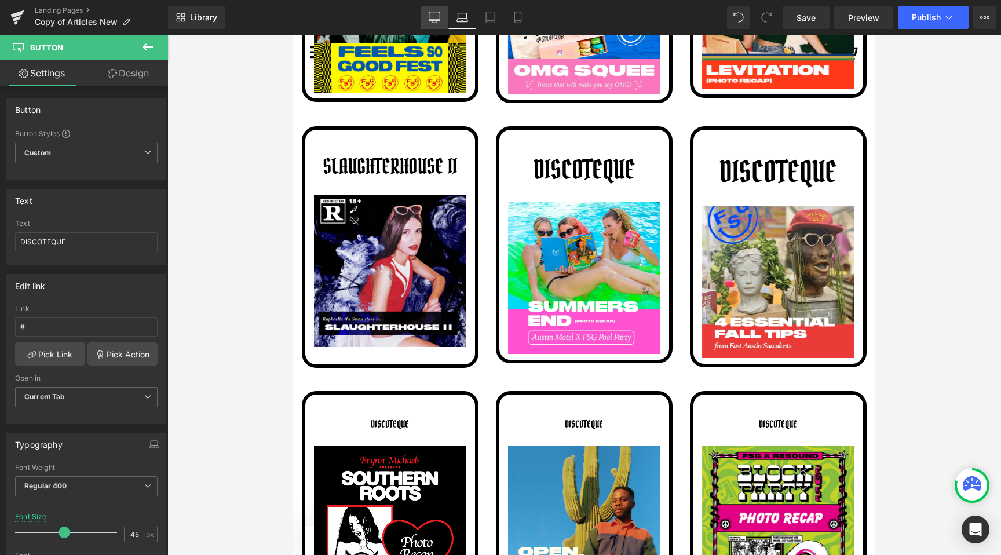
click at [434, 15] on icon at bounding box center [435, 18] width 12 height 12
type input "66"
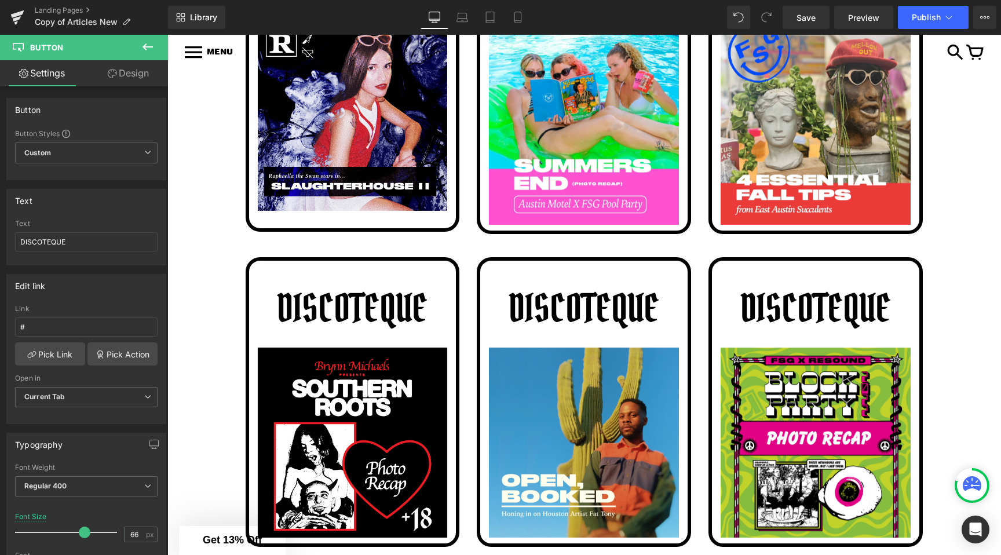
scroll to position [1353, 0]
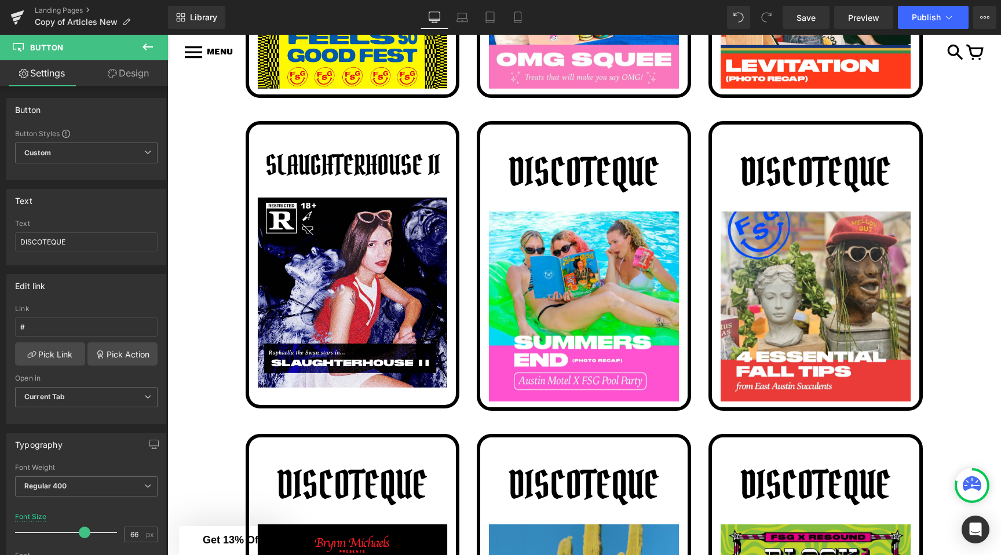
click at [576, 175] on span "Button" at bounding box center [565, 172] width 25 height 14
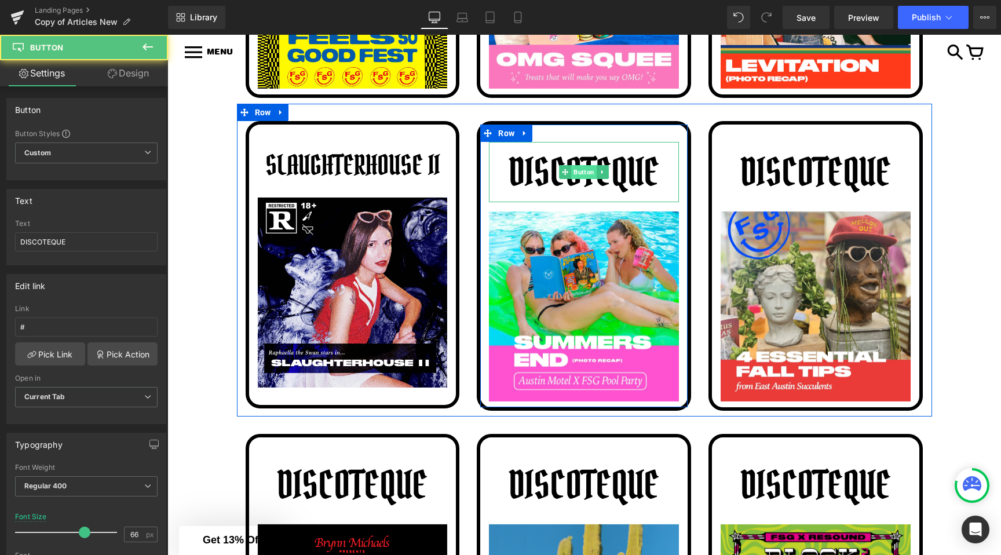
click at [576, 177] on span "Button" at bounding box center [584, 172] width 25 height 14
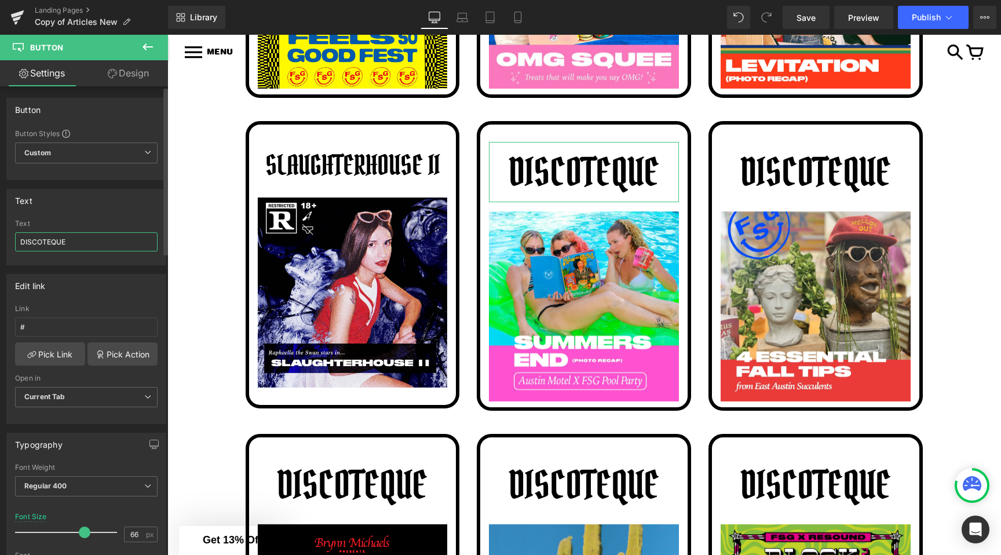
click at [76, 244] on input "DISCOTEQUE" at bounding box center [86, 241] width 143 height 19
type input "SUMMERS END"
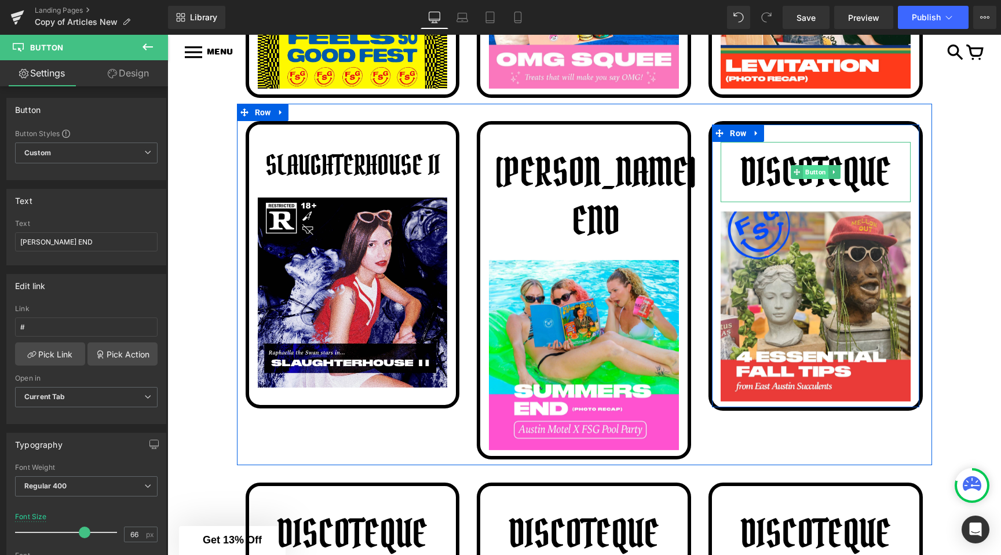
click at [817, 179] on span "Button" at bounding box center [815, 172] width 25 height 14
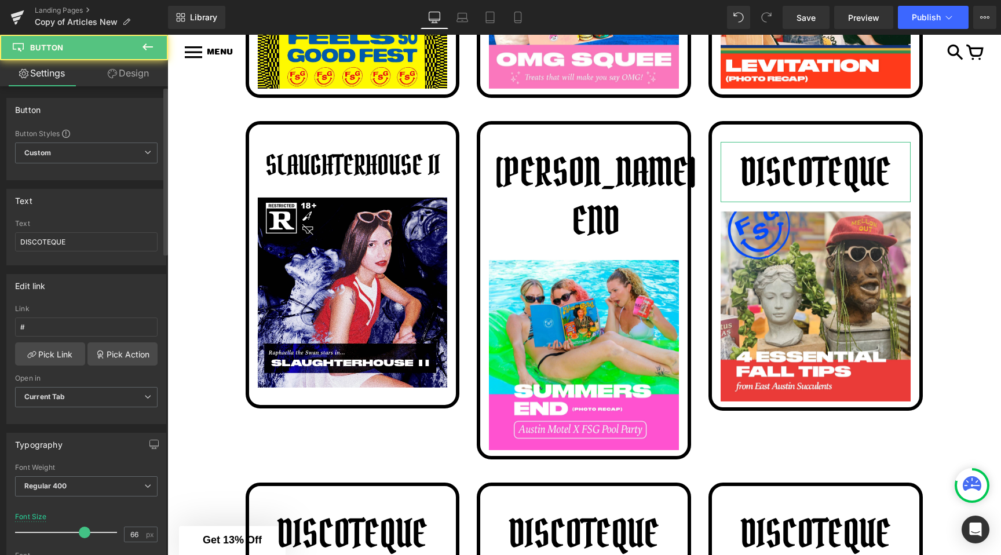
click at [63, 251] on div "Text DISCOTEQUE" at bounding box center [86, 242] width 143 height 45
click at [80, 240] on input "DISCOTEQUE" at bounding box center [86, 241] width 143 height 19
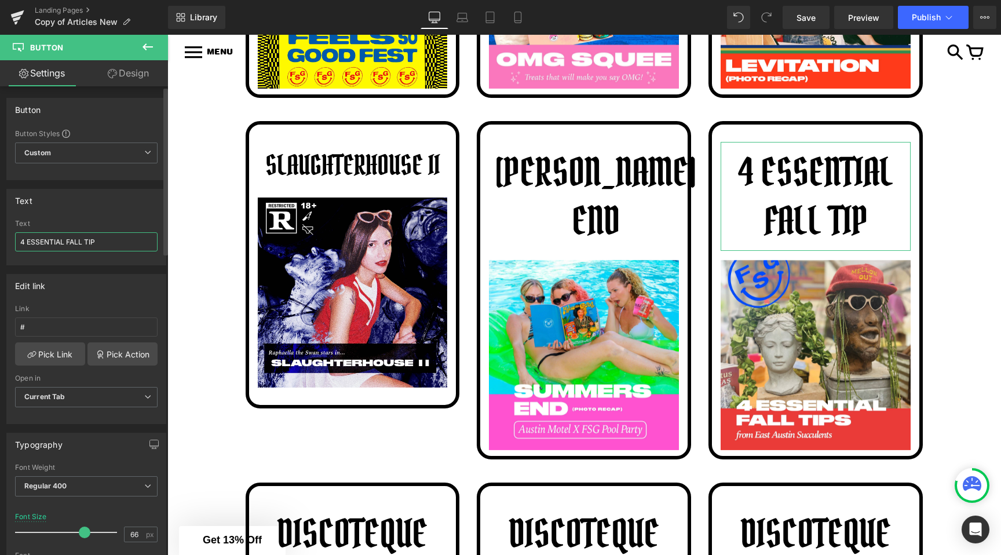
type input "4 ESSENTIAL FALL TIPS"
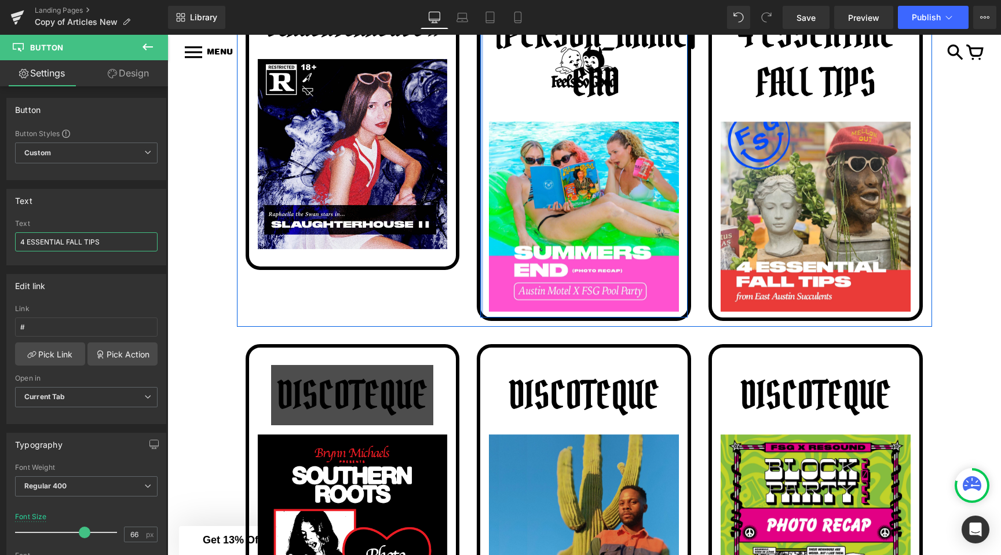
scroll to position [1503, 0]
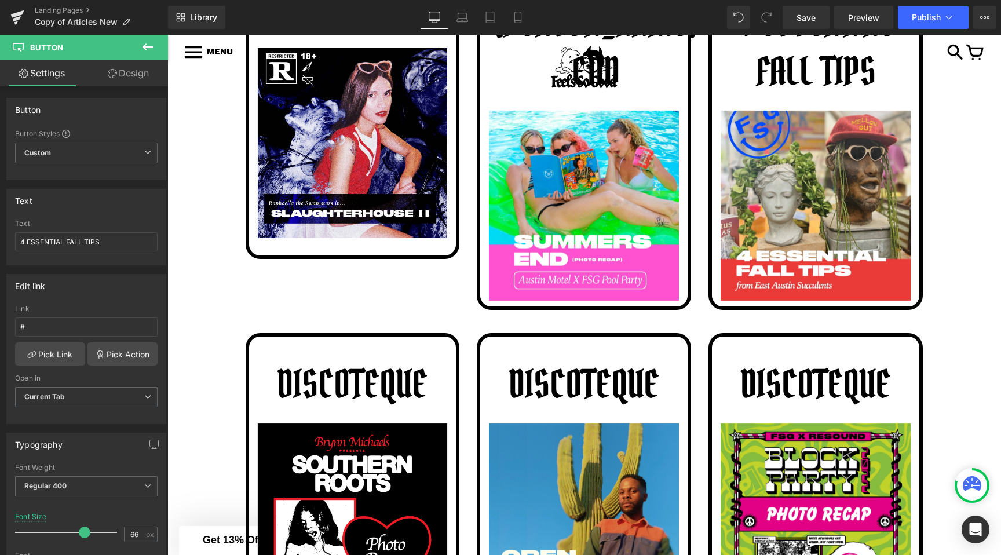
click at [373, 395] on div "DISCOTEQUE Button" at bounding box center [353, 384] width 190 height 60
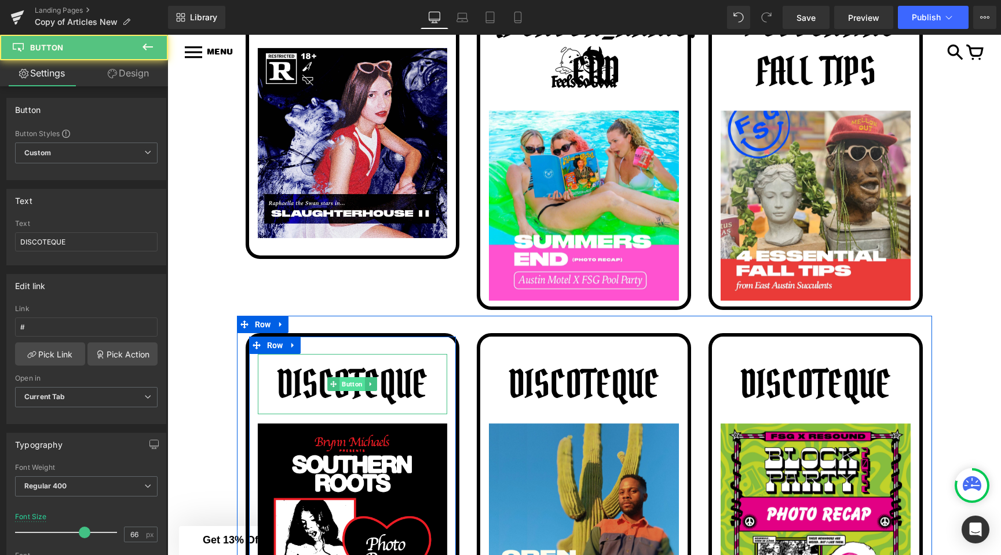
click at [341, 391] on span "Button" at bounding box center [352, 384] width 25 height 14
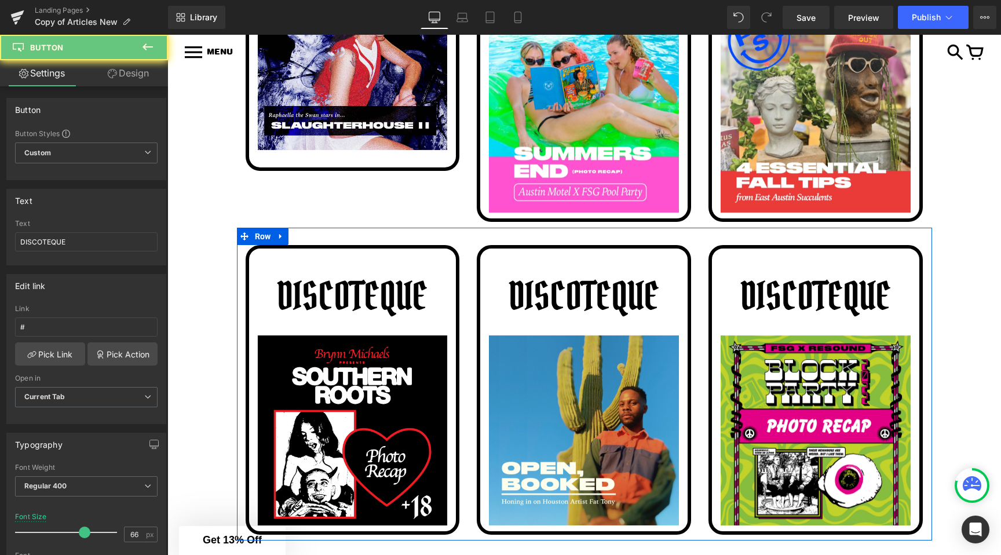
scroll to position [1601, 0]
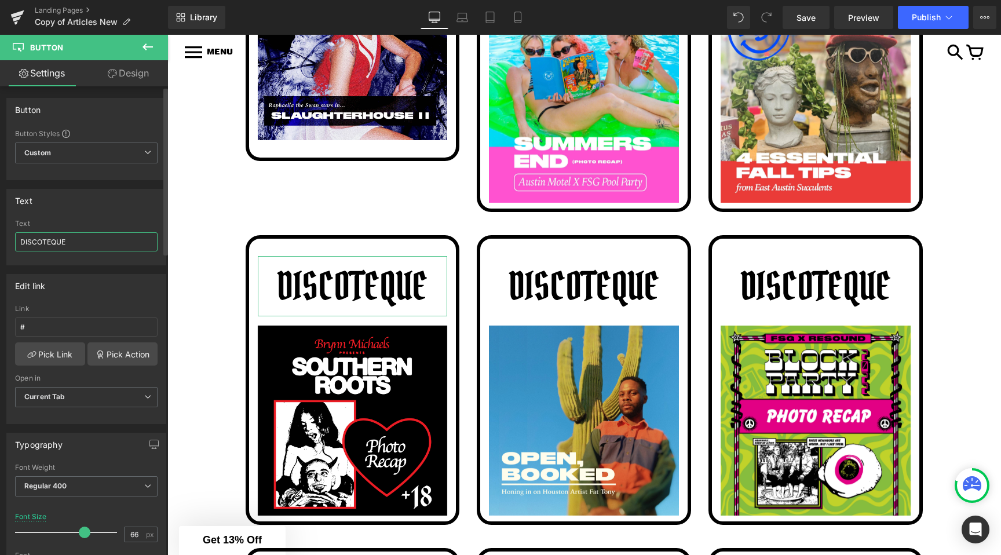
click at [70, 239] on input "DISCOTEQUE" at bounding box center [86, 241] width 143 height 19
type input "SOUTHERN ROOTS"
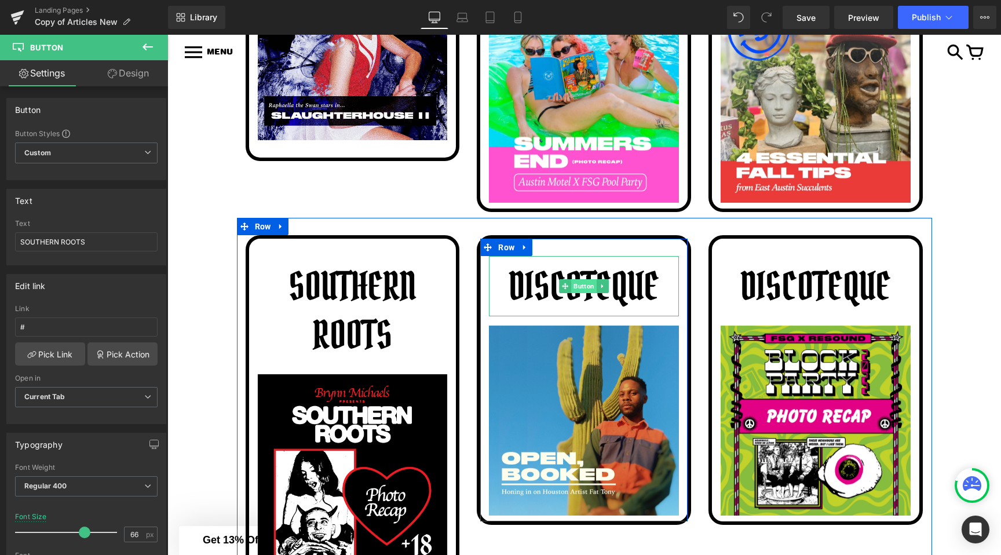
click at [580, 293] on span "Button" at bounding box center [584, 286] width 25 height 14
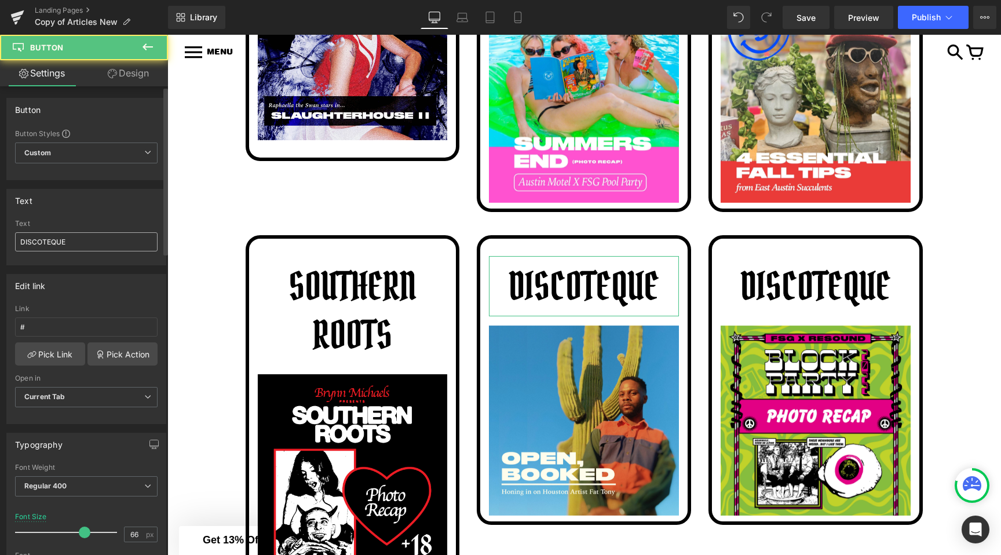
click at [54, 230] on div "Text DISCOTEQUE" at bounding box center [86, 242] width 143 height 45
click at [54, 237] on input "DISCOTEQUE" at bounding box center [86, 241] width 143 height 19
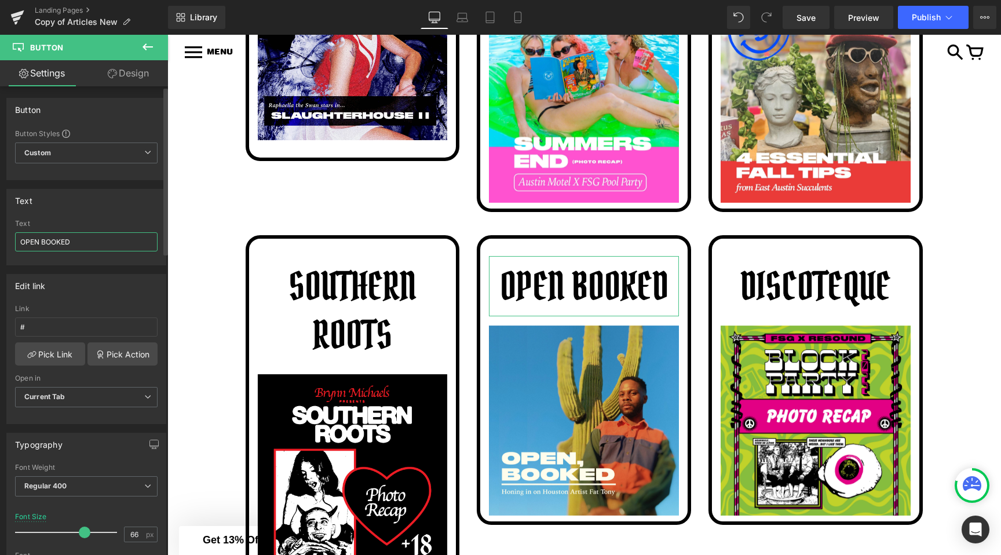
click at [38, 244] on input "OPEN BOOKED" at bounding box center [86, 241] width 143 height 19
type input "OPEN, BOOKED"
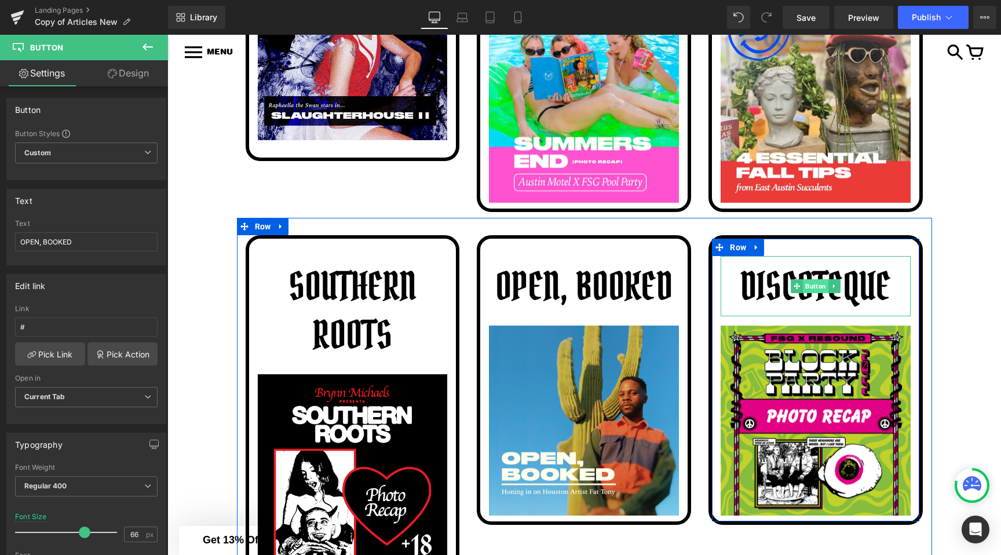
click at [809, 293] on span "Button" at bounding box center [815, 286] width 25 height 14
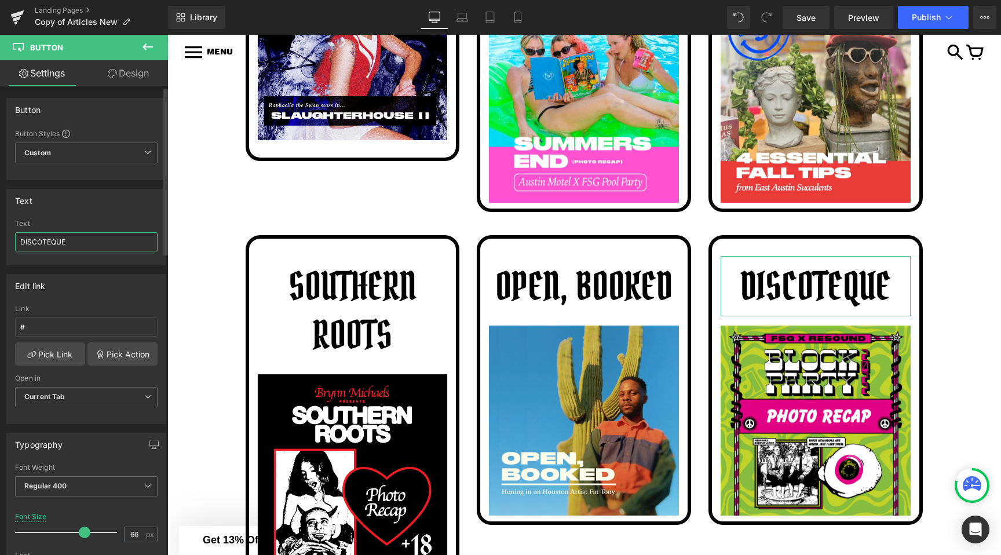
click at [64, 244] on input "DISCOTEQUE" at bounding box center [86, 241] width 143 height 19
type input "BLOCK PARTY"
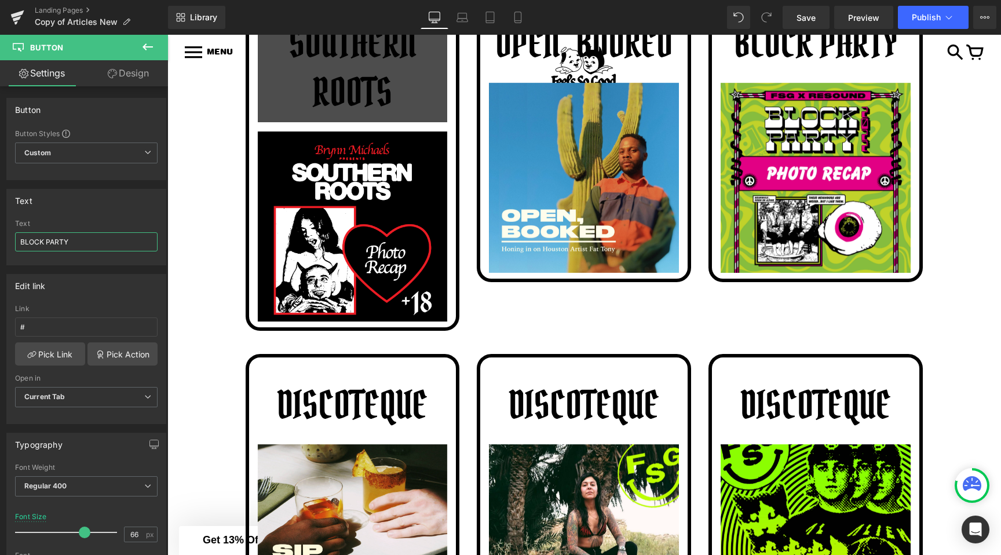
scroll to position [1905, 0]
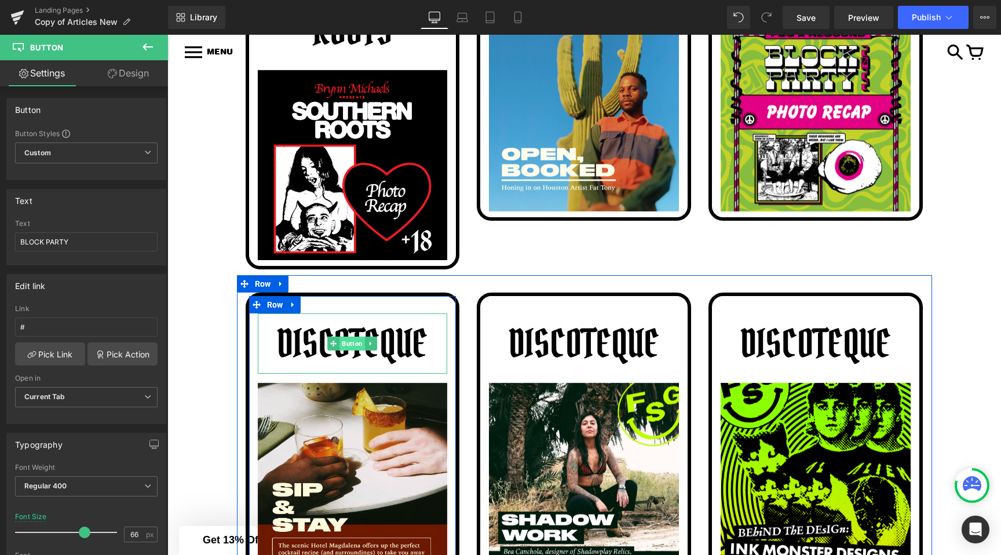
click at [348, 350] on span "Button" at bounding box center [352, 344] width 25 height 14
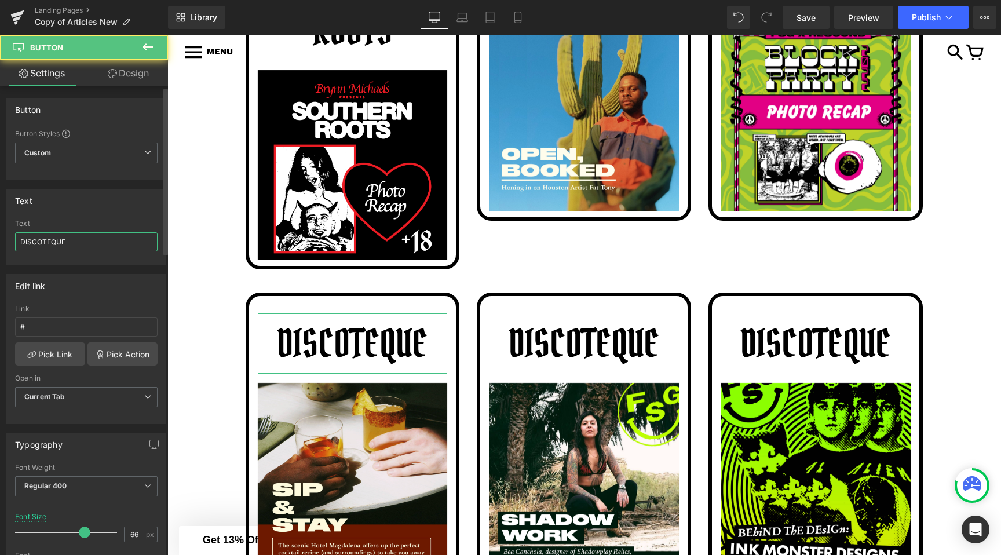
click at [46, 249] on input "DISCOTEQUE" at bounding box center [86, 241] width 143 height 19
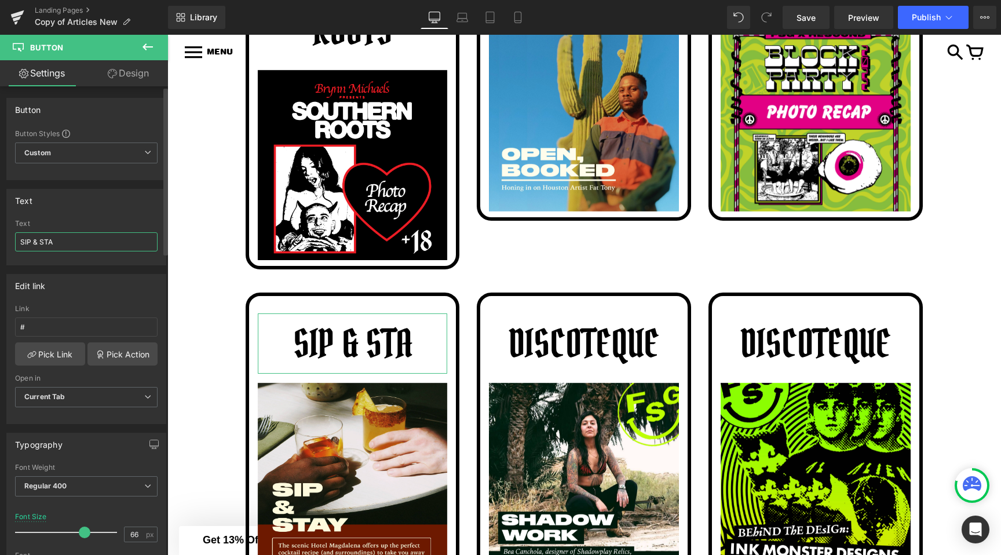
type input "SIP & STAY"
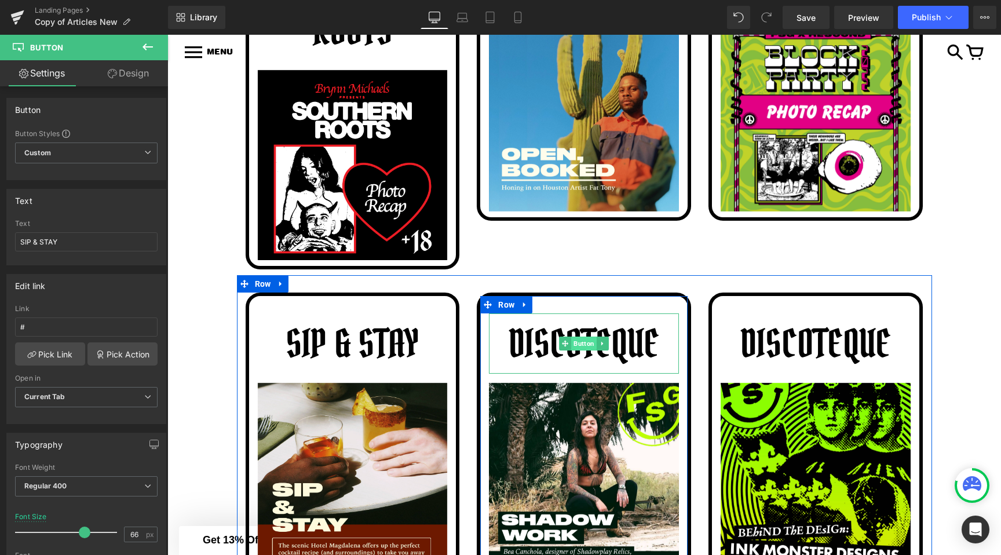
click at [576, 350] on span "Button" at bounding box center [584, 344] width 25 height 14
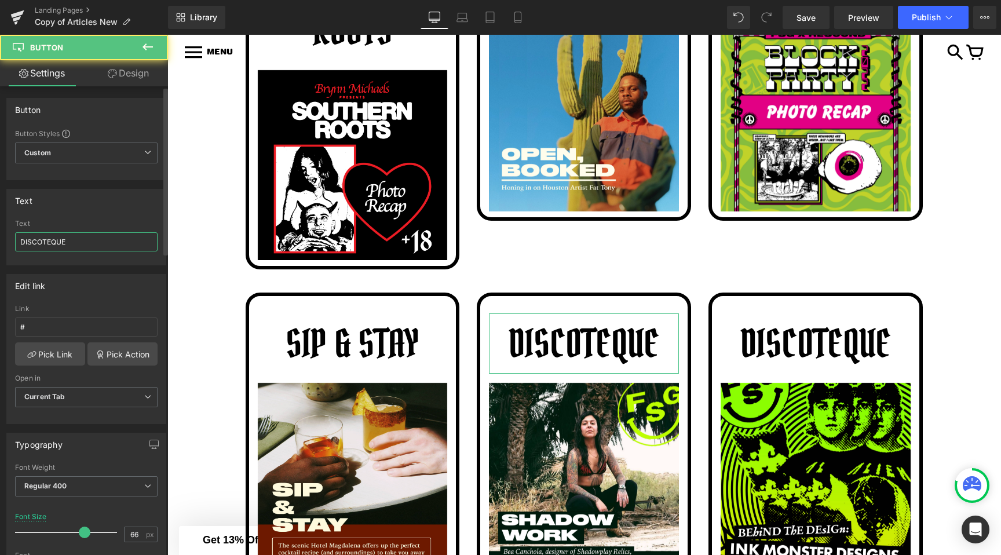
click at [111, 242] on input "DISCOTEQUE" at bounding box center [86, 241] width 143 height 19
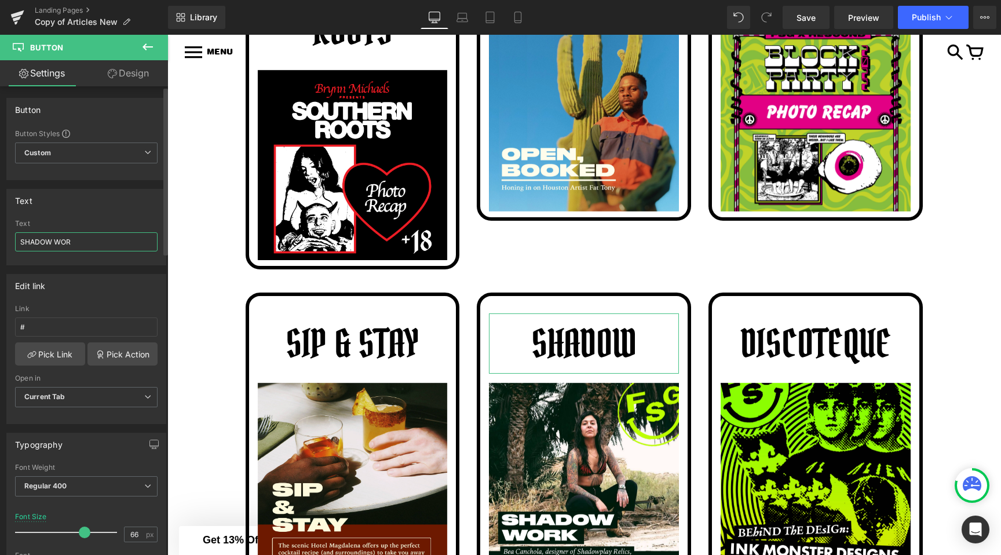
type input "SHADOW WORK"
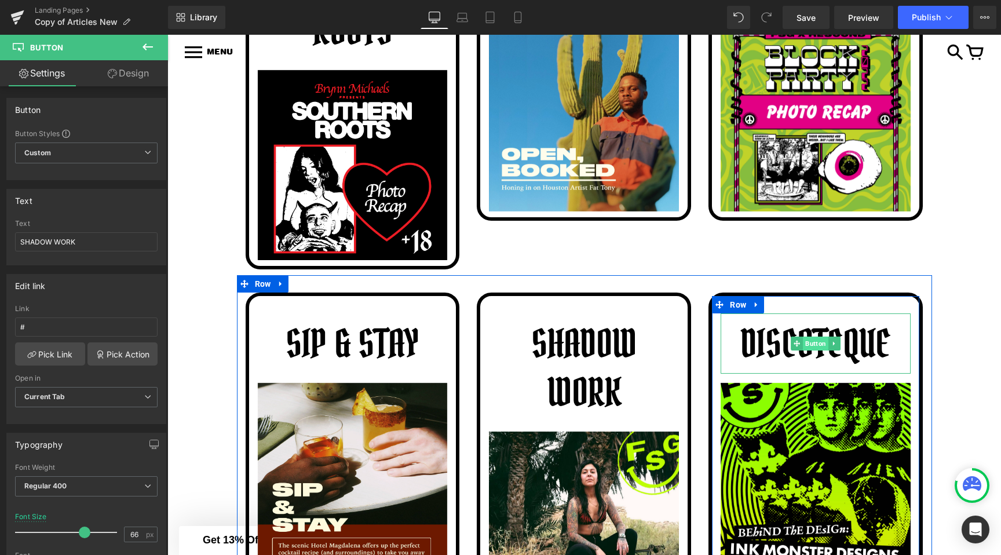
click at [820, 350] on span "Button" at bounding box center [815, 344] width 25 height 14
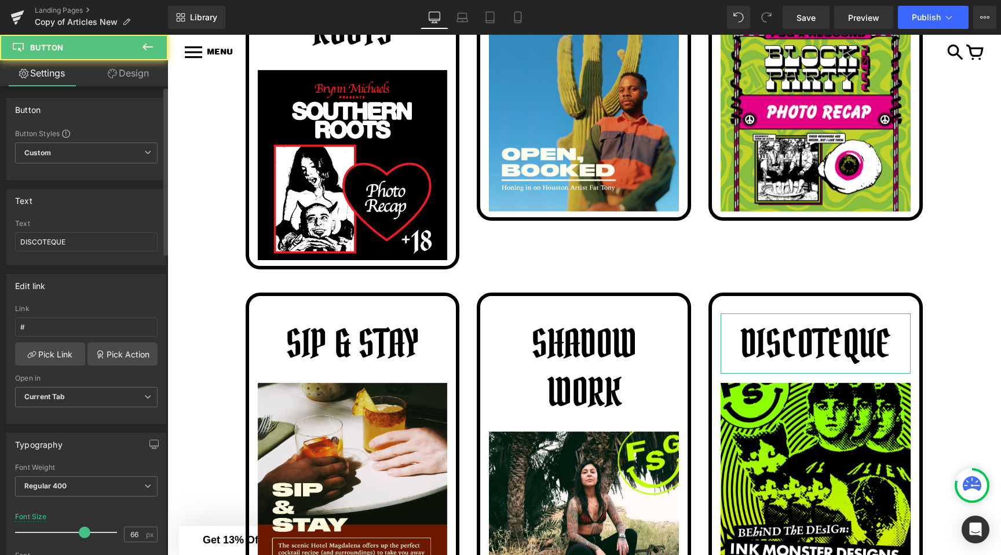
click at [108, 227] on div "Text" at bounding box center [86, 224] width 143 height 8
click at [102, 243] on input "DISCOTEQUE" at bounding box center [86, 241] width 143 height 19
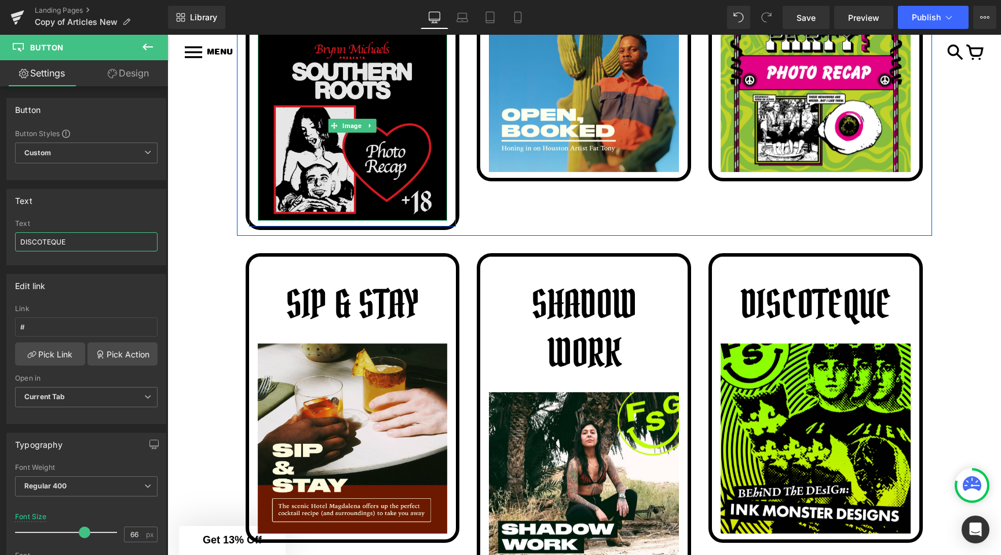
scroll to position [1958, 0]
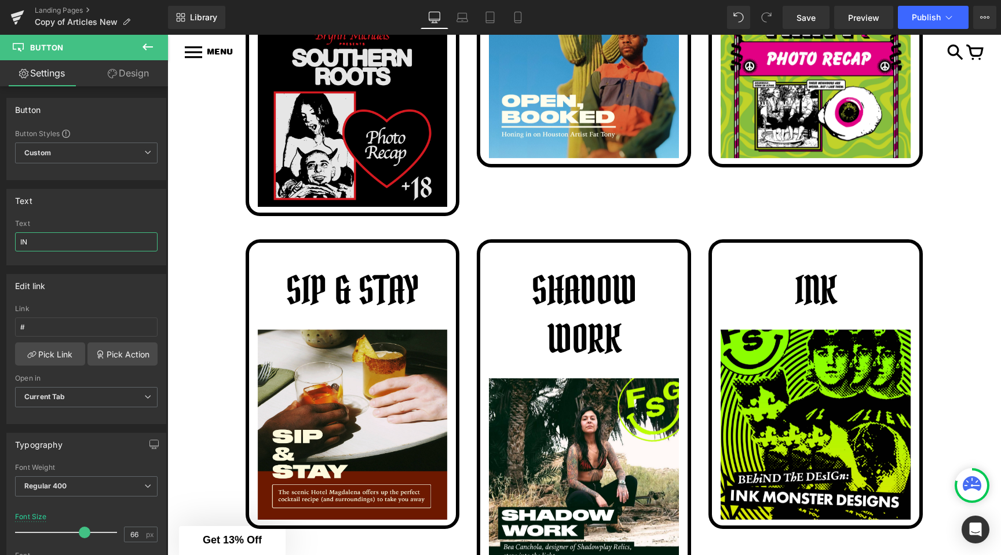
type input "I"
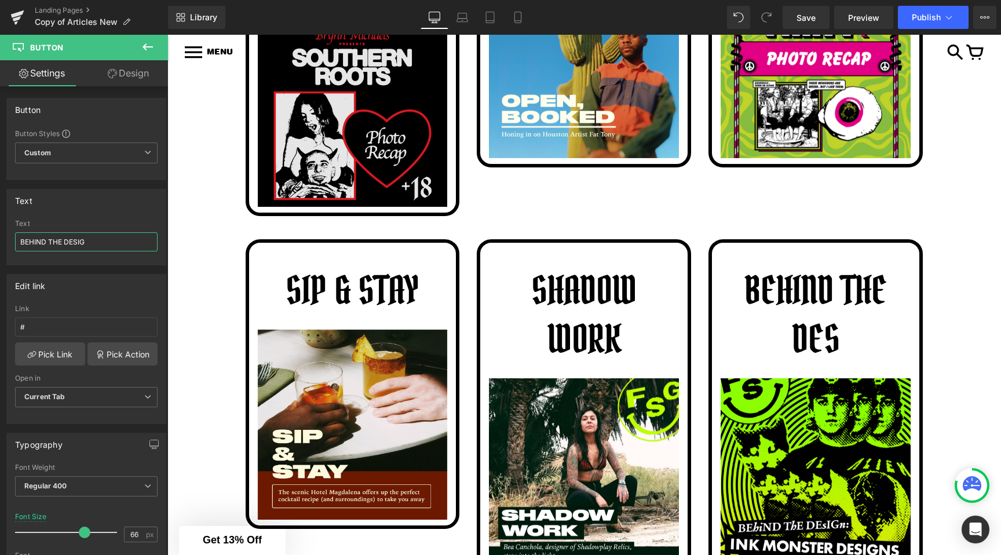
type input "BEHIND THE DESIGN"
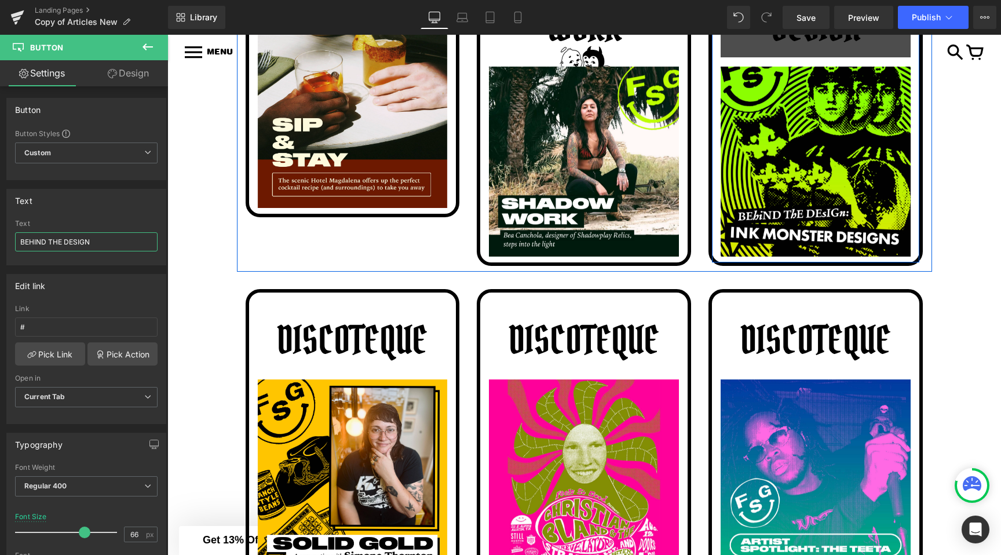
scroll to position [2348, 0]
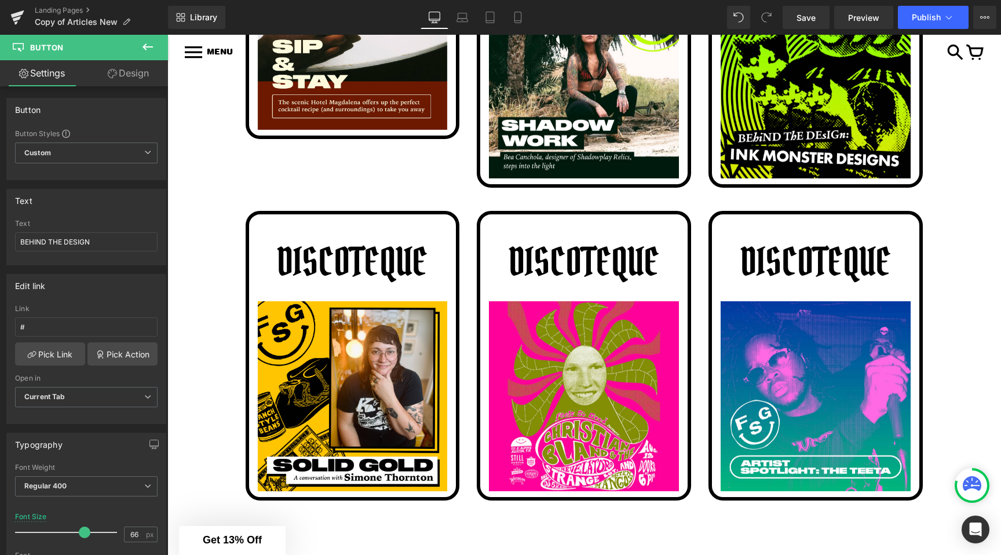
click at [344, 271] on div "DISCOTEQUE Button" at bounding box center [353, 262] width 190 height 60
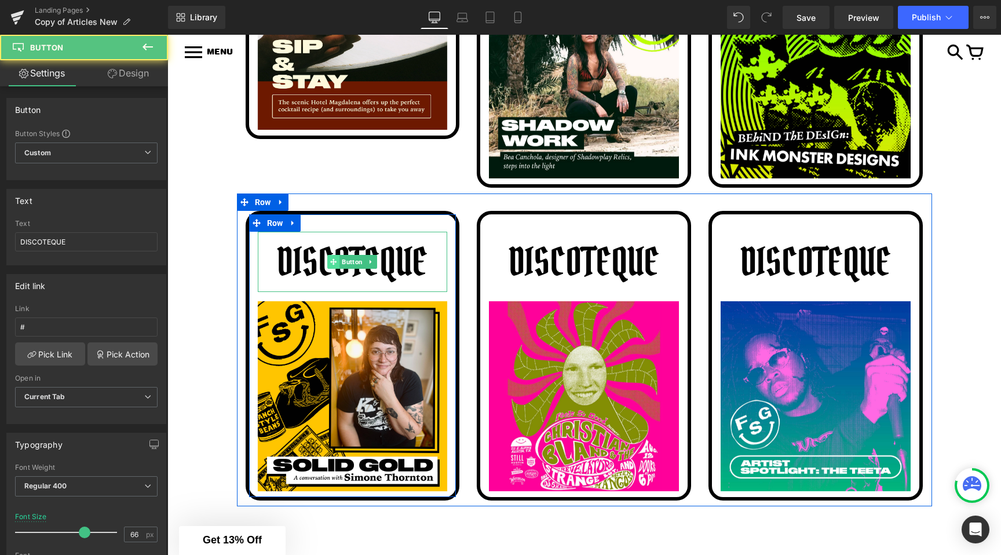
click at [337, 269] on span at bounding box center [334, 262] width 12 height 14
click at [346, 269] on span "Button" at bounding box center [352, 262] width 25 height 14
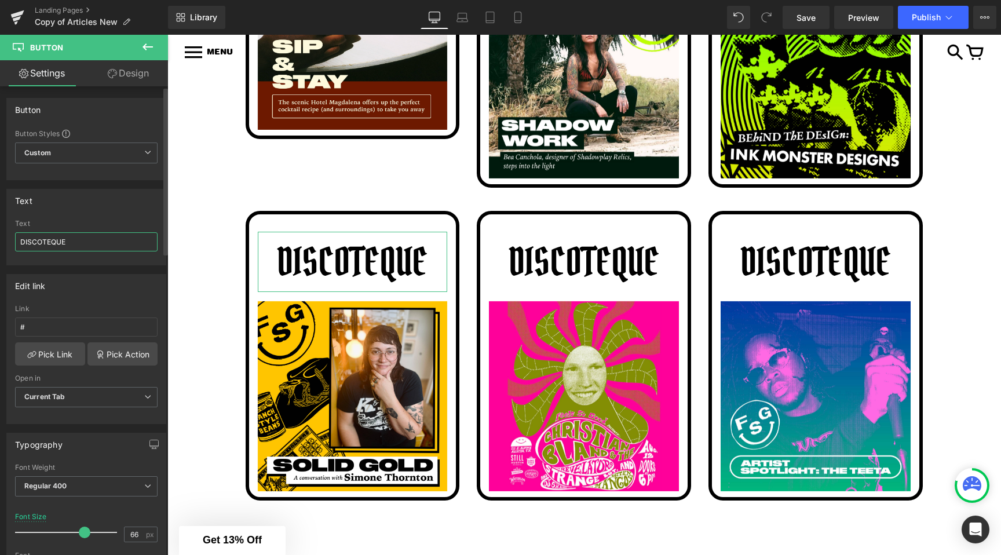
click at [63, 234] on input "DISCOTEQUE" at bounding box center [86, 241] width 143 height 19
type input "SOLID GOLD"
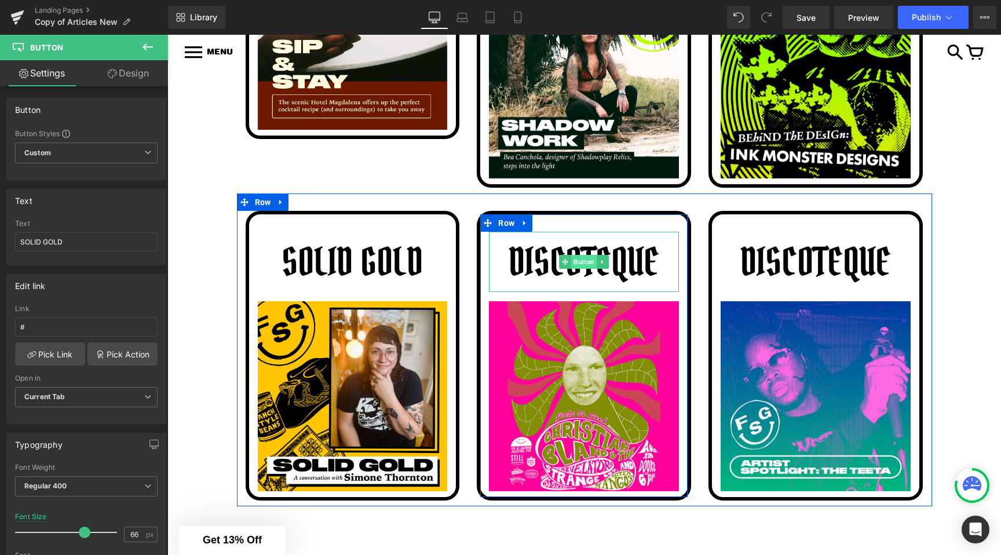
click at [581, 269] on span "Button" at bounding box center [584, 262] width 25 height 14
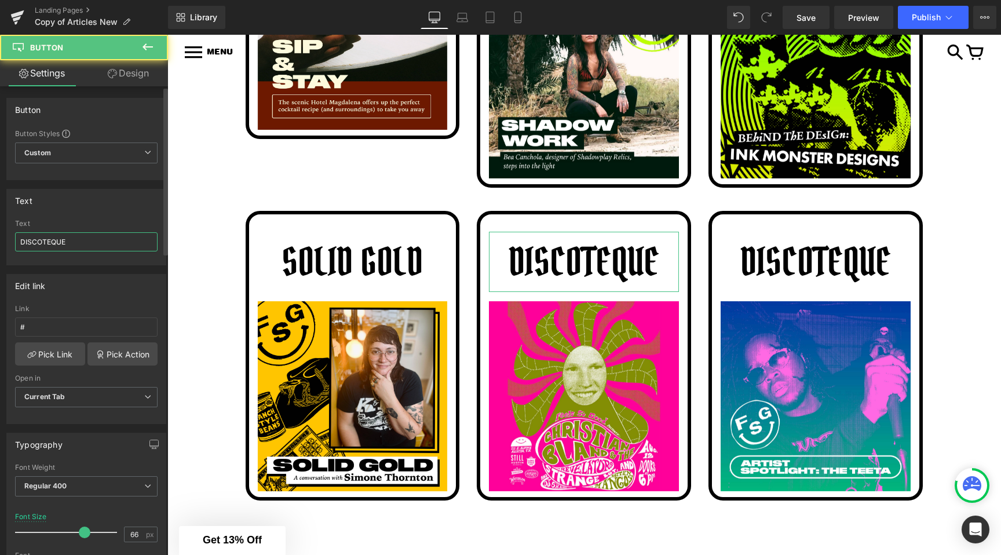
click at [63, 249] on input "DISCOTEQUE" at bounding box center [86, 241] width 143 height 19
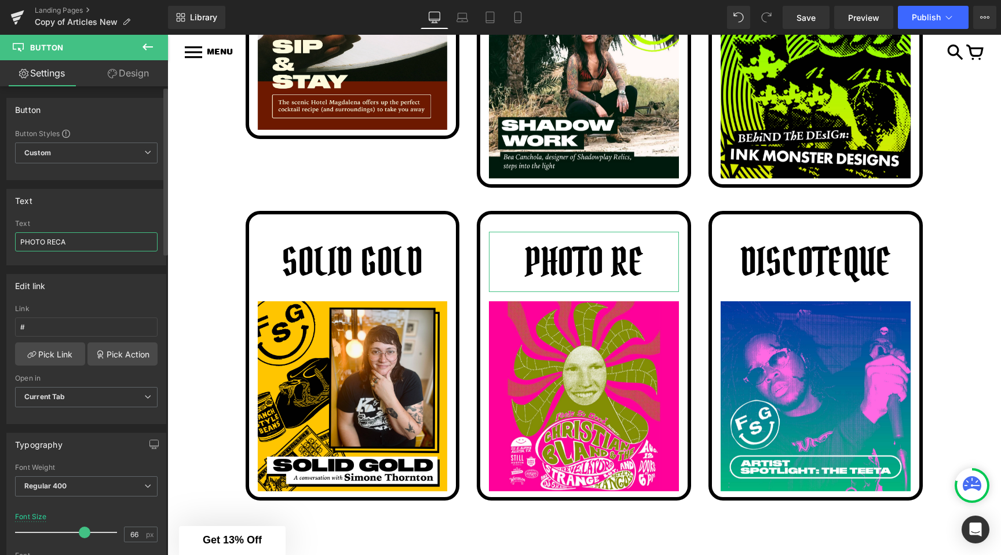
type input "PHOTO RECAP"
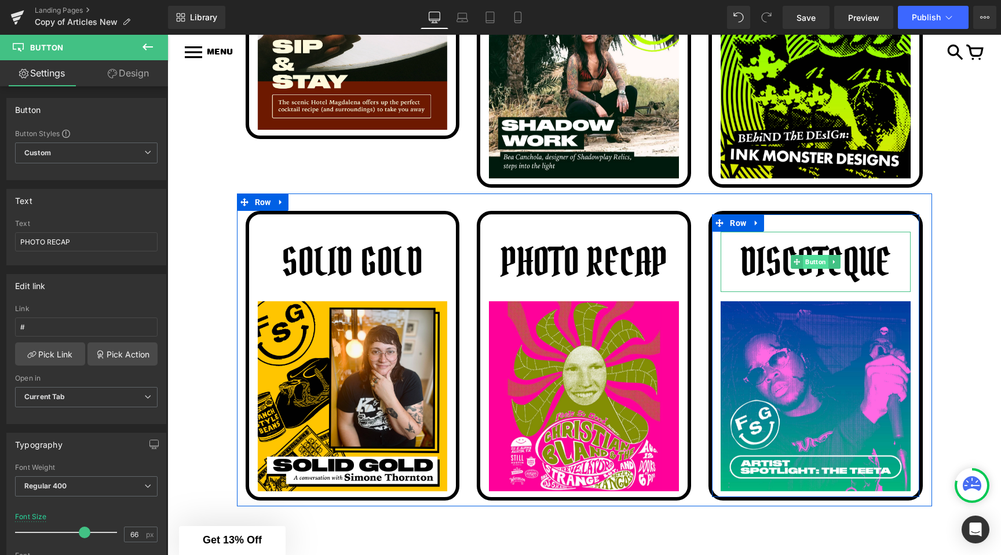
click at [814, 269] on span "Button" at bounding box center [815, 262] width 25 height 14
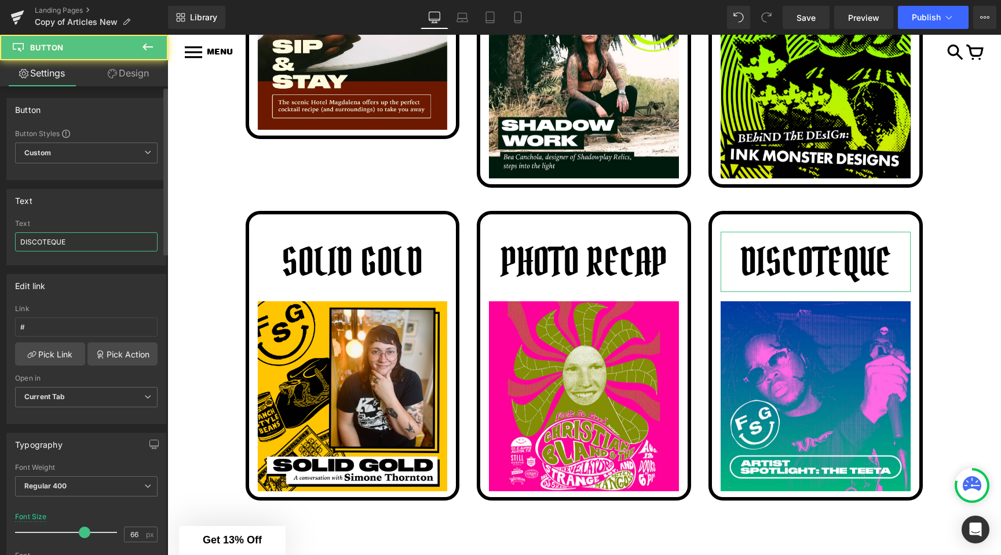
click at [85, 243] on input "DISCOTEQUE" at bounding box center [86, 241] width 143 height 19
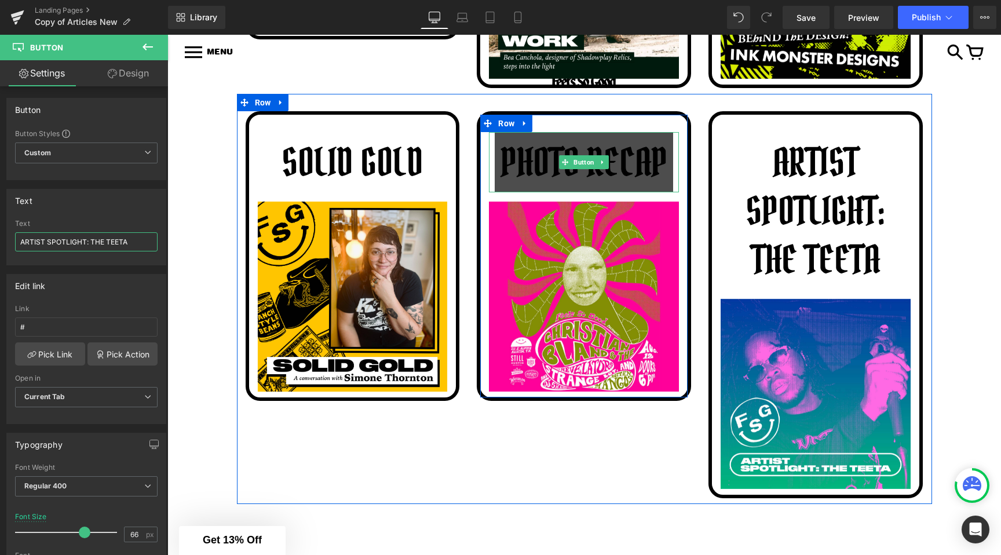
scroll to position [2451, 0]
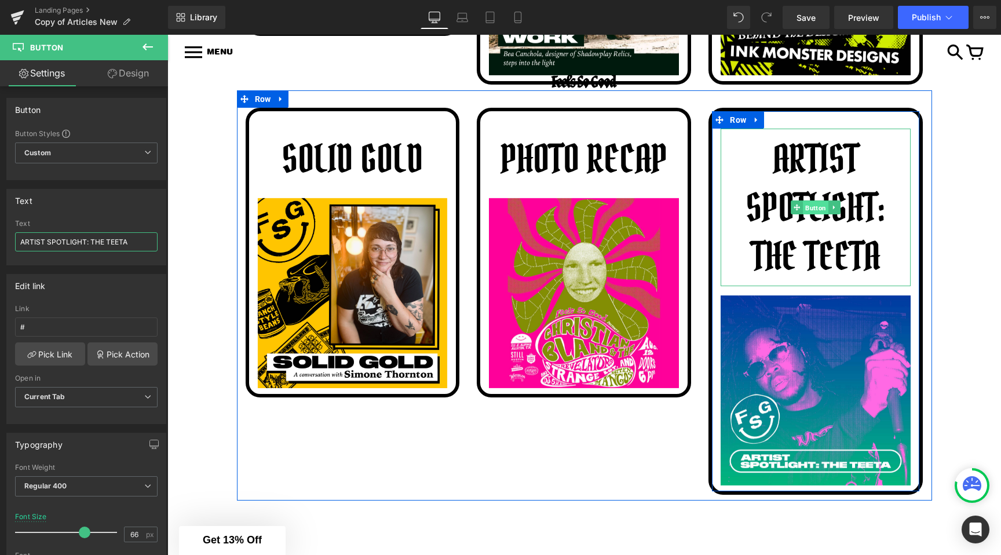
click at [814, 214] on span "Button" at bounding box center [815, 207] width 25 height 14
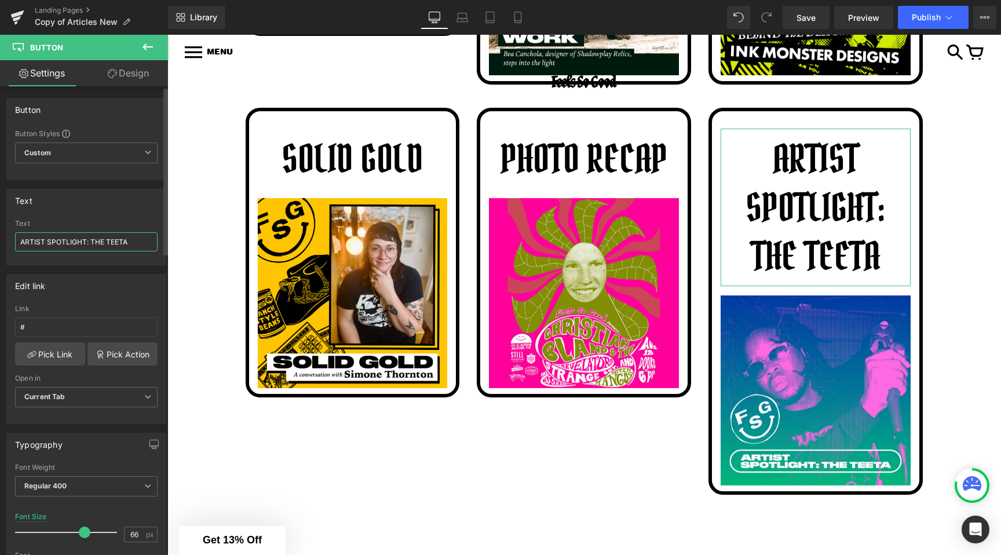
type input "ARTIST SPOTLIGHT: THE TEETA"
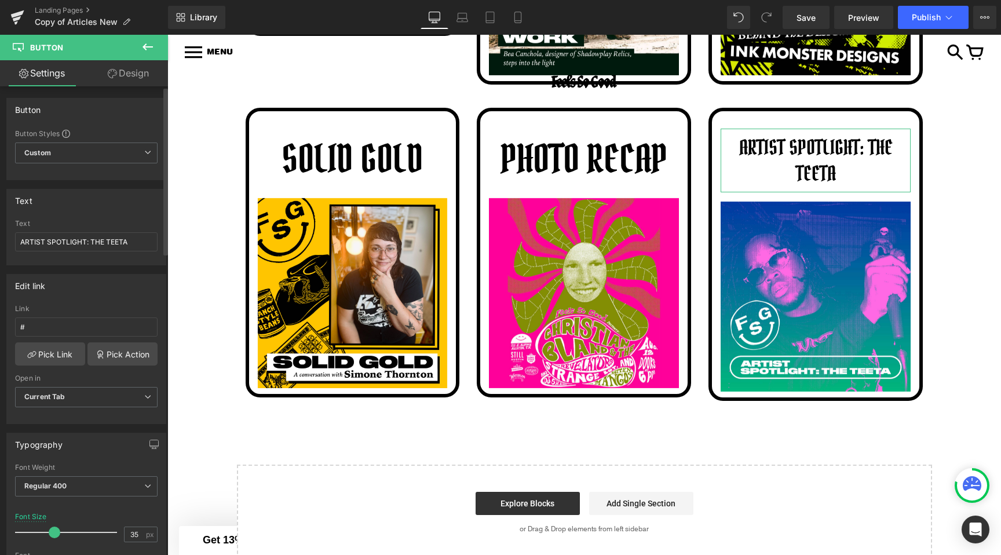
type input "34"
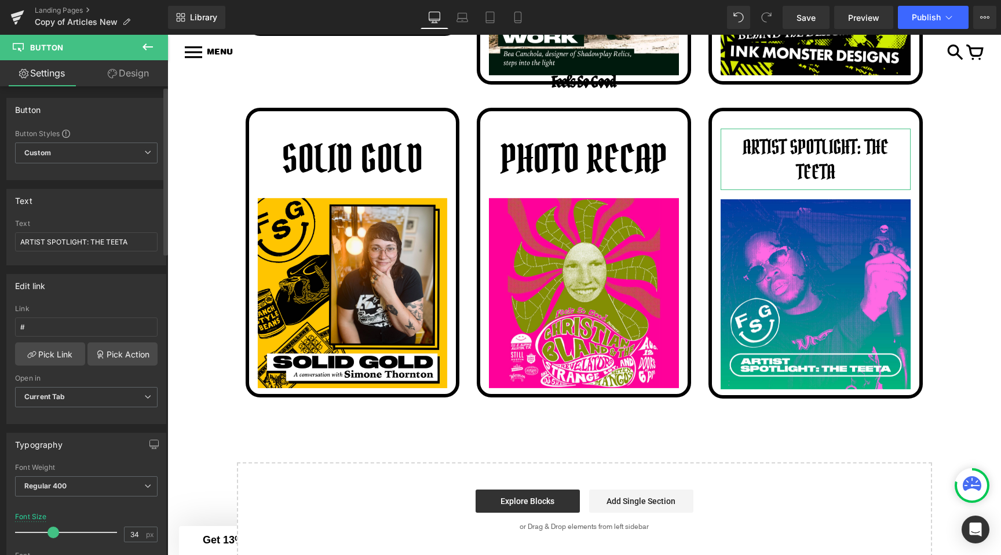
drag, startPoint x: 78, startPoint y: 534, endPoint x: 49, endPoint y: 535, distance: 29.0
click at [49, 535] on span at bounding box center [54, 533] width 12 height 12
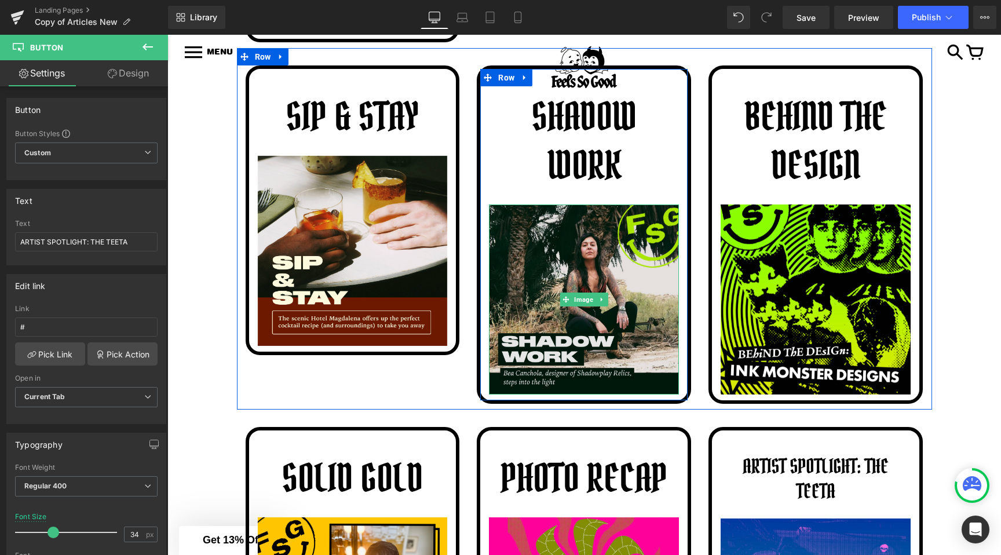
scroll to position [2058, 0]
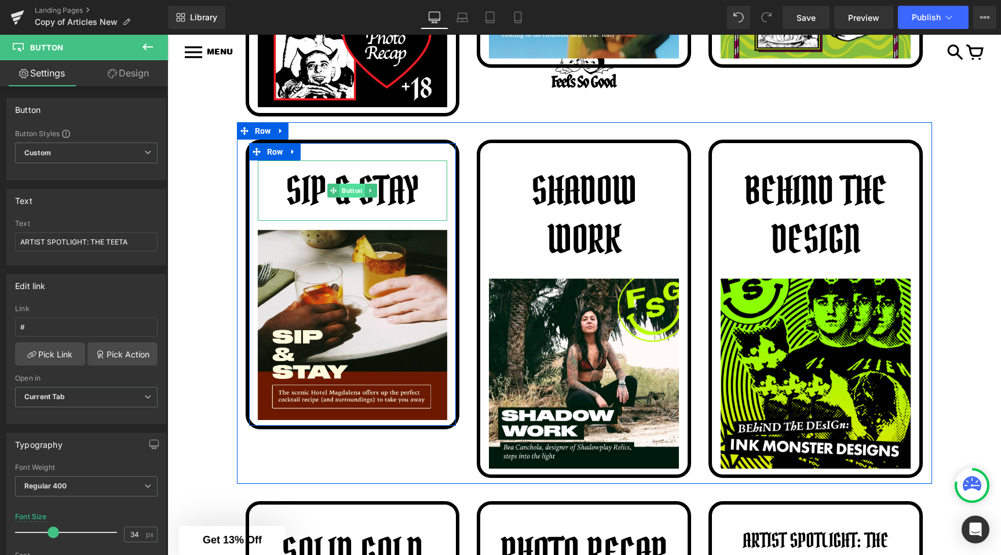
click at [348, 198] on span "Button" at bounding box center [352, 191] width 25 height 14
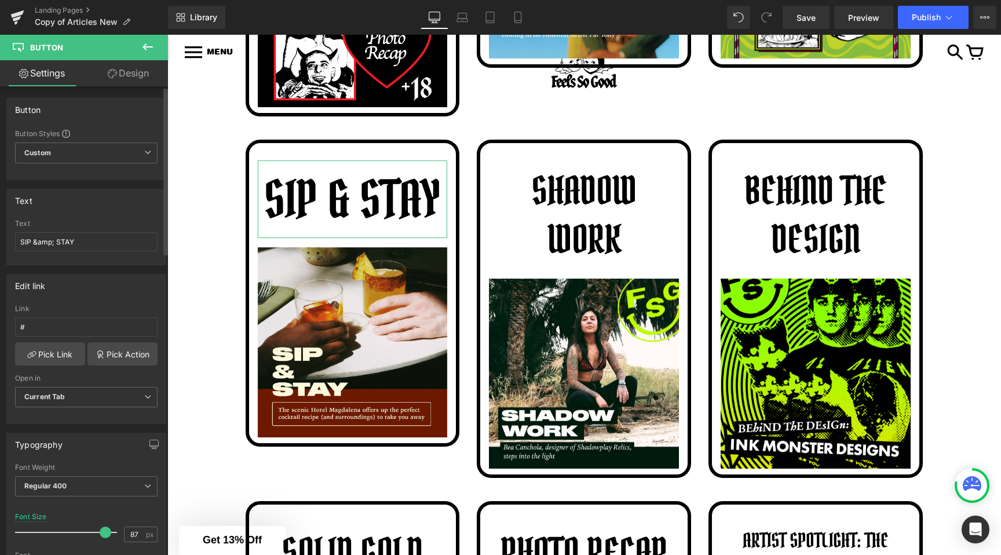
type input "86"
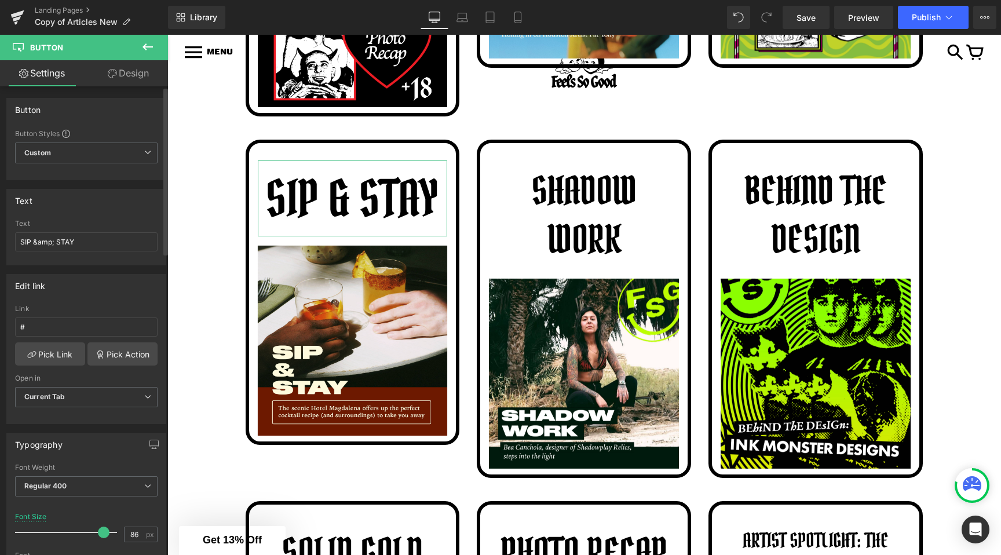
drag, startPoint x: 81, startPoint y: 529, endPoint x: 100, endPoint y: 531, distance: 18.6
click at [100, 531] on span at bounding box center [104, 533] width 12 height 12
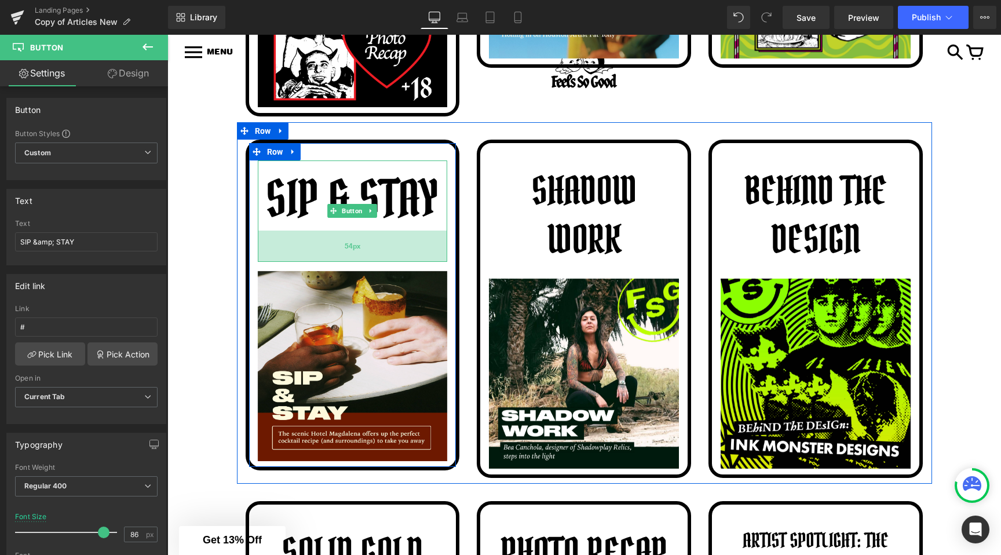
drag, startPoint x: 343, startPoint y: 246, endPoint x: 345, endPoint y: 272, distance: 25.5
click at [345, 262] on div "54px" at bounding box center [353, 246] width 190 height 31
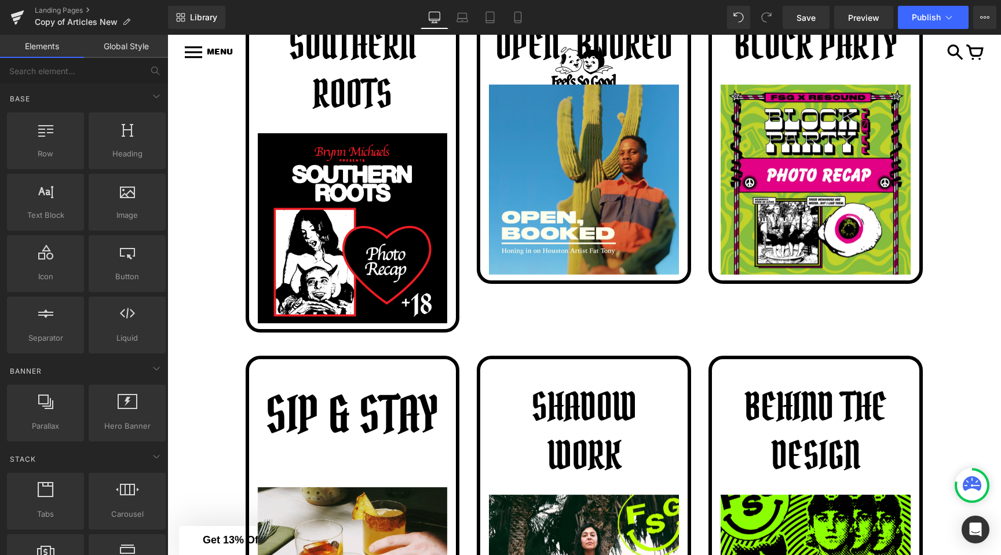
scroll to position [1690, 0]
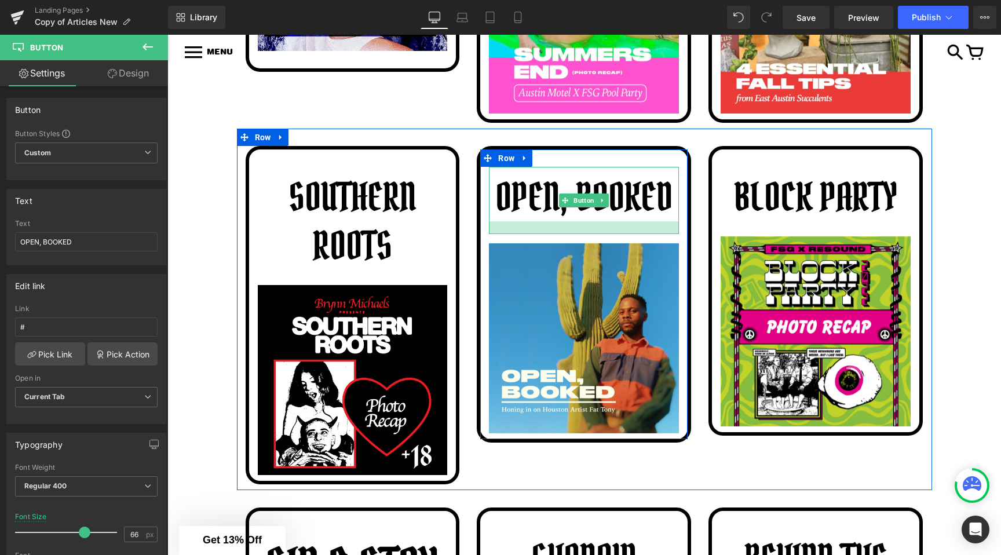
drag, startPoint x: 525, startPoint y: 236, endPoint x: 537, endPoint y: 244, distance: 14.6
click at [537, 234] on div at bounding box center [584, 227] width 190 height 13
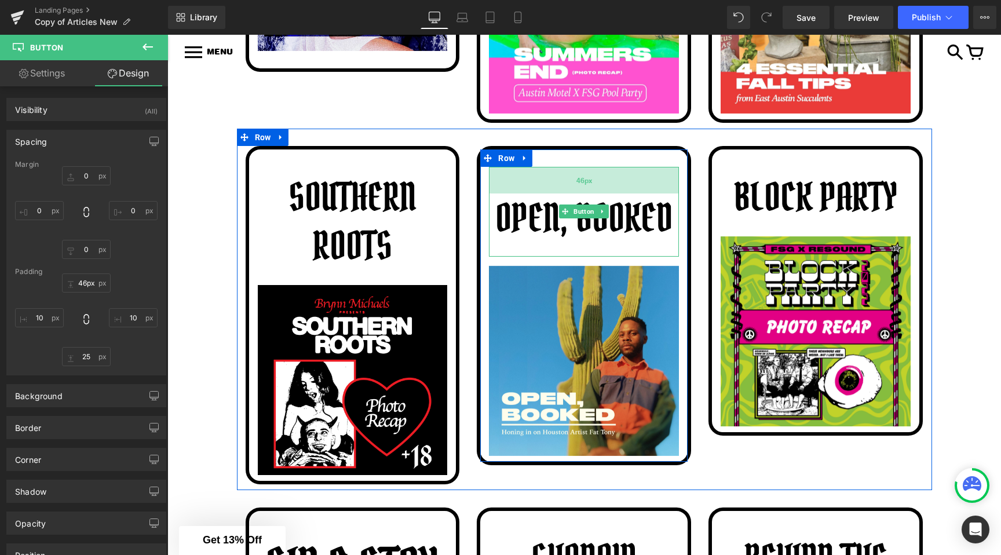
type input "45px"
drag, startPoint x: 547, startPoint y: 178, endPoint x: 547, endPoint y: 198, distance: 19.7
click at [547, 193] on div "46px" at bounding box center [584, 180] width 190 height 27
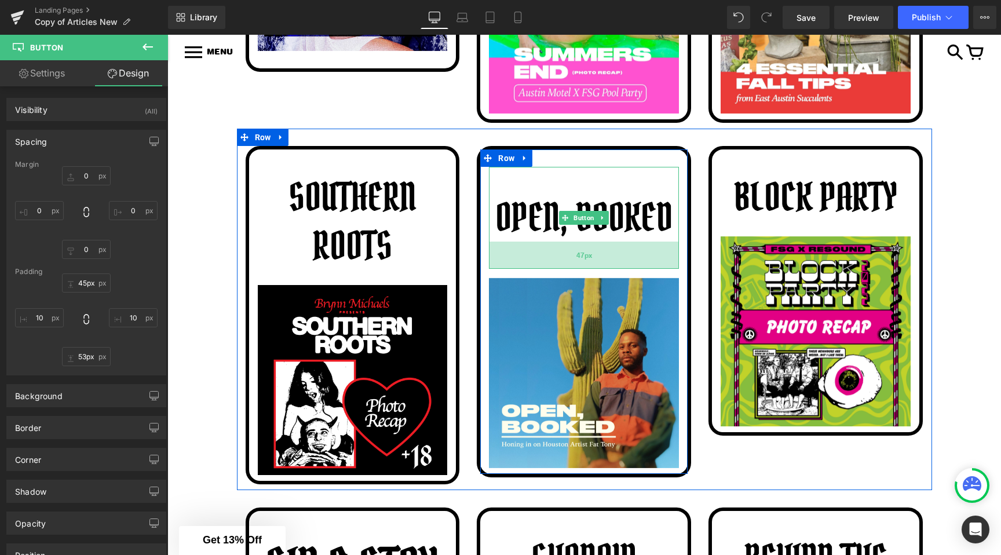
type input "54px"
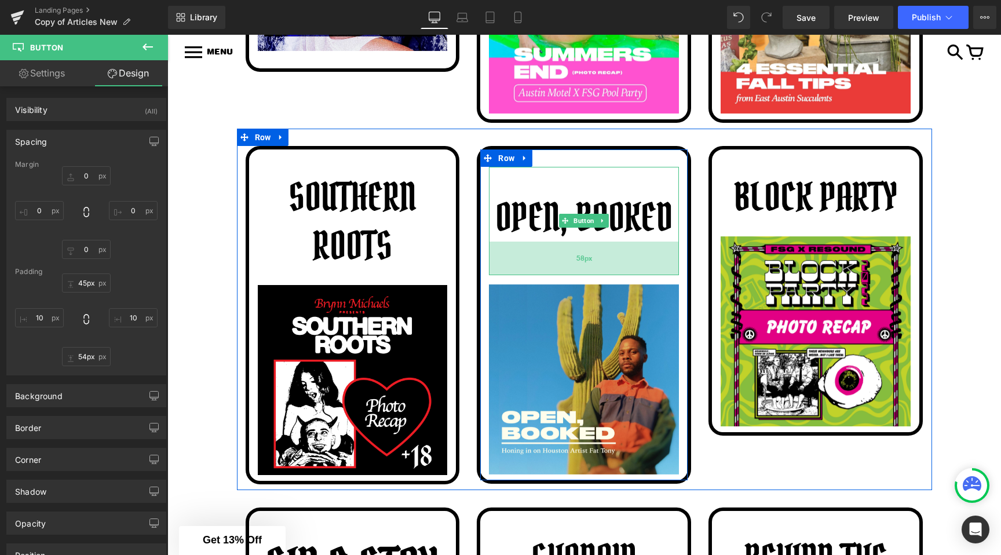
drag, startPoint x: 524, startPoint y: 261, endPoint x: 524, endPoint y: 280, distance: 19.1
click at [524, 275] on div "58px" at bounding box center [584, 259] width 190 height 34
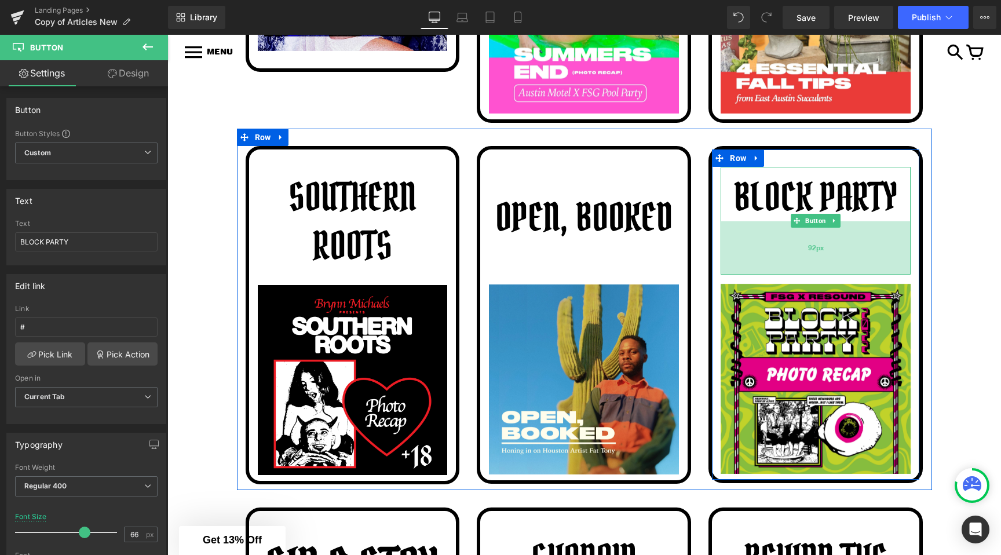
drag, startPoint x: 774, startPoint y: 236, endPoint x: 777, endPoint y: 284, distance: 47.6
click at [777, 275] on div "92px" at bounding box center [816, 247] width 190 height 53
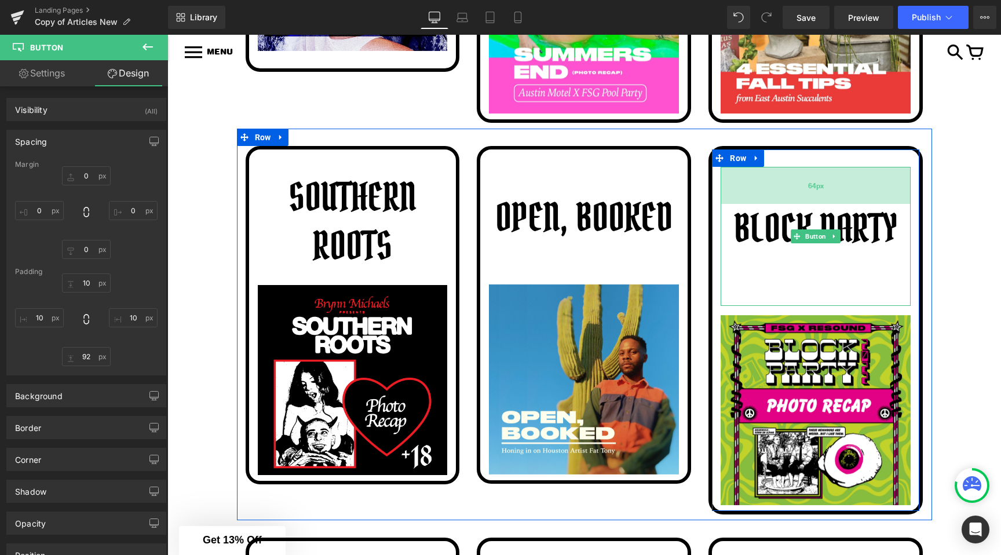
drag, startPoint x: 783, startPoint y: 178, endPoint x: 782, endPoint y: 209, distance: 30.7
click at [782, 204] on div "64px" at bounding box center [816, 185] width 190 height 37
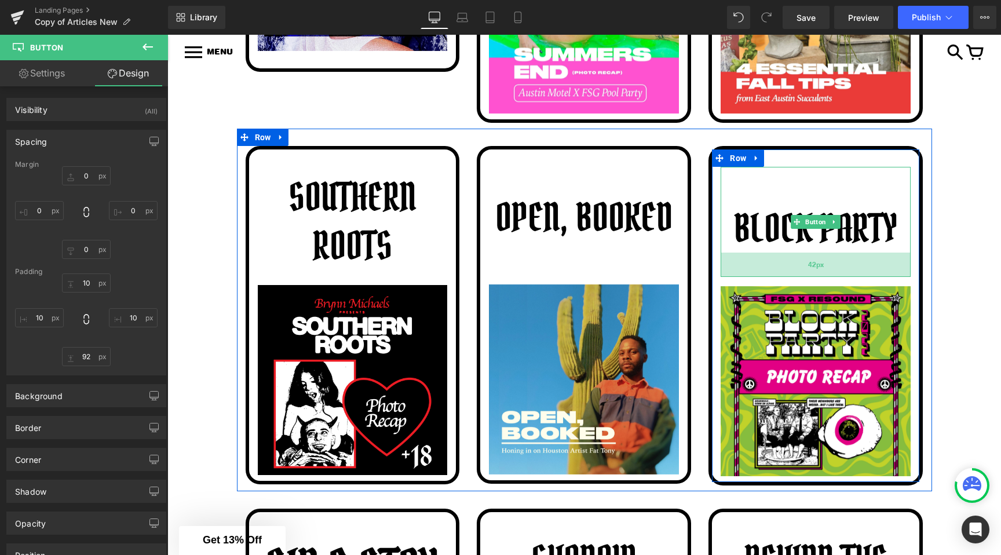
drag, startPoint x: 753, startPoint y: 310, endPoint x: 754, endPoint y: 281, distance: 29.0
click at [754, 277] on div "42px" at bounding box center [816, 265] width 190 height 24
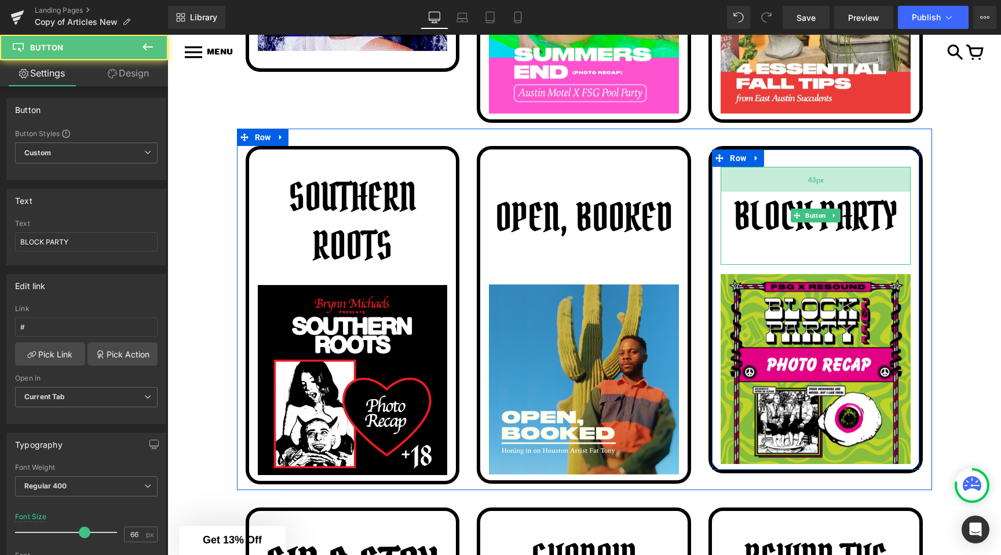
drag, startPoint x: 765, startPoint y: 206, endPoint x: 764, endPoint y: 193, distance: 12.2
click at [765, 192] on div "43px" at bounding box center [816, 179] width 190 height 25
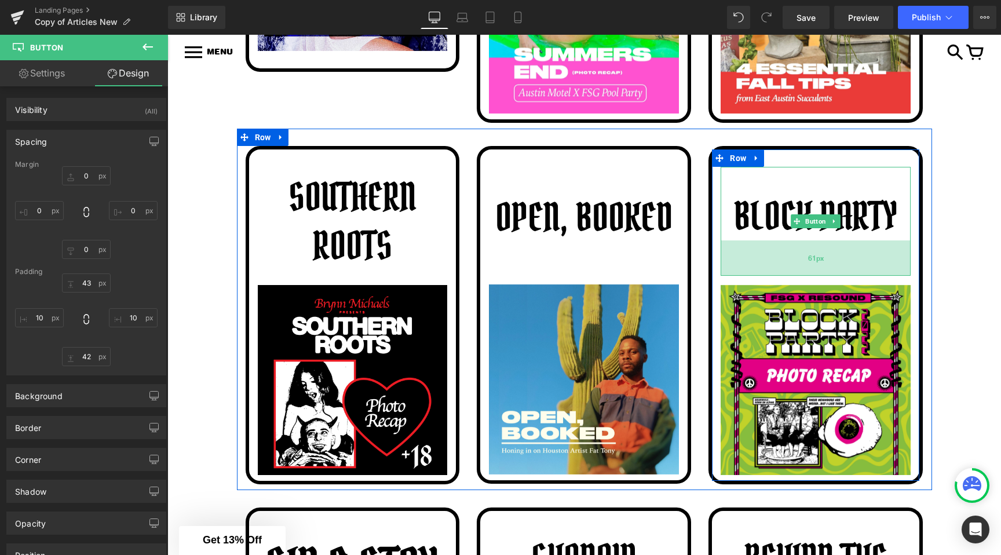
drag, startPoint x: 753, startPoint y: 266, endPoint x: 754, endPoint y: 277, distance: 11.6
click at [754, 276] on div "61px" at bounding box center [816, 257] width 190 height 35
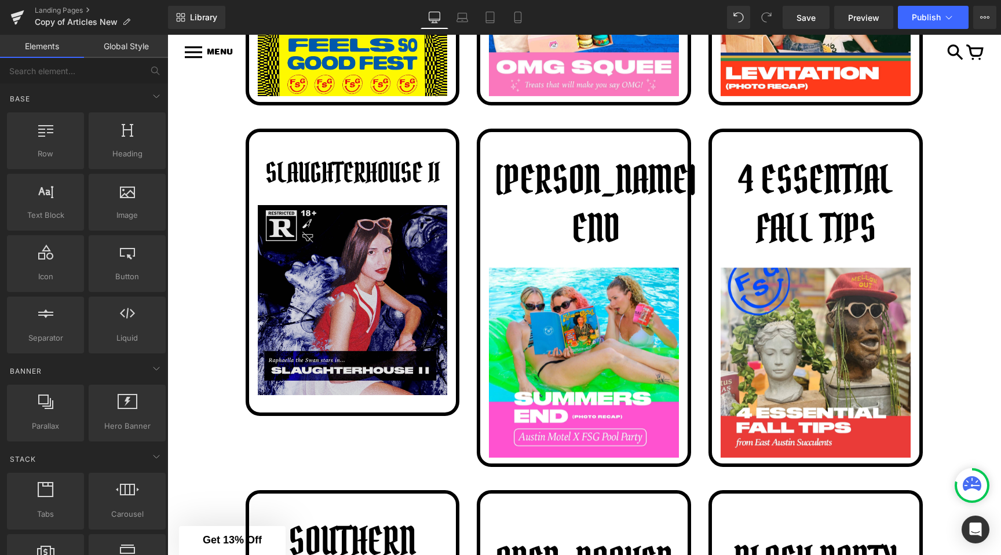
scroll to position [1338, 0]
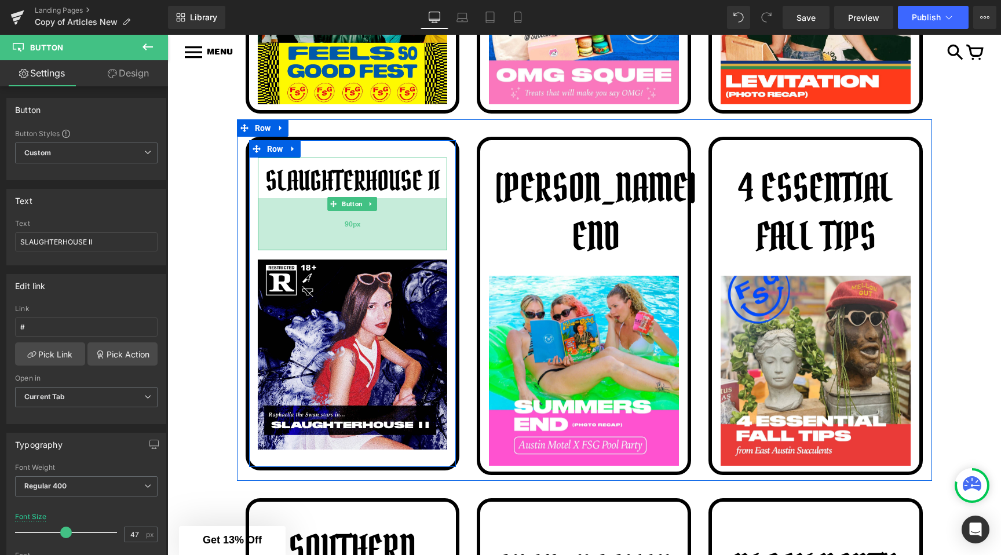
drag, startPoint x: 351, startPoint y: 212, endPoint x: 356, endPoint y: 257, distance: 45.5
click at [356, 250] on div "90px" at bounding box center [353, 224] width 190 height 52
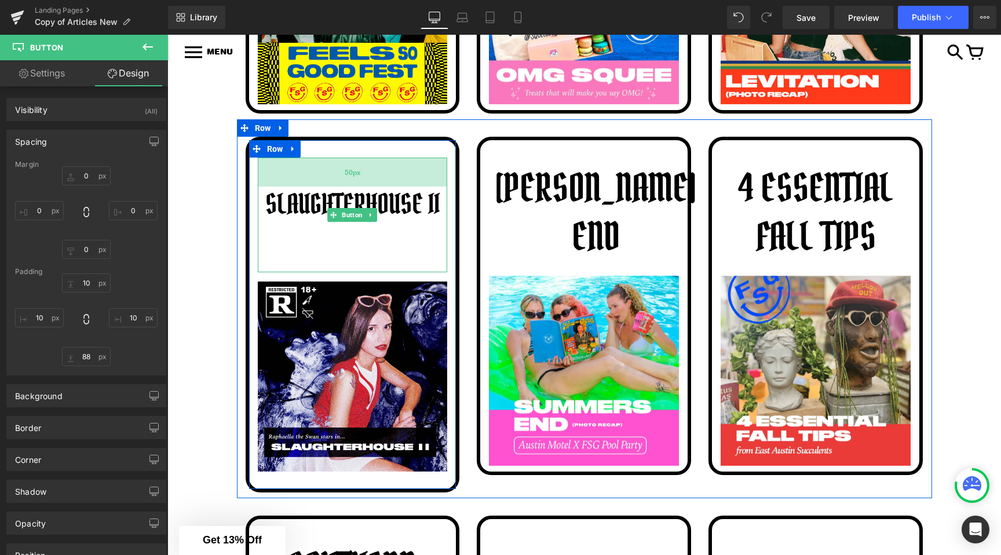
drag, startPoint x: 370, startPoint y: 168, endPoint x: 370, endPoint y: 192, distance: 23.8
click at [370, 187] on div "50px" at bounding box center [353, 172] width 190 height 29
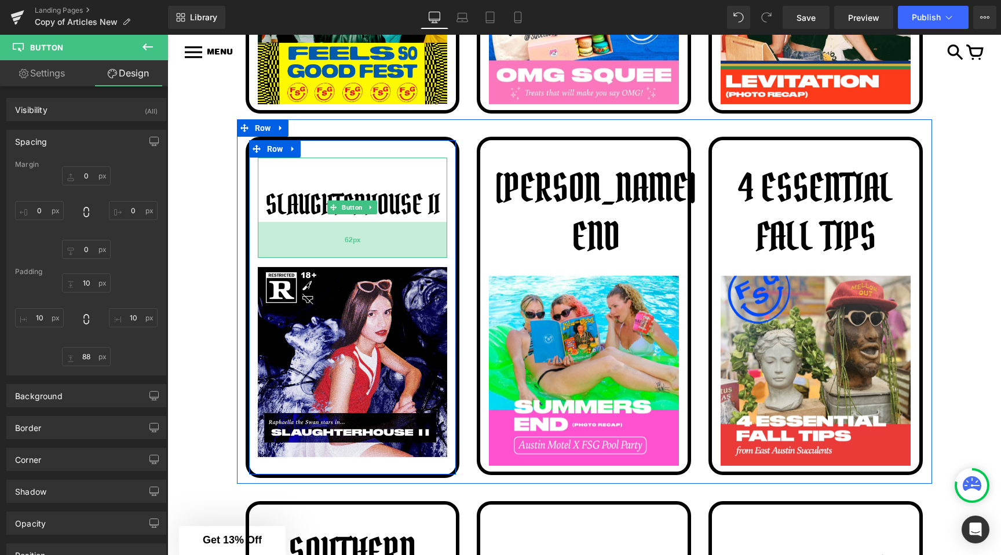
drag, startPoint x: 345, startPoint y: 278, endPoint x: 347, endPoint y: 264, distance: 14.6
click at [347, 258] on div "62px" at bounding box center [353, 240] width 190 height 36
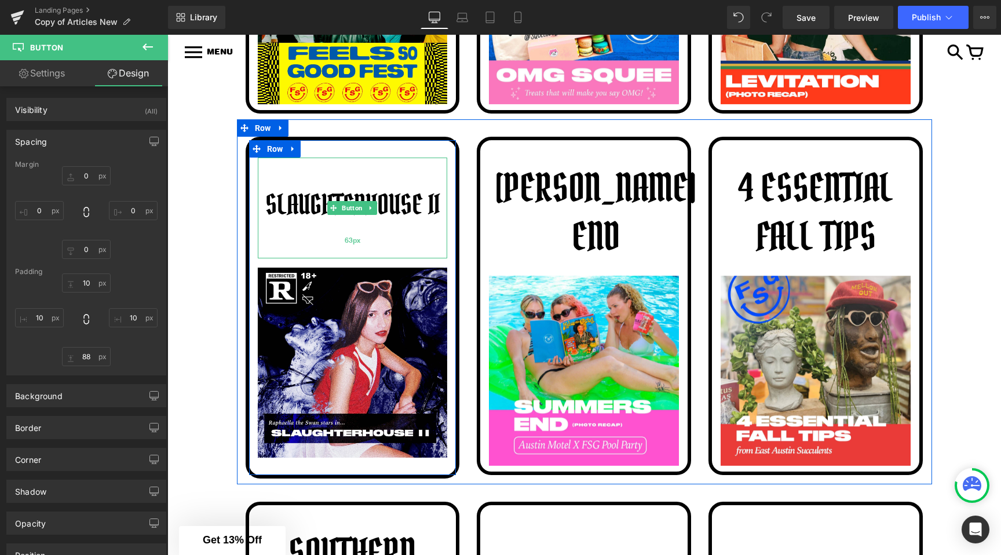
click at [347, 258] on div "63px" at bounding box center [353, 240] width 190 height 36
click at [217, 286] on div "Image DISCOTEQUE Button Image Row DIM ALL THE LIGHTS Button Image Row DISCOTEQU…" at bounding box center [584, 273] width 834 height 2803
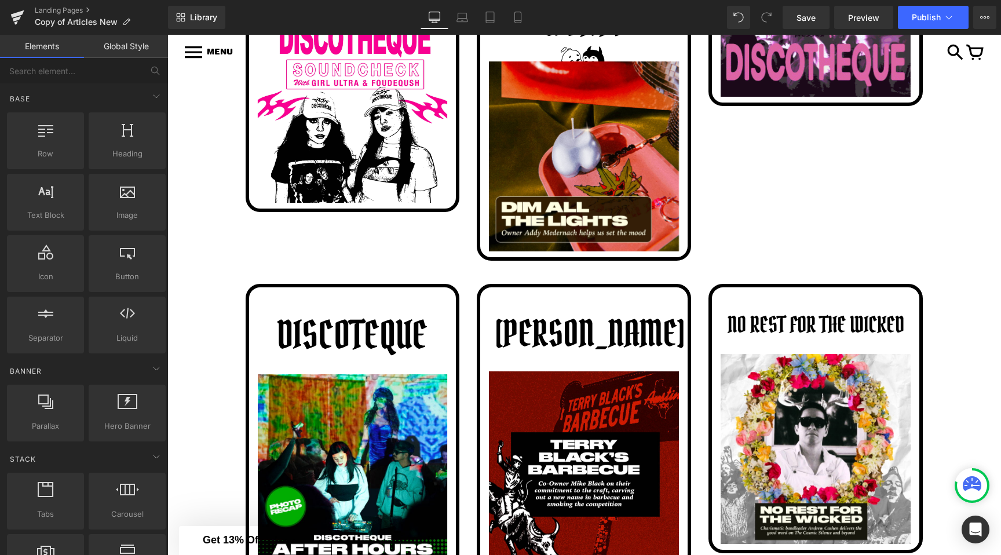
scroll to position [305, 0]
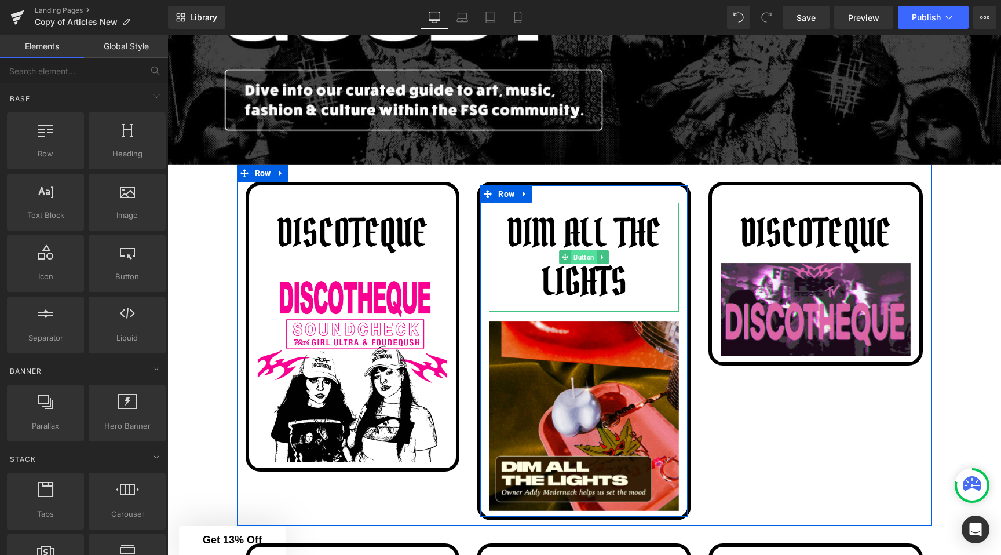
click at [574, 250] on link "Button" at bounding box center [579, 257] width 38 height 14
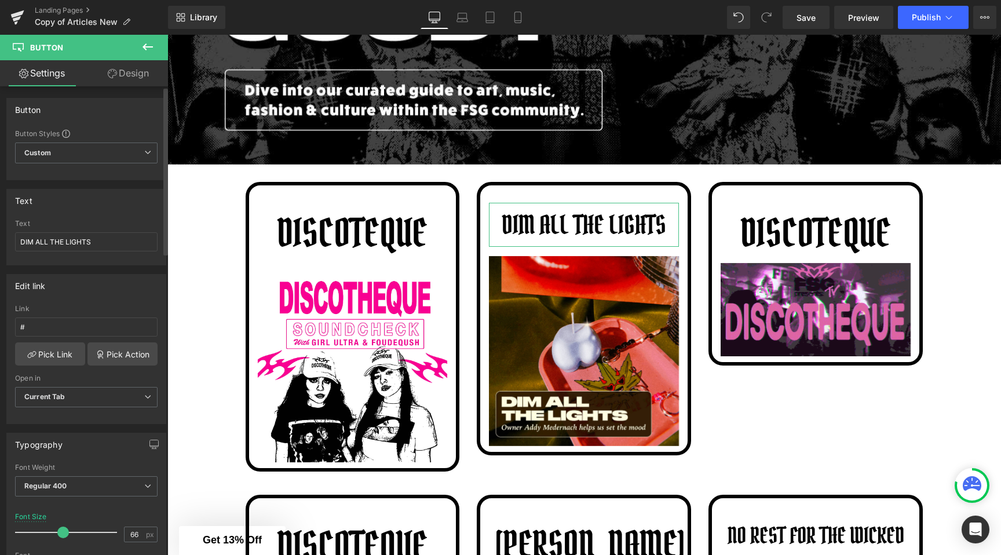
drag, startPoint x: 76, startPoint y: 531, endPoint x: 57, endPoint y: 531, distance: 19.1
click at [57, 531] on span at bounding box center [63, 533] width 12 height 12
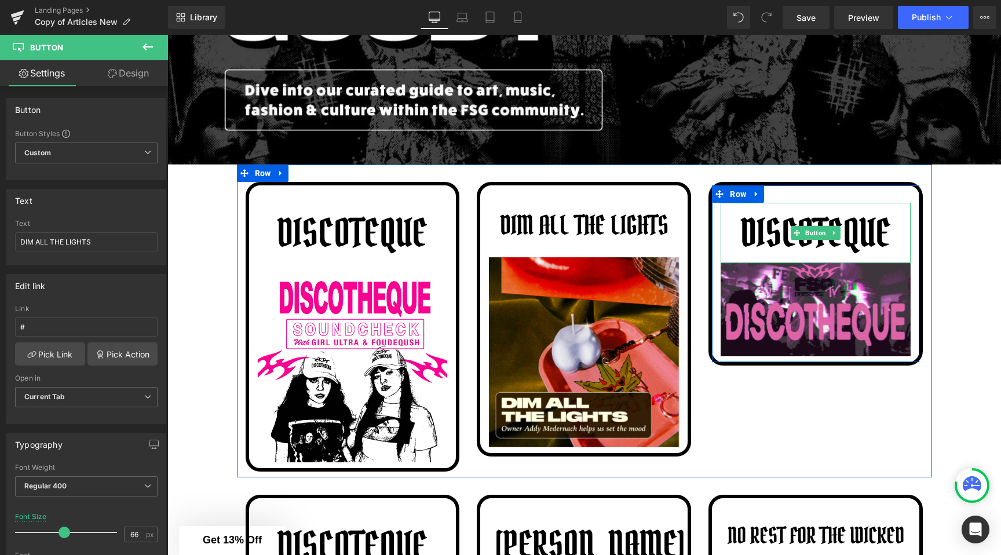
click at [796, 422] on div "DISCOTEQUE Button Image Row DIM ALL THE LIGHTS Button Image Row DISCOTEQUE Butt…" at bounding box center [584, 321] width 695 height 313
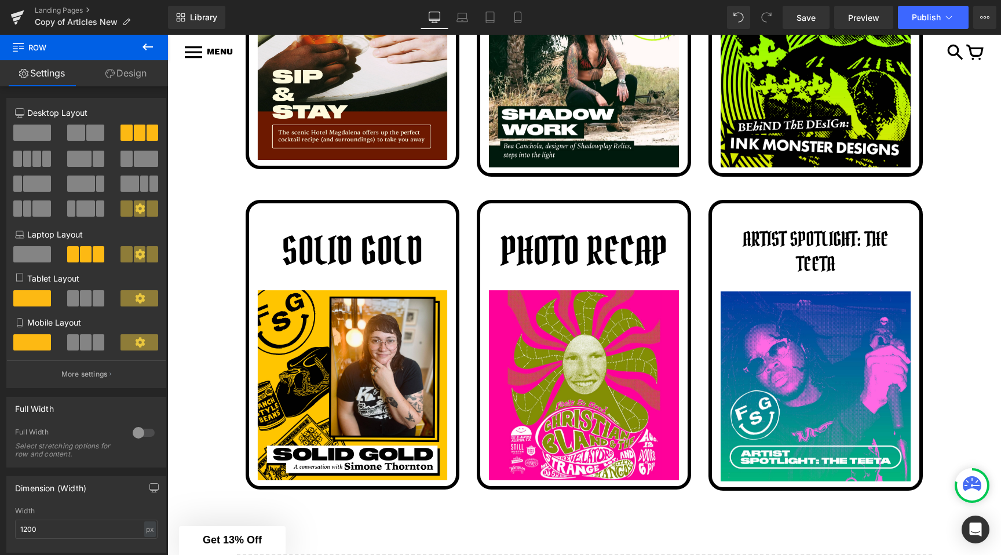
scroll to position [2436, 0]
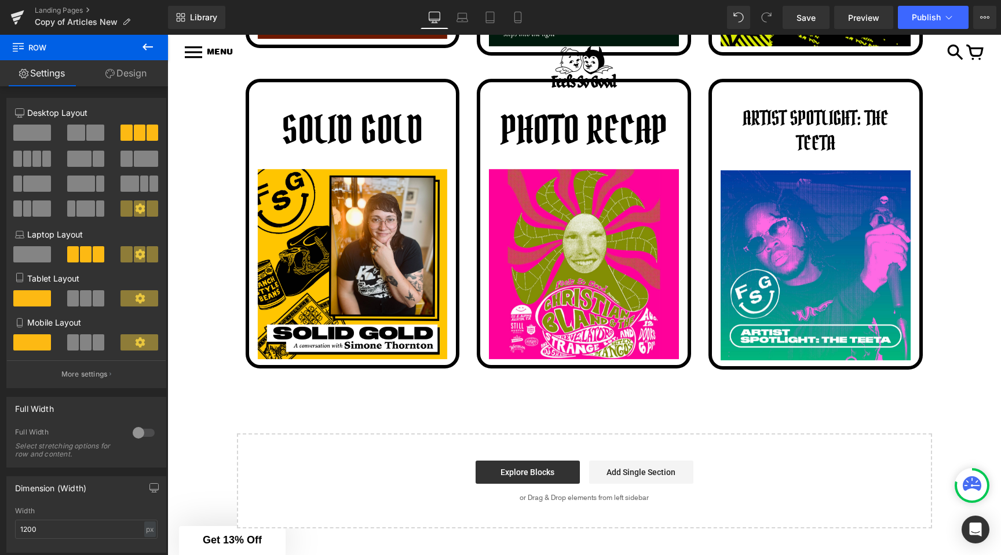
click at [795, 370] on div "ARTIST SPOTLIGHT: THE TEETA Button Image Row" at bounding box center [815, 224] width 214 height 291
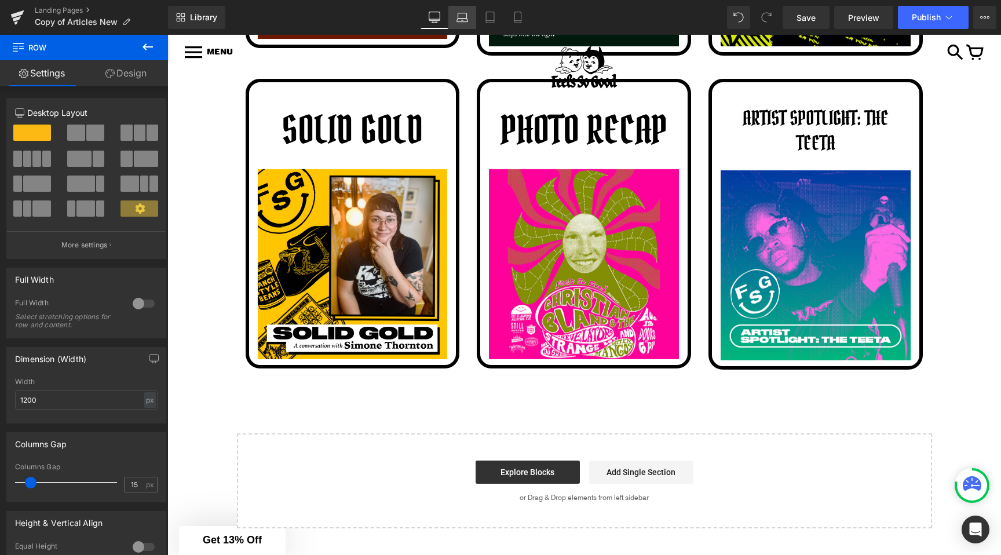
click at [450, 14] on link "Laptop" at bounding box center [462, 17] width 28 height 23
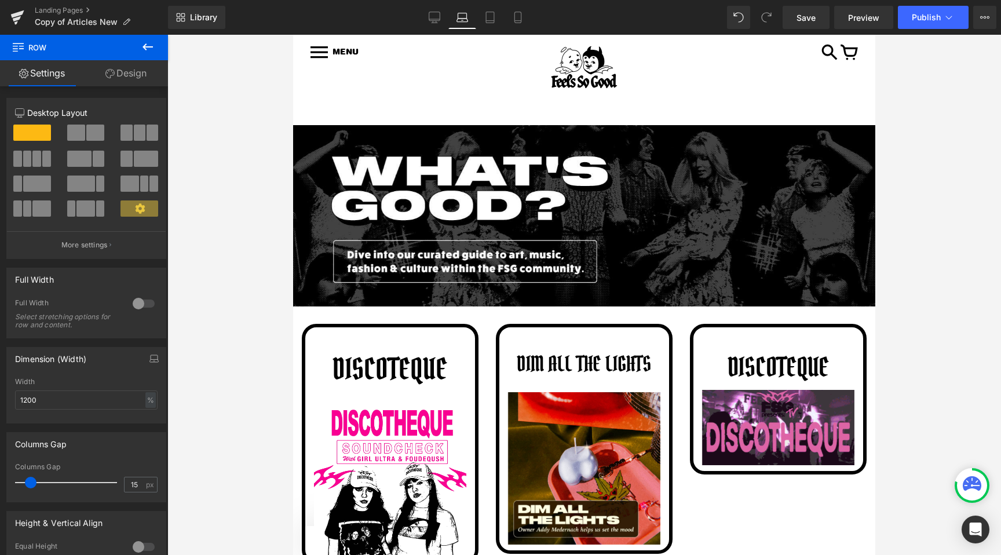
scroll to position [0, 0]
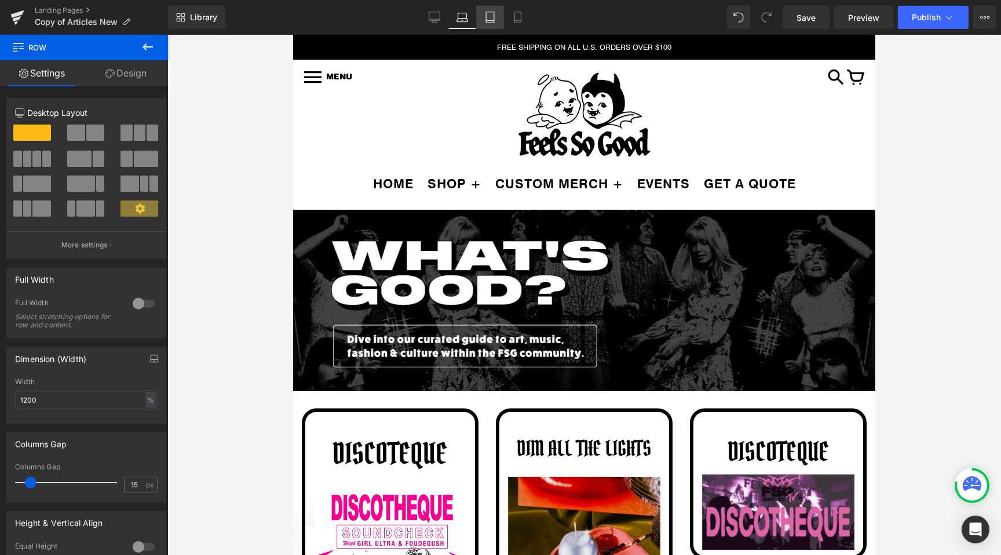
click at [489, 12] on icon at bounding box center [490, 18] width 12 height 12
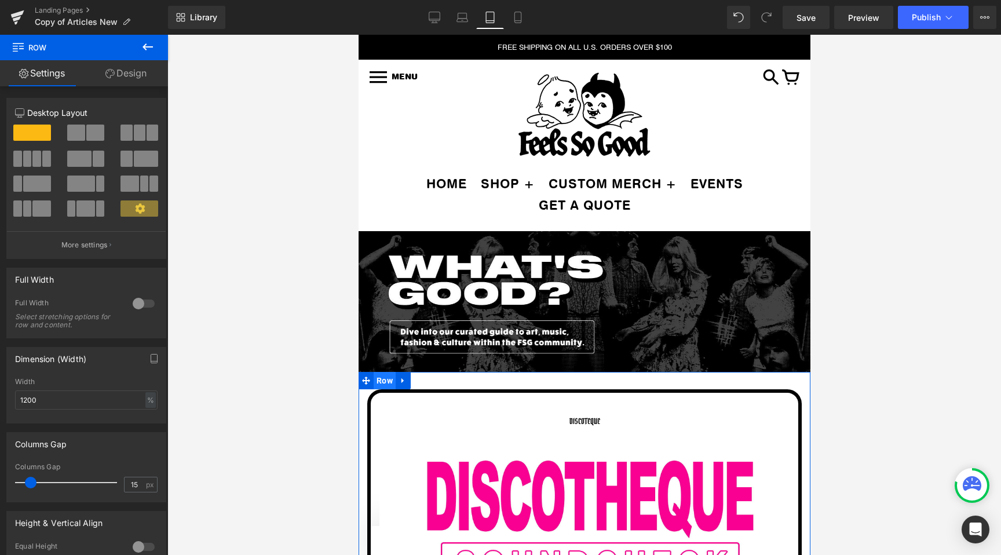
click at [380, 381] on span "Row" at bounding box center [384, 380] width 22 height 17
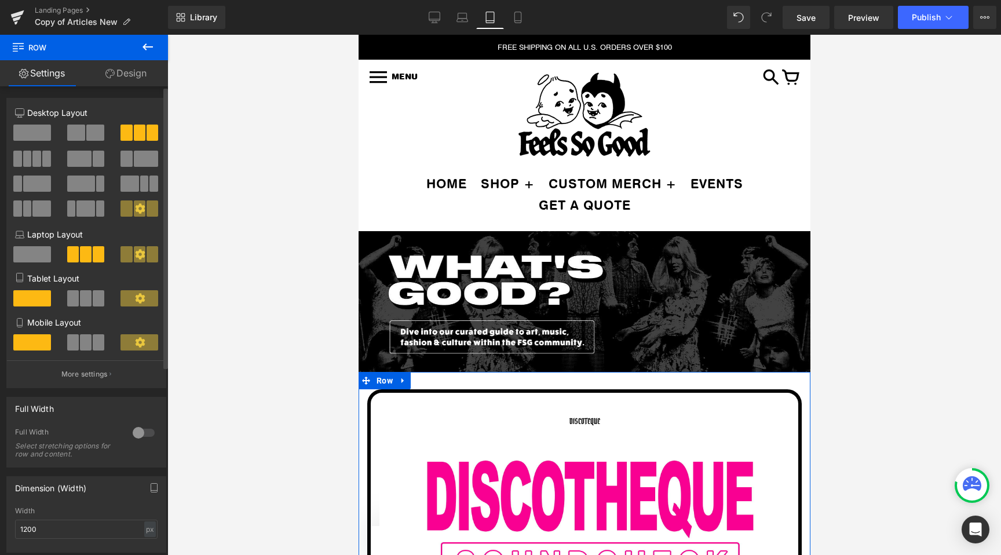
click at [126, 295] on span at bounding box center [139, 298] width 38 height 16
click at [34, 299] on span at bounding box center [32, 298] width 38 height 16
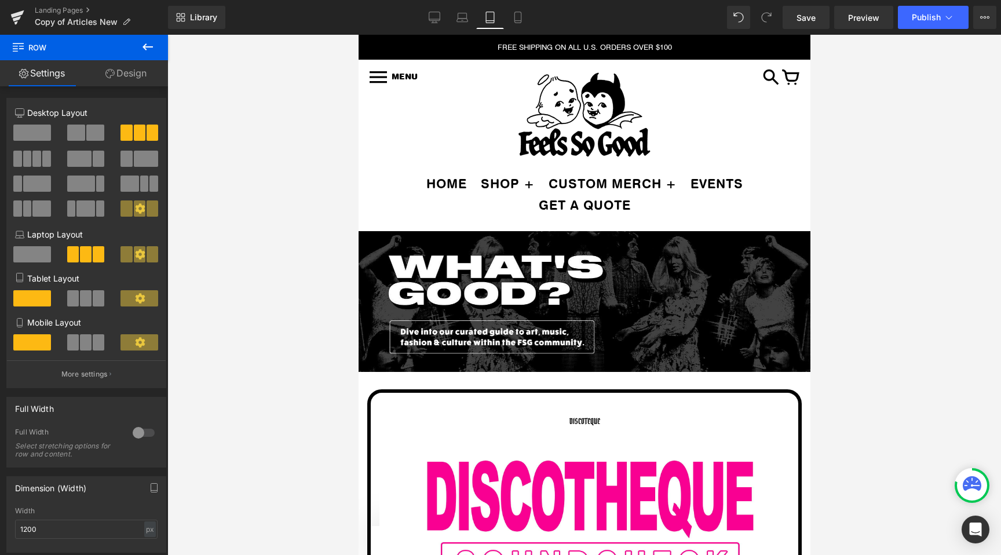
click at [261, 364] on div at bounding box center [584, 295] width 834 height 520
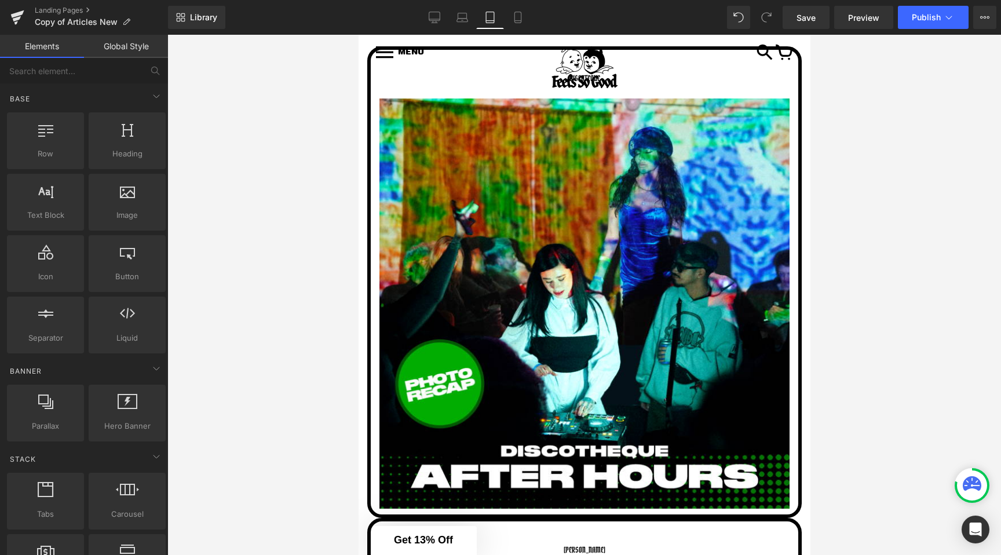
scroll to position [1565, 0]
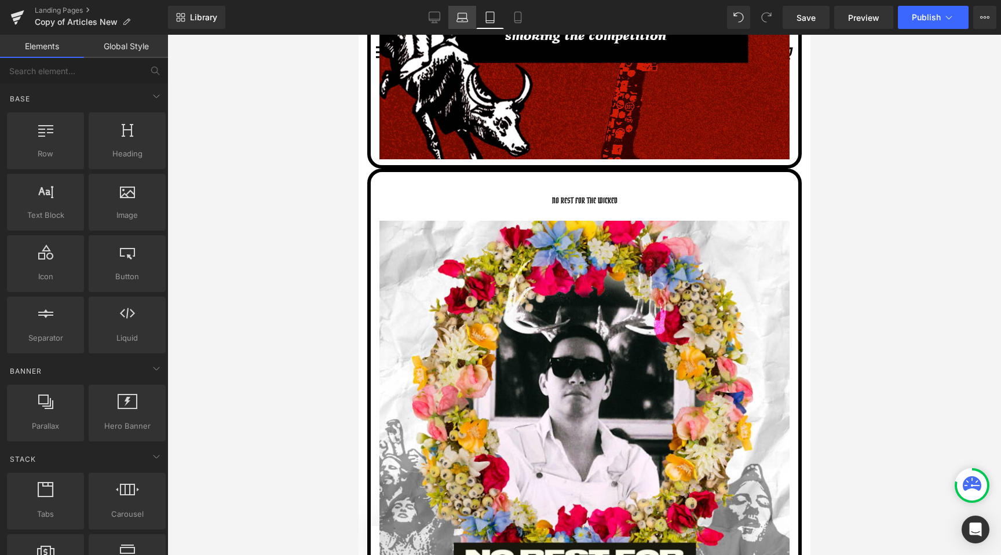
click at [465, 14] on icon at bounding box center [462, 18] width 12 height 12
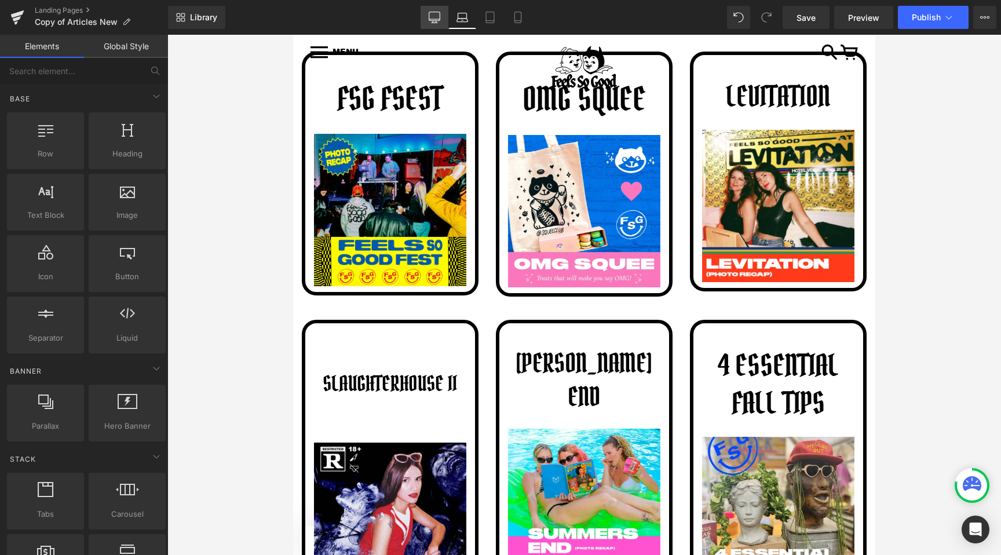
click at [437, 14] on icon at bounding box center [435, 18] width 12 height 12
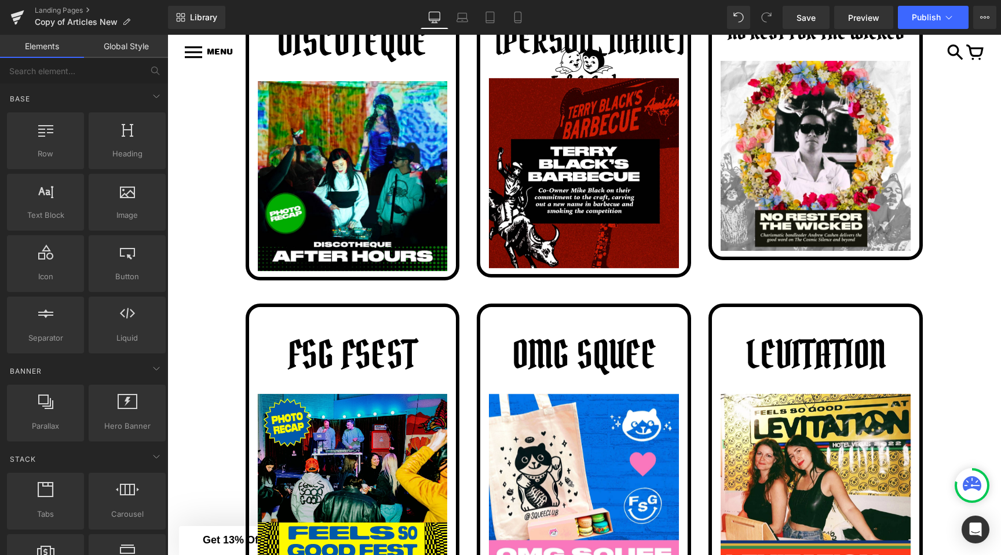
scroll to position [605, 0]
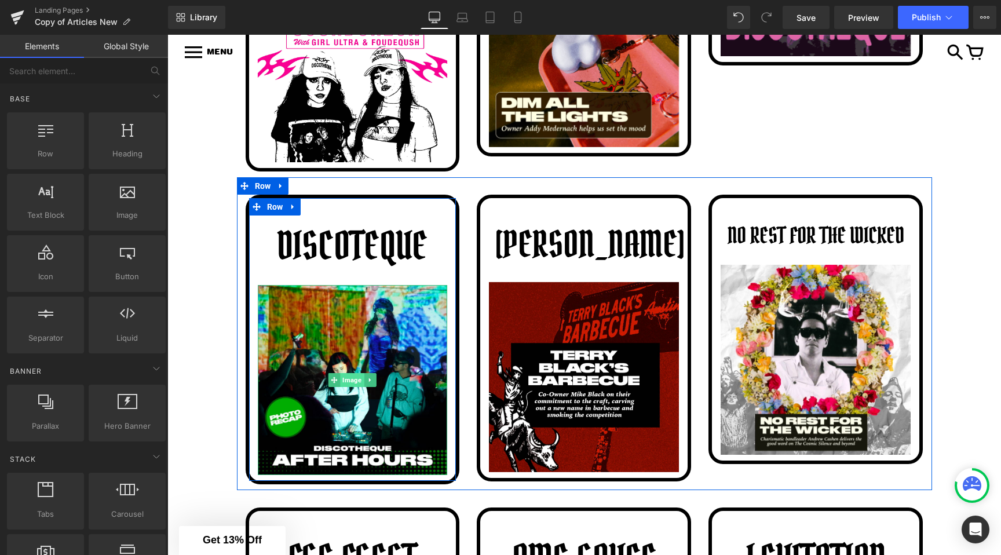
click at [346, 382] on span "Image" at bounding box center [353, 380] width 24 height 14
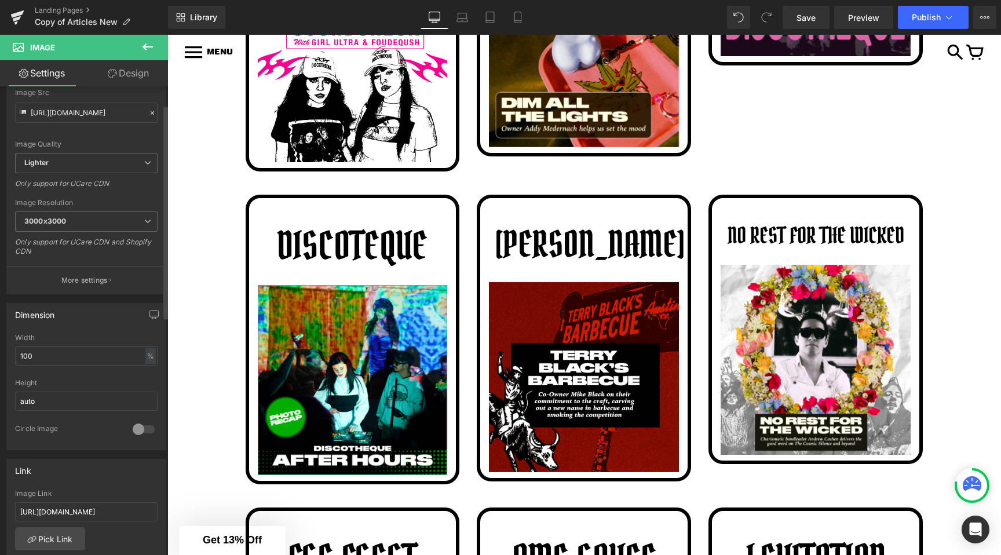
scroll to position [141, 0]
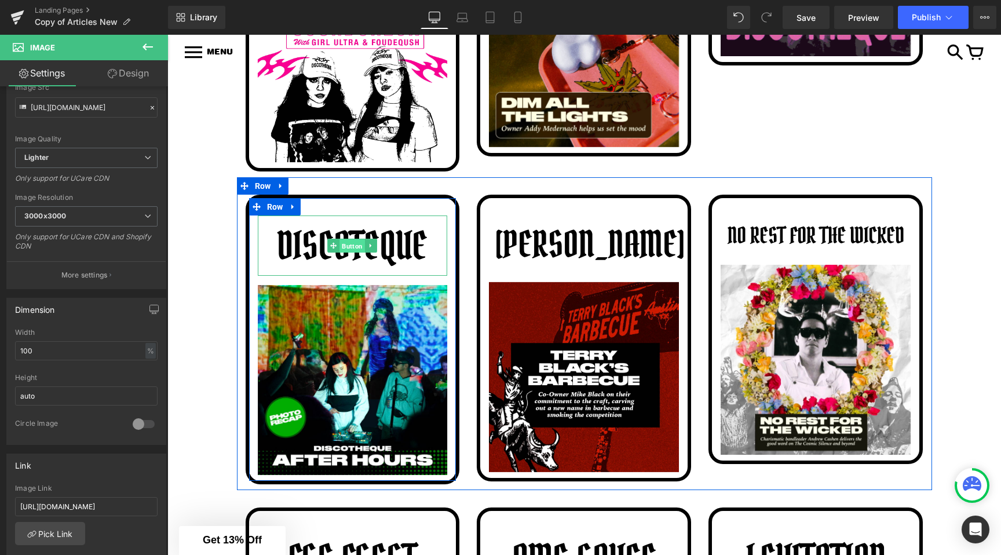
click at [349, 244] on span "Button" at bounding box center [352, 246] width 25 height 14
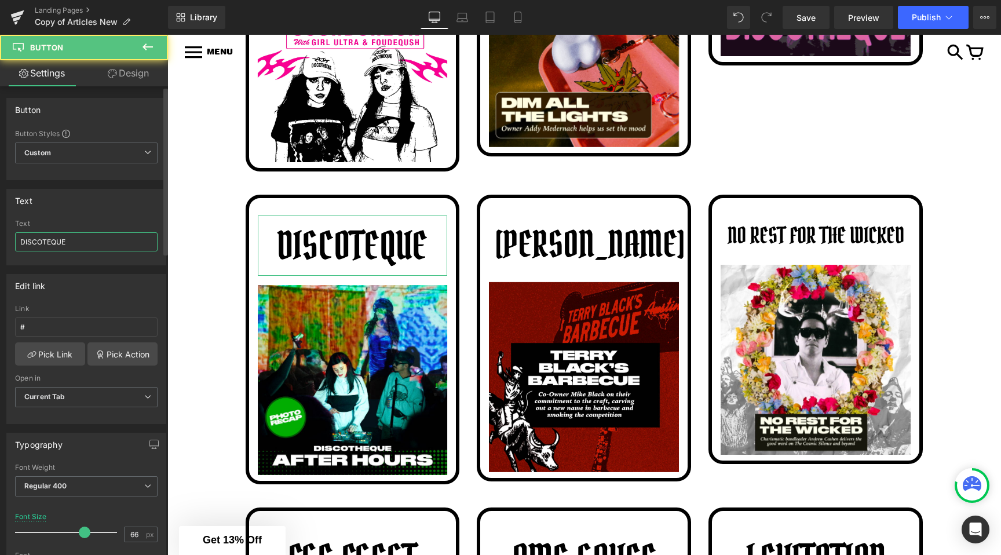
click at [67, 245] on input "DISCOTEQUE" at bounding box center [86, 241] width 143 height 19
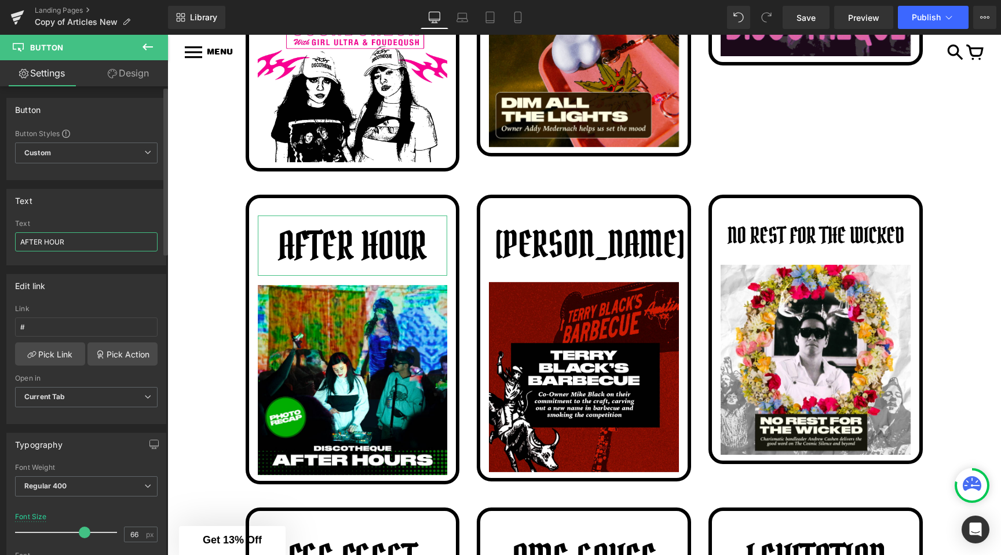
type input "AFTER HOURS"
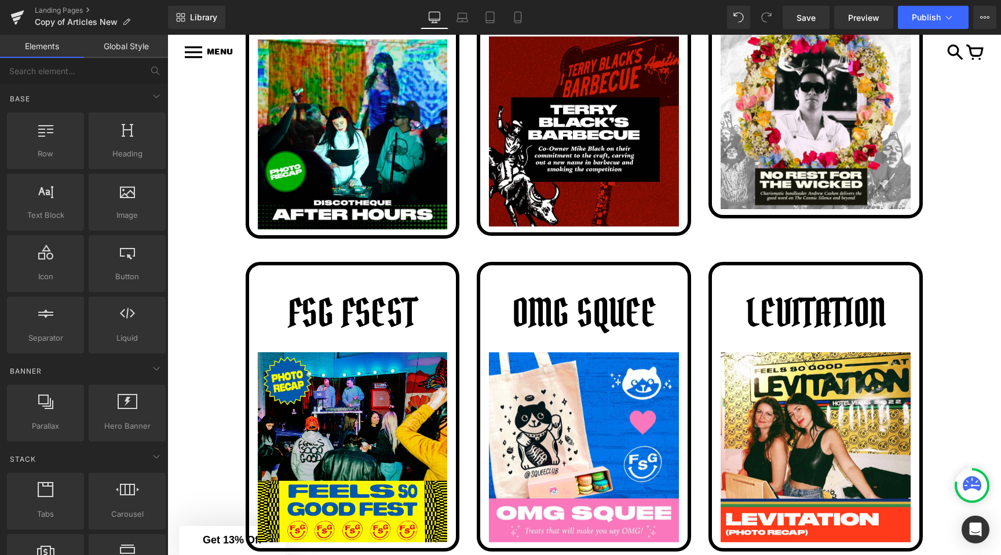
scroll to position [857, 0]
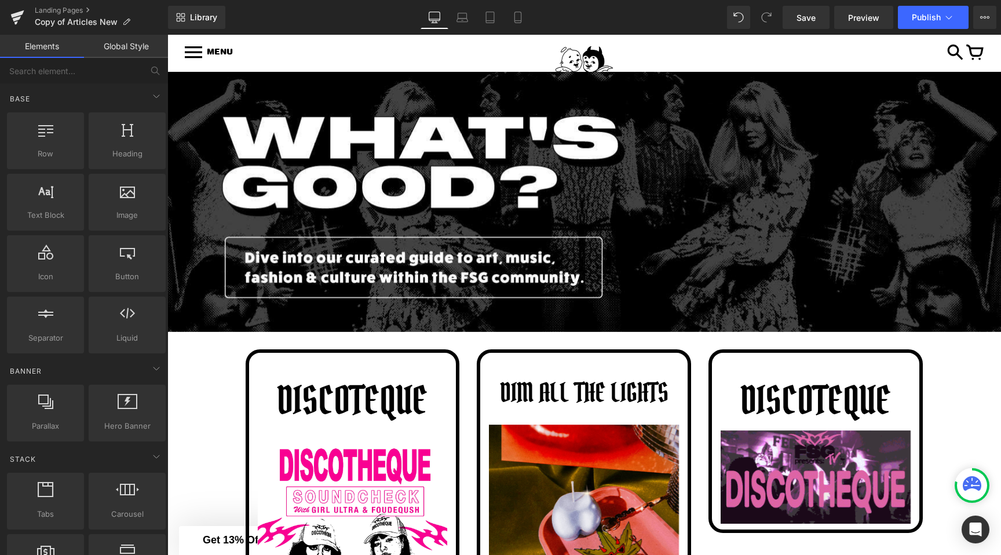
scroll to position [0, 0]
